Goal: Information Seeking & Learning: Understand process/instructions

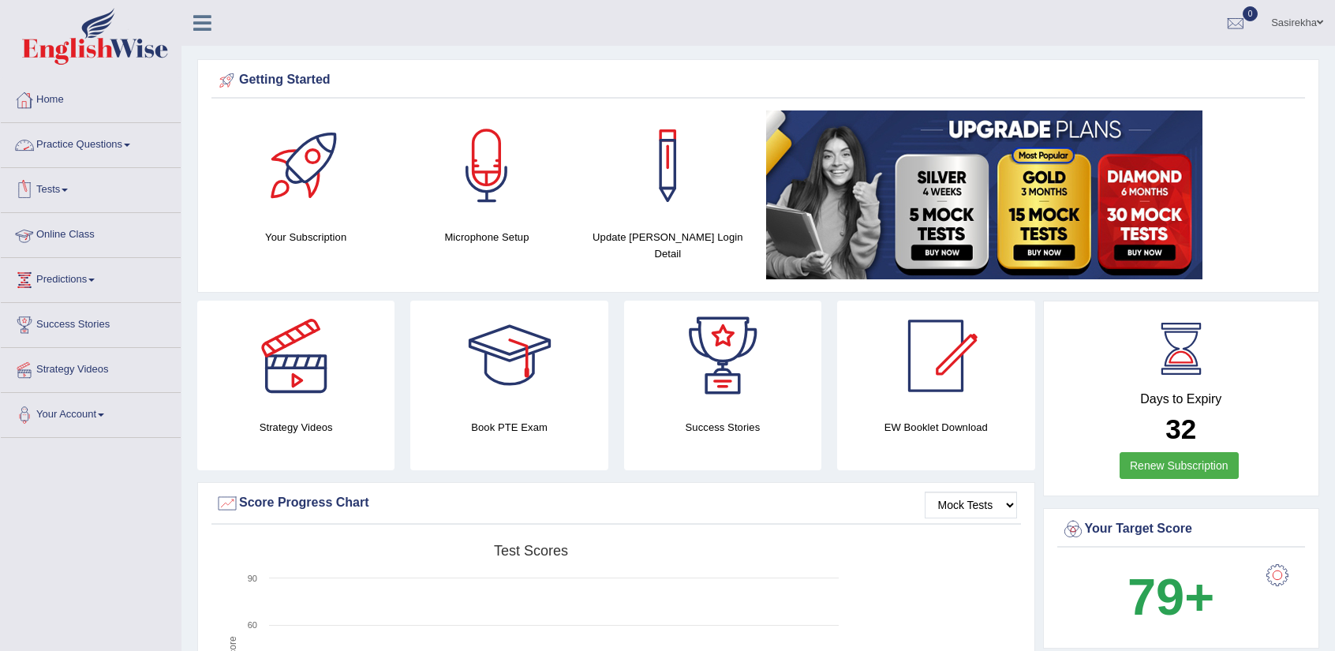
click at [91, 148] on link "Practice Questions" at bounding box center [91, 142] width 180 height 39
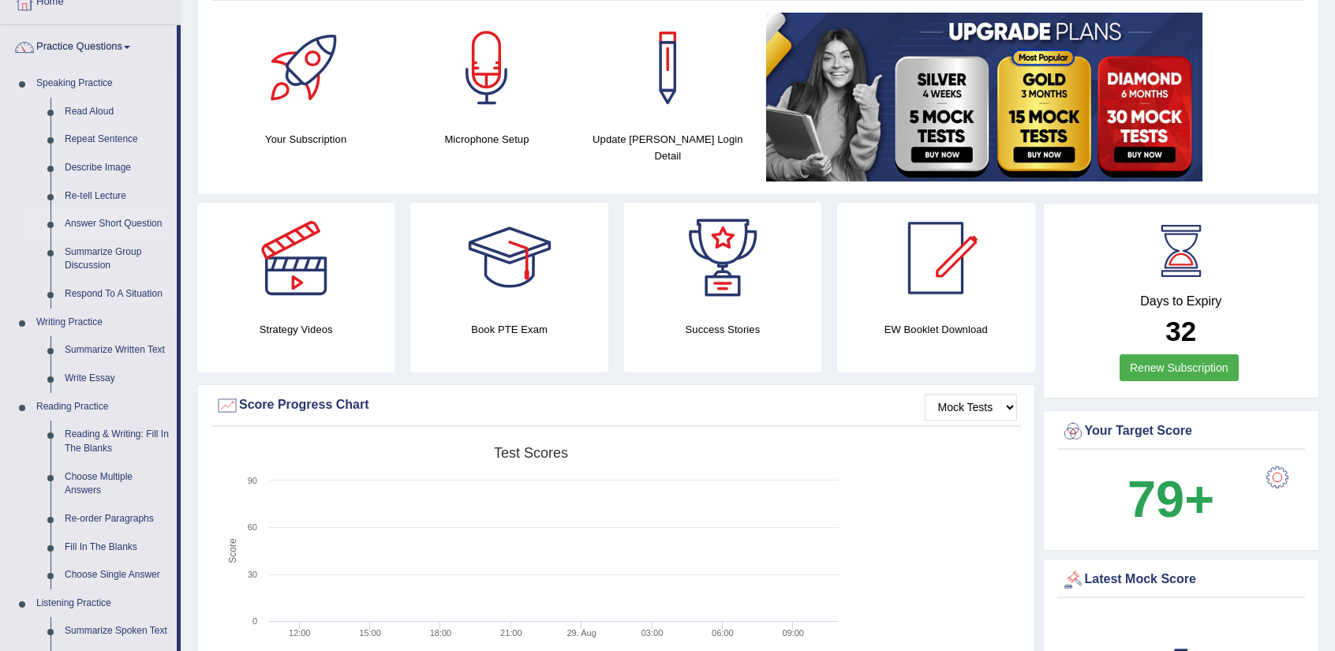
scroll to position [99, 0]
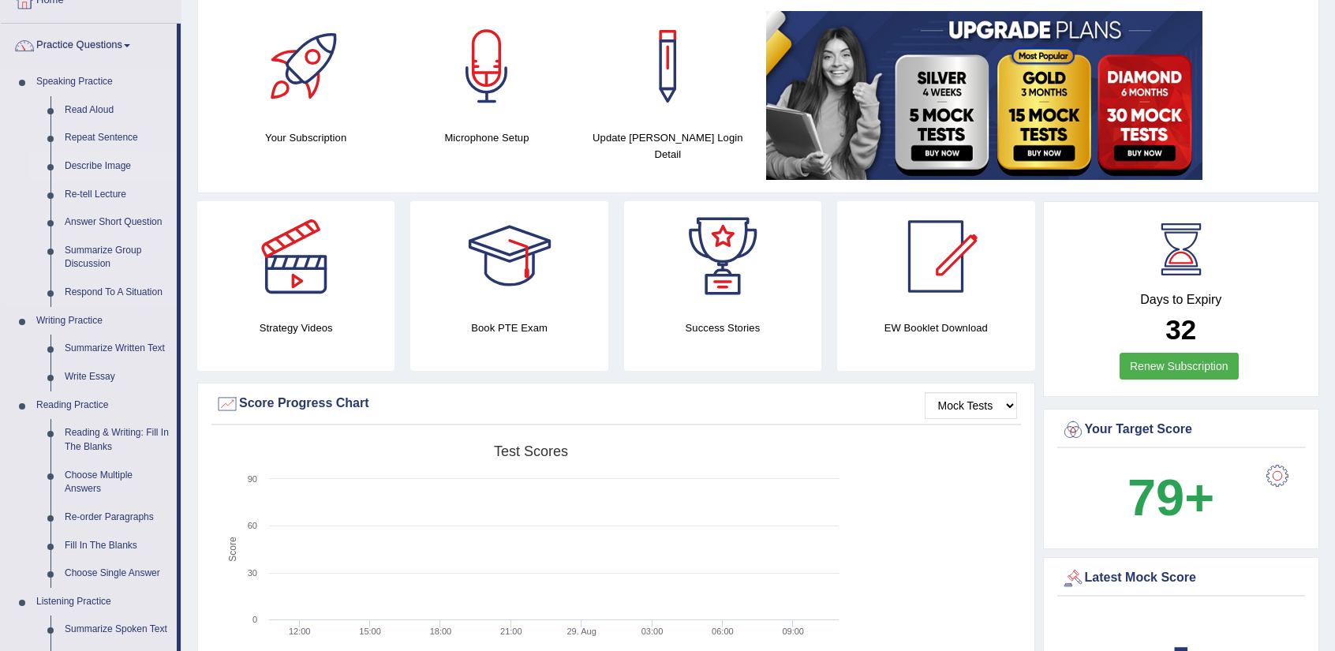
click at [110, 161] on link "Describe Image" at bounding box center [117, 166] width 119 height 28
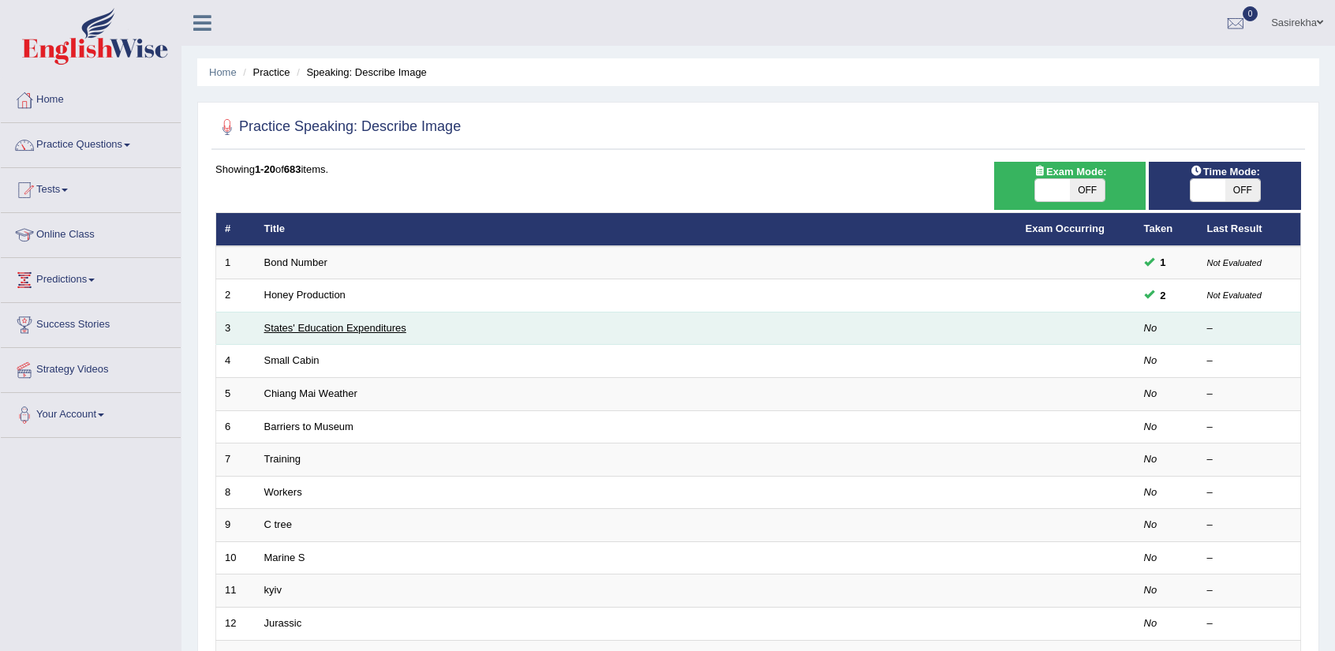
click at [354, 328] on link "States' Education Expenditures" at bounding box center [335, 328] width 142 height 12
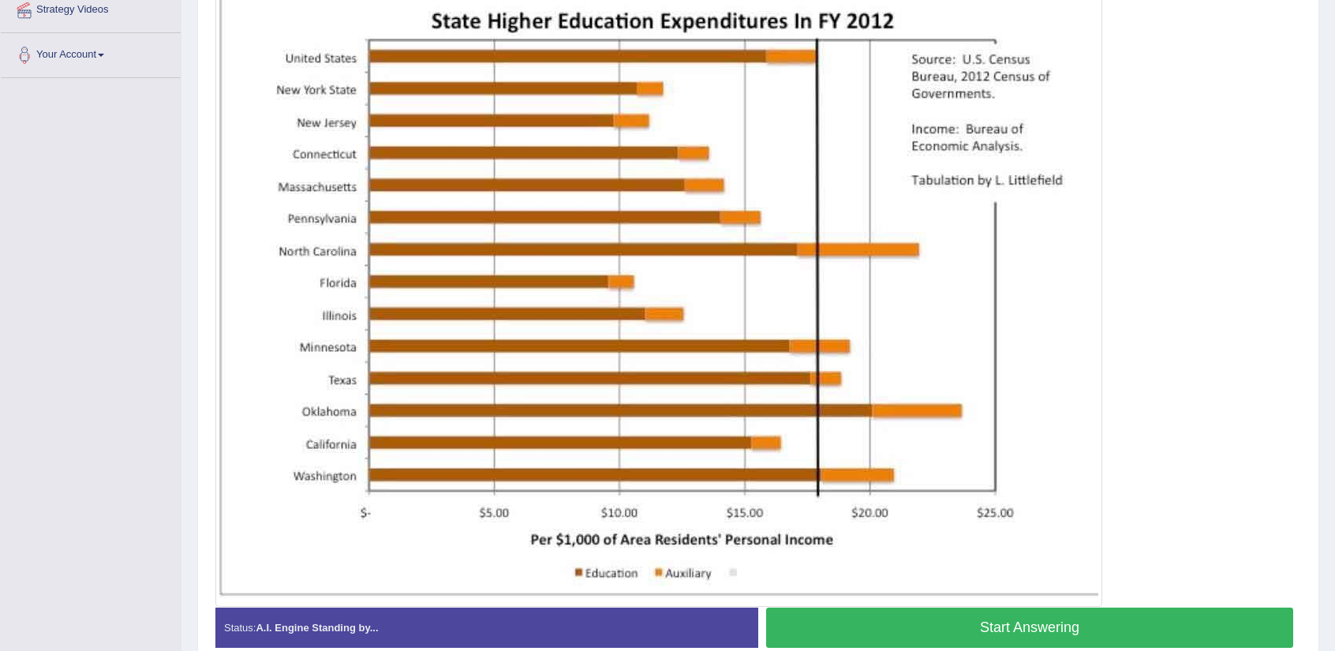
scroll to position [360, 0]
click at [1077, 638] on button "Start Answering" at bounding box center [1029, 627] width 527 height 40
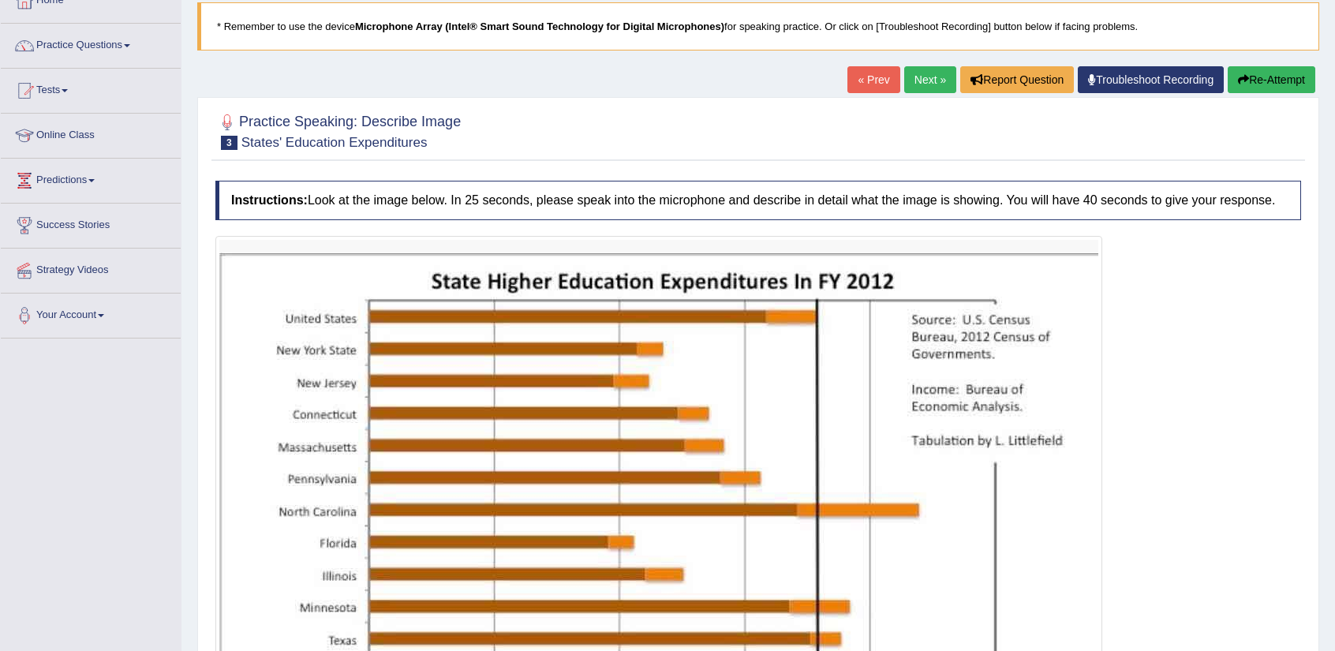
scroll to position [100, 0]
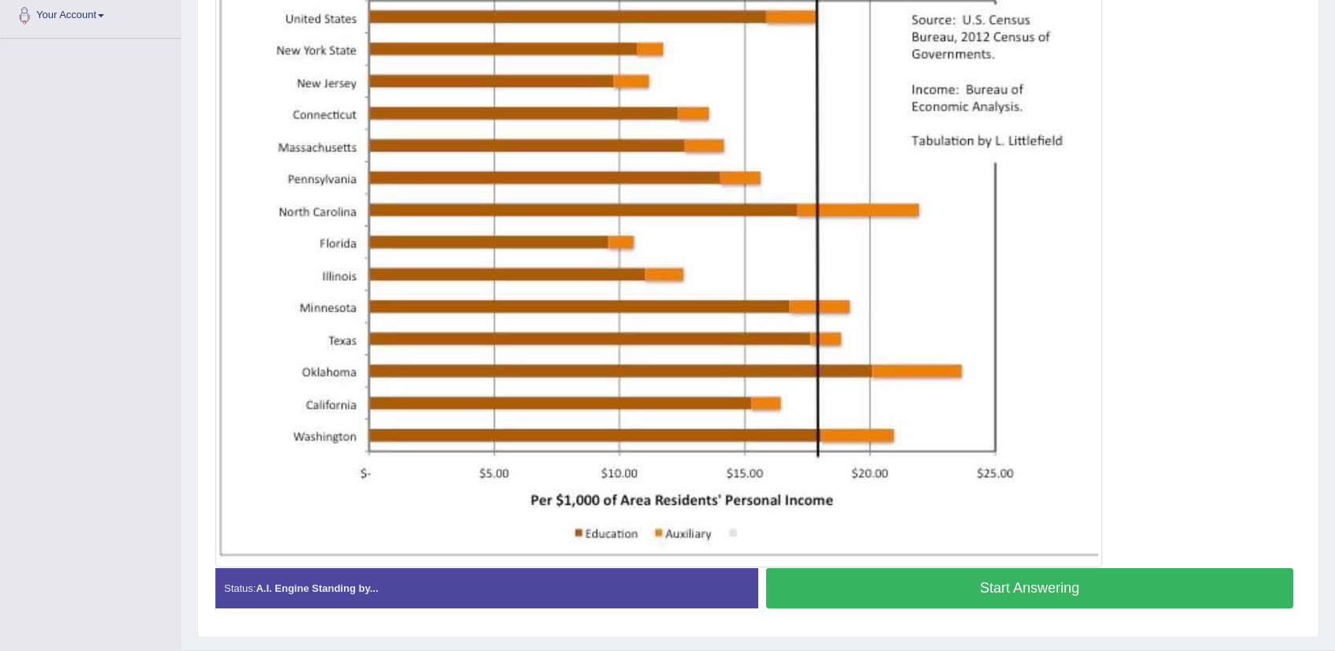
scroll to position [401, 0]
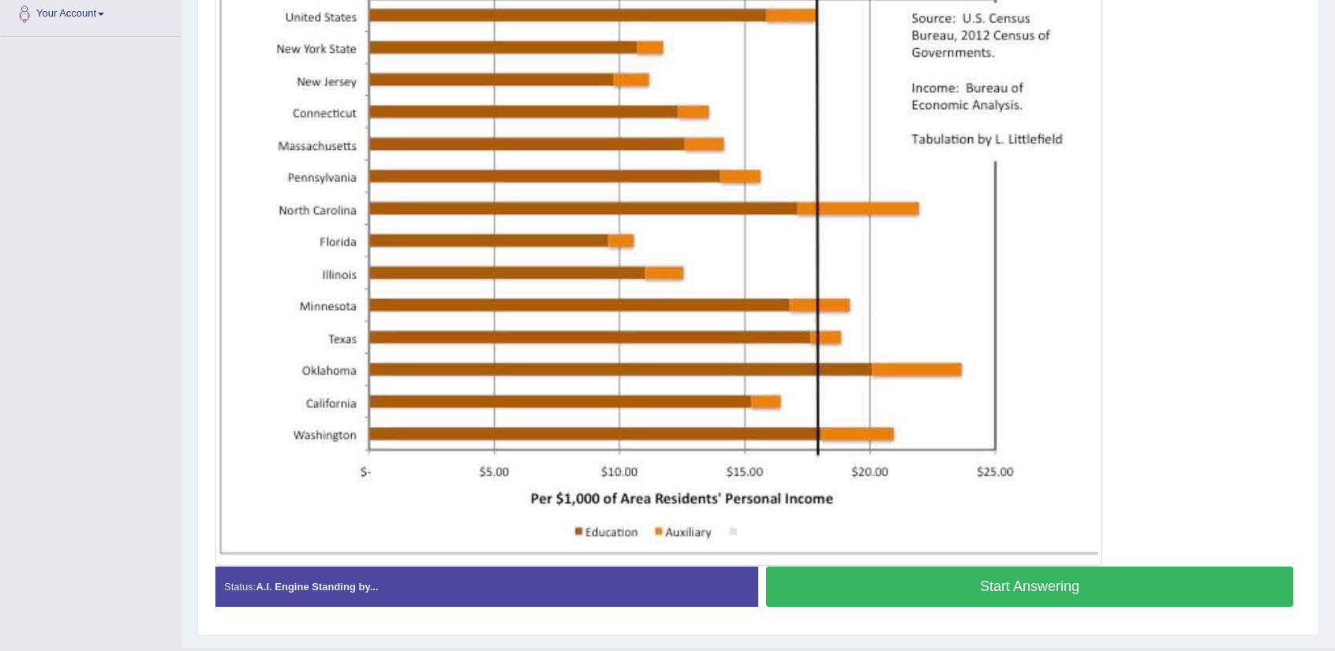
click at [915, 590] on button "Start Answering" at bounding box center [1029, 586] width 527 height 40
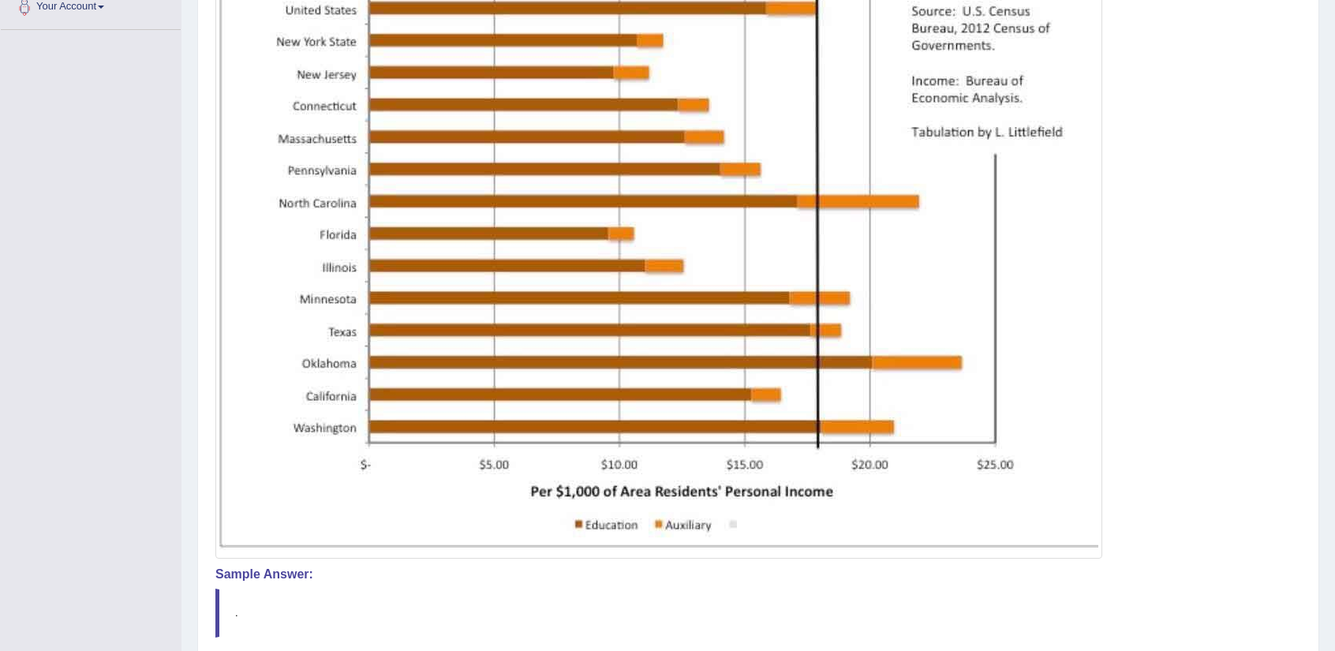
scroll to position [545, 0]
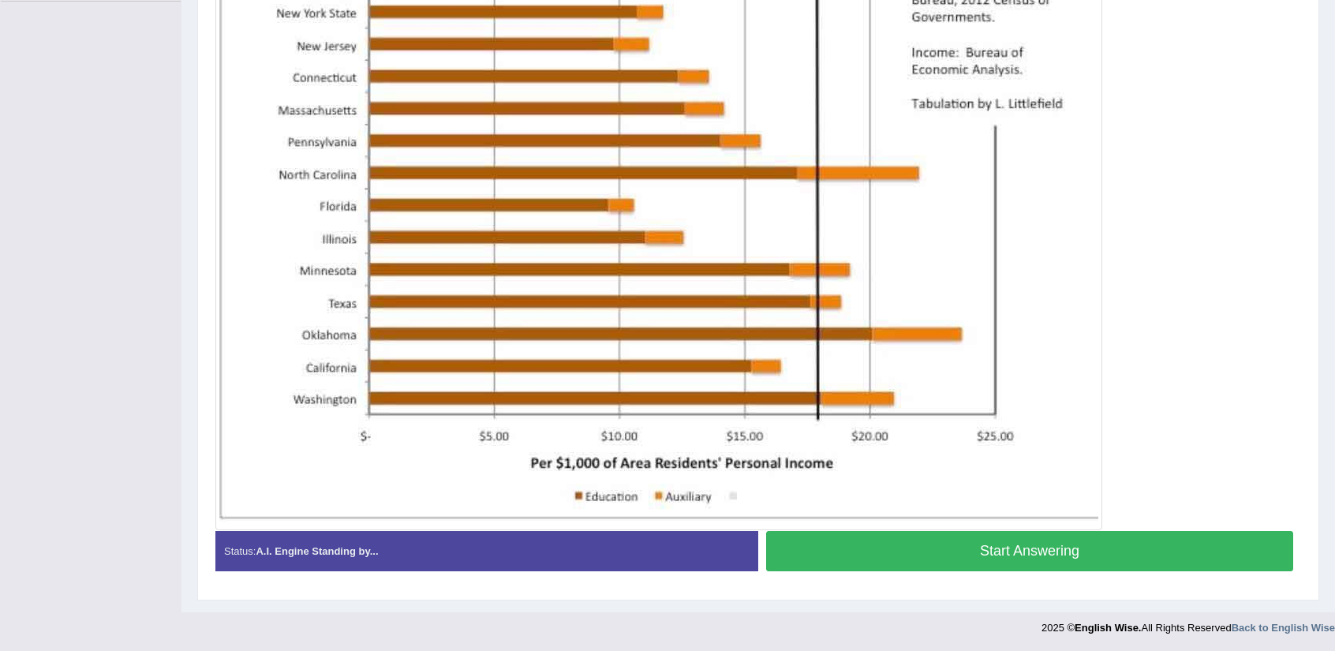
click at [936, 564] on button "Start Answering" at bounding box center [1029, 551] width 527 height 40
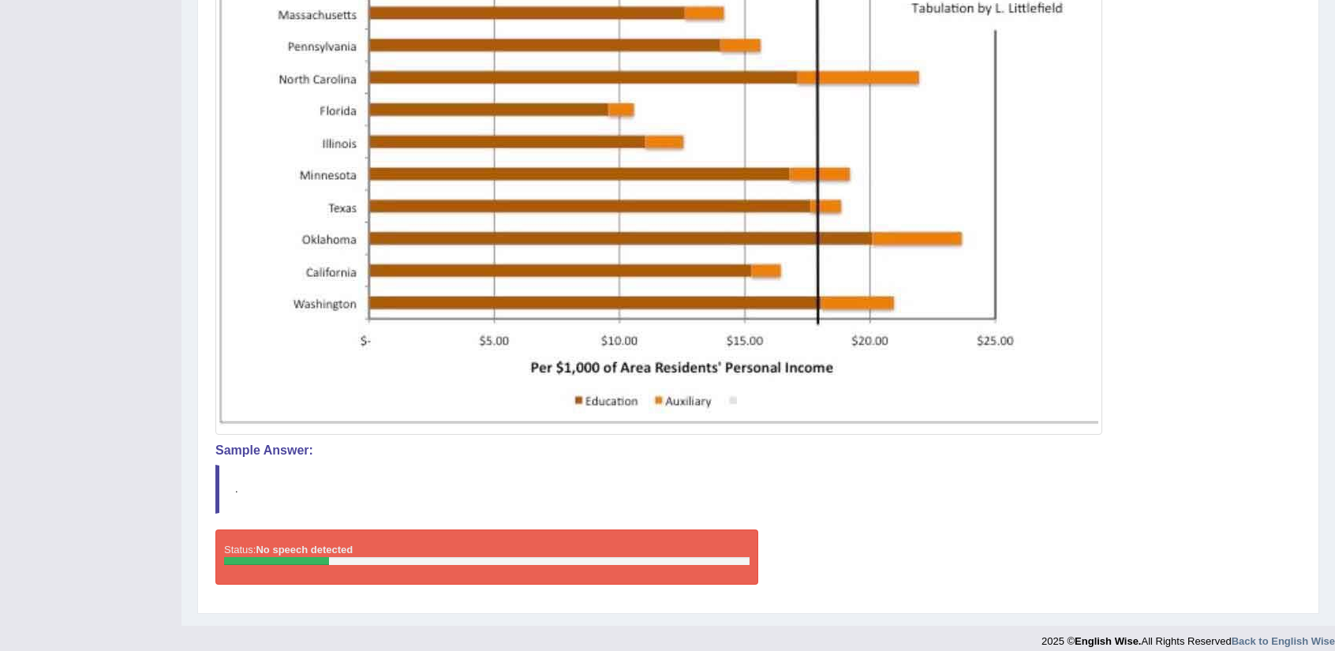
scroll to position [533, 0]
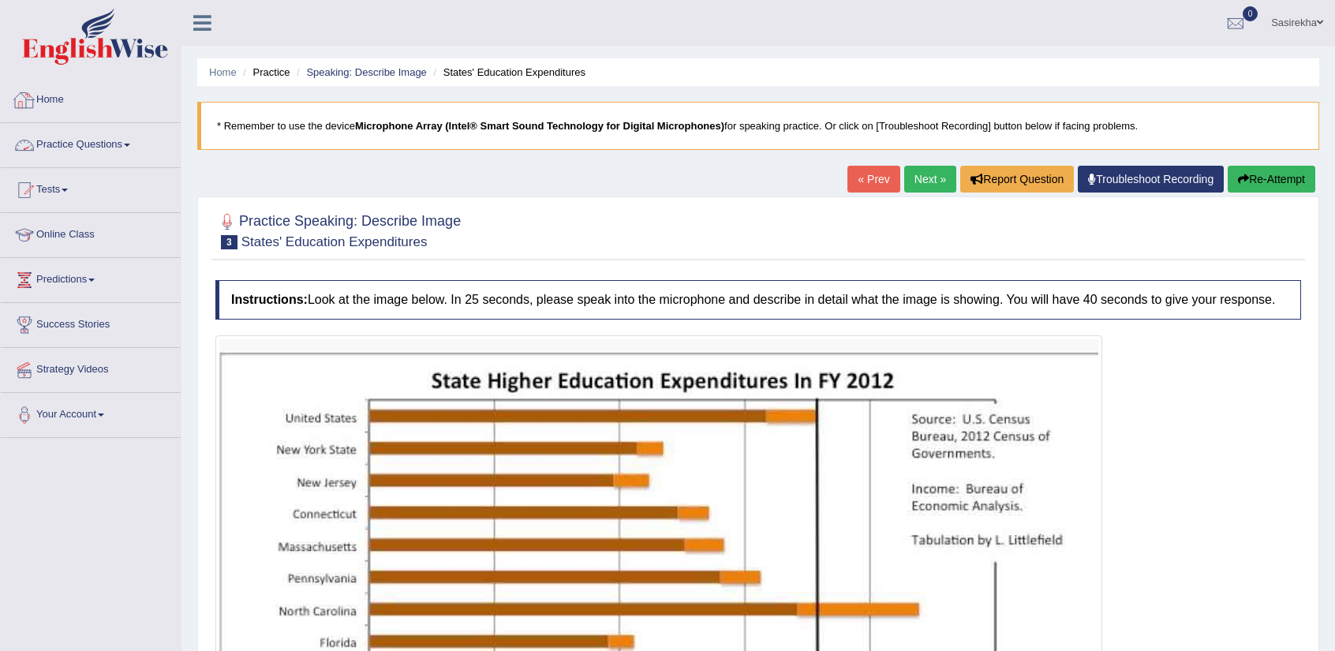
click at [50, 146] on link "Practice Questions" at bounding box center [91, 142] width 180 height 39
click at [50, 146] on link "Practice Questions" at bounding box center [89, 142] width 176 height 39
click at [67, 148] on link "Practice Questions" at bounding box center [91, 142] width 180 height 39
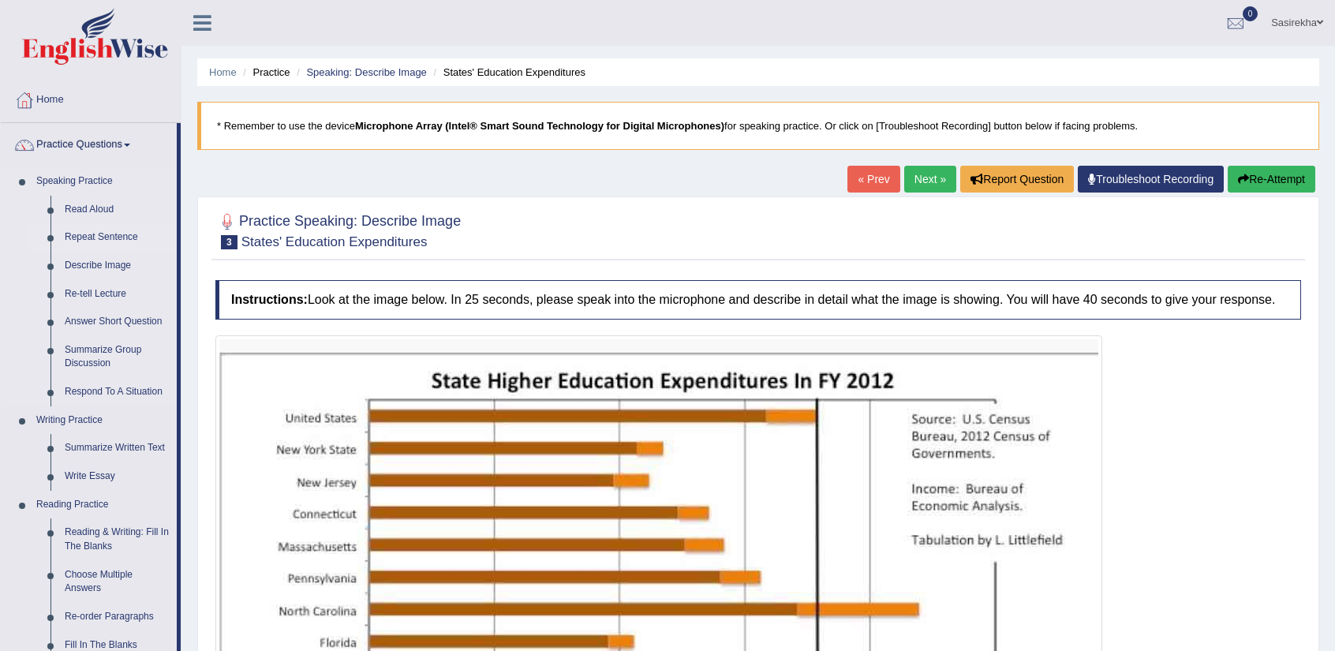
click at [91, 237] on link "Repeat Sentence" at bounding box center [117, 237] width 119 height 28
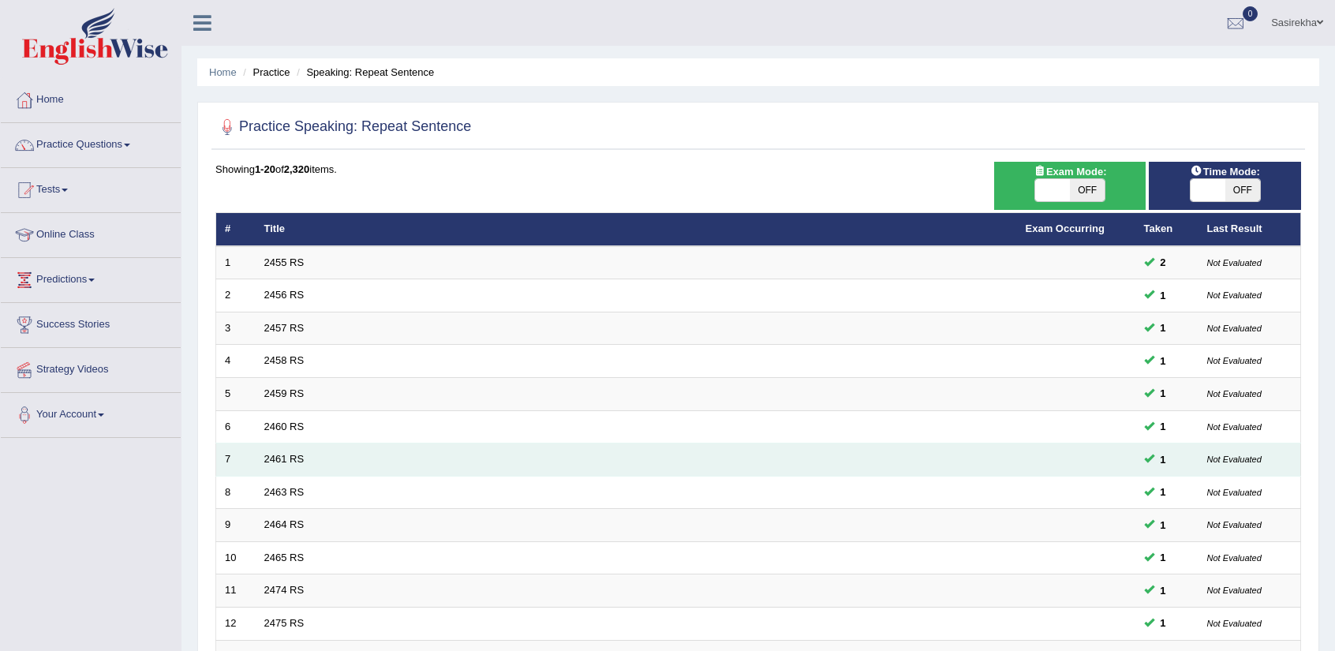
click at [320, 450] on td "2461 RS" at bounding box center [636, 459] width 761 height 33
click at [280, 454] on link "2461 RS" at bounding box center [284, 459] width 40 height 12
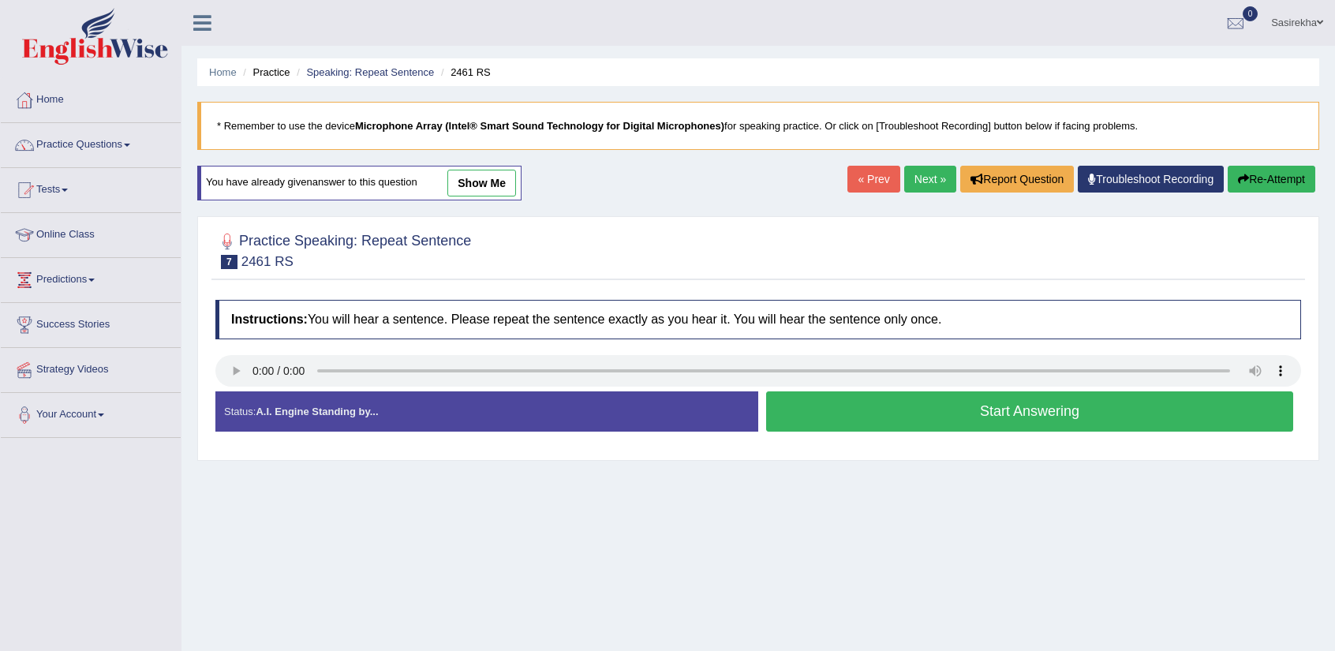
click at [1034, 422] on button "Start Answering" at bounding box center [1029, 411] width 527 height 40
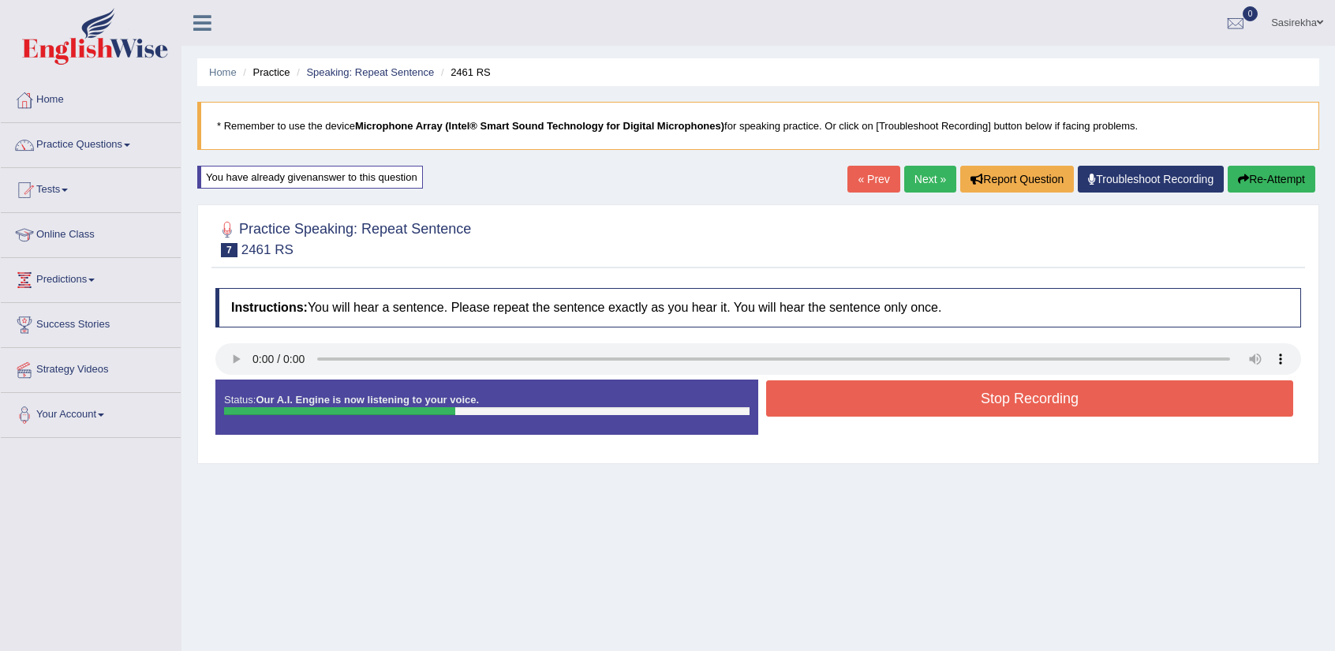
click at [1030, 393] on button "Stop Recording" at bounding box center [1029, 398] width 527 height 36
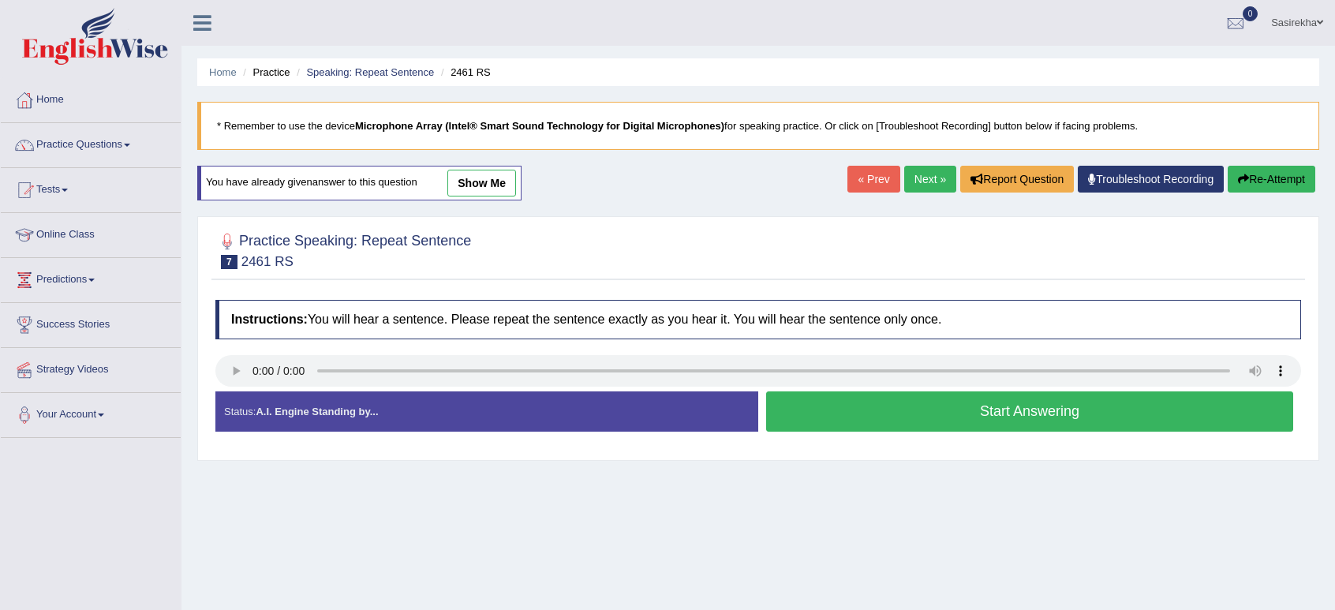
click at [929, 177] on link "Next »" at bounding box center [930, 179] width 52 height 27
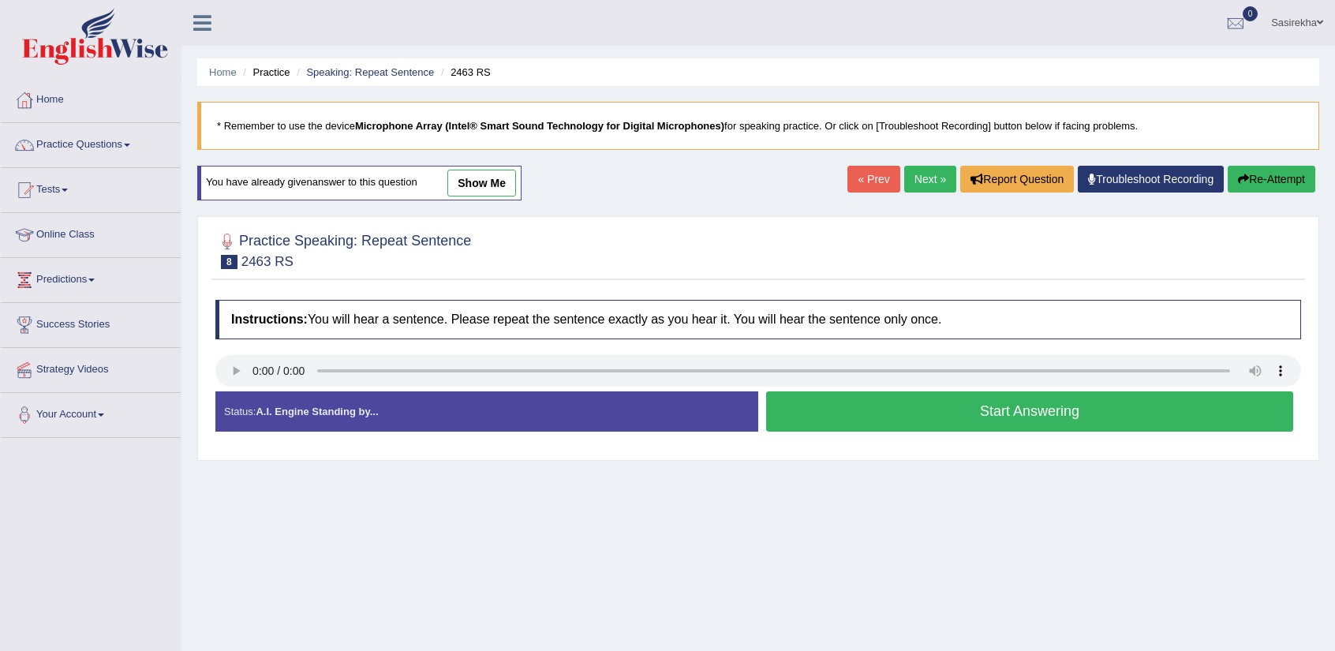
click at [835, 429] on button "Start Answering" at bounding box center [1029, 411] width 527 height 40
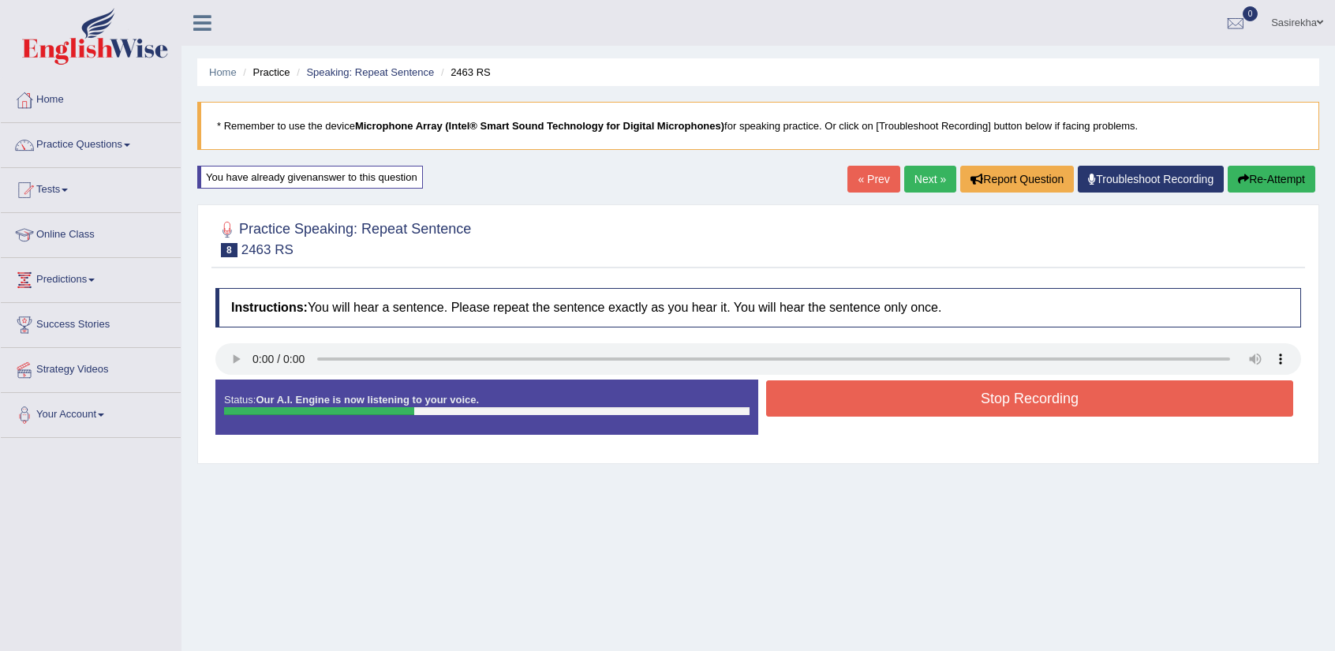
click at [835, 429] on div "Status: Our A.I. Engine is now listening to your voice. Start Answering Stop Re…" at bounding box center [757, 414] width 1085 height 71
click at [838, 405] on button "Stop Recording" at bounding box center [1029, 398] width 527 height 36
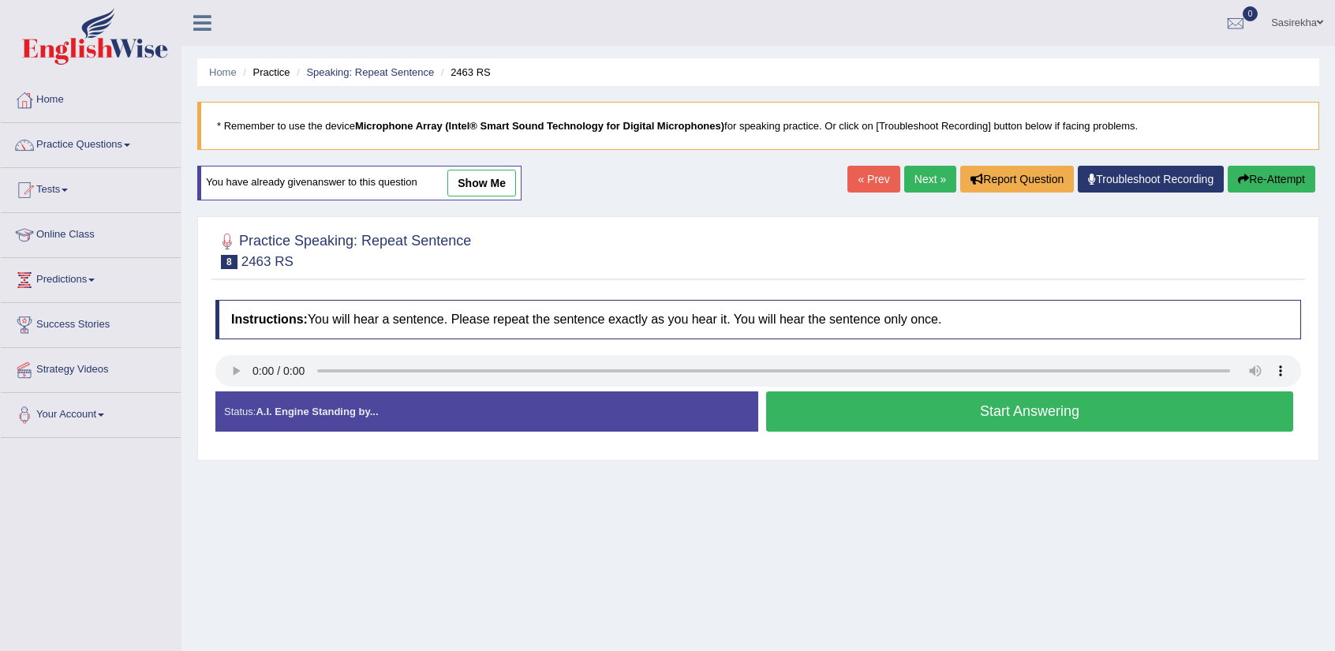
click at [835, 420] on button "Start Answering" at bounding box center [1029, 411] width 527 height 40
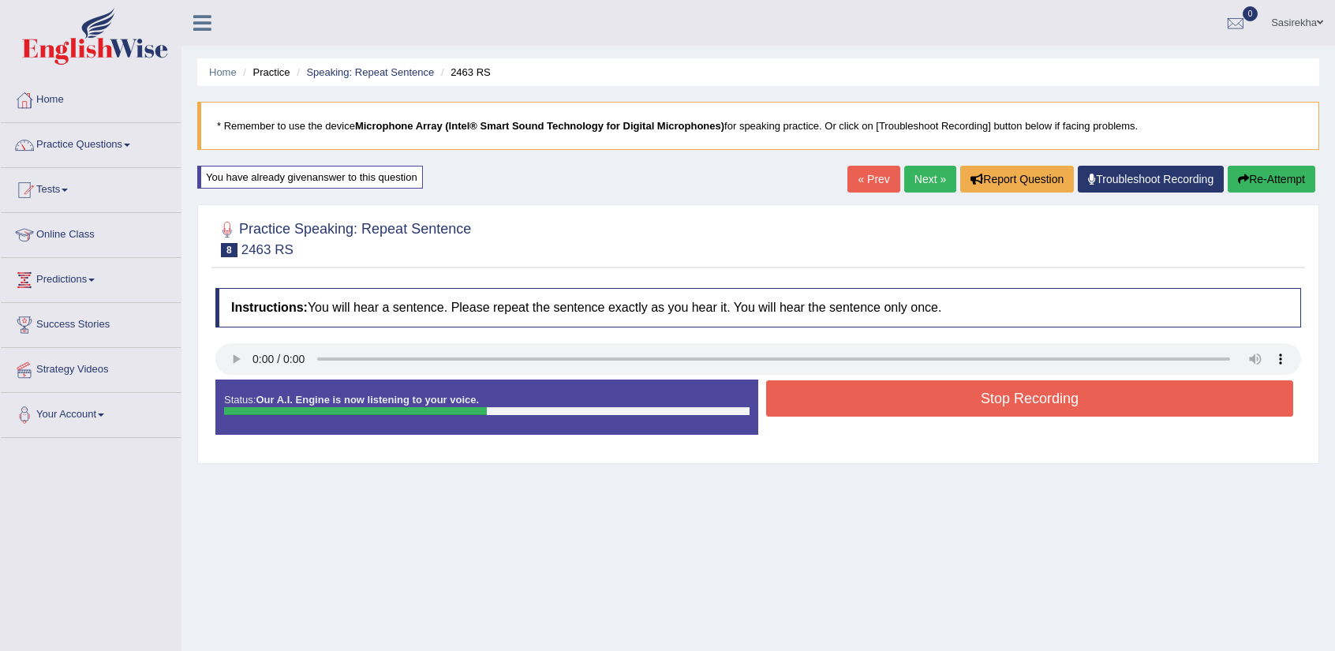
click at [861, 394] on button "Stop Recording" at bounding box center [1029, 398] width 527 height 36
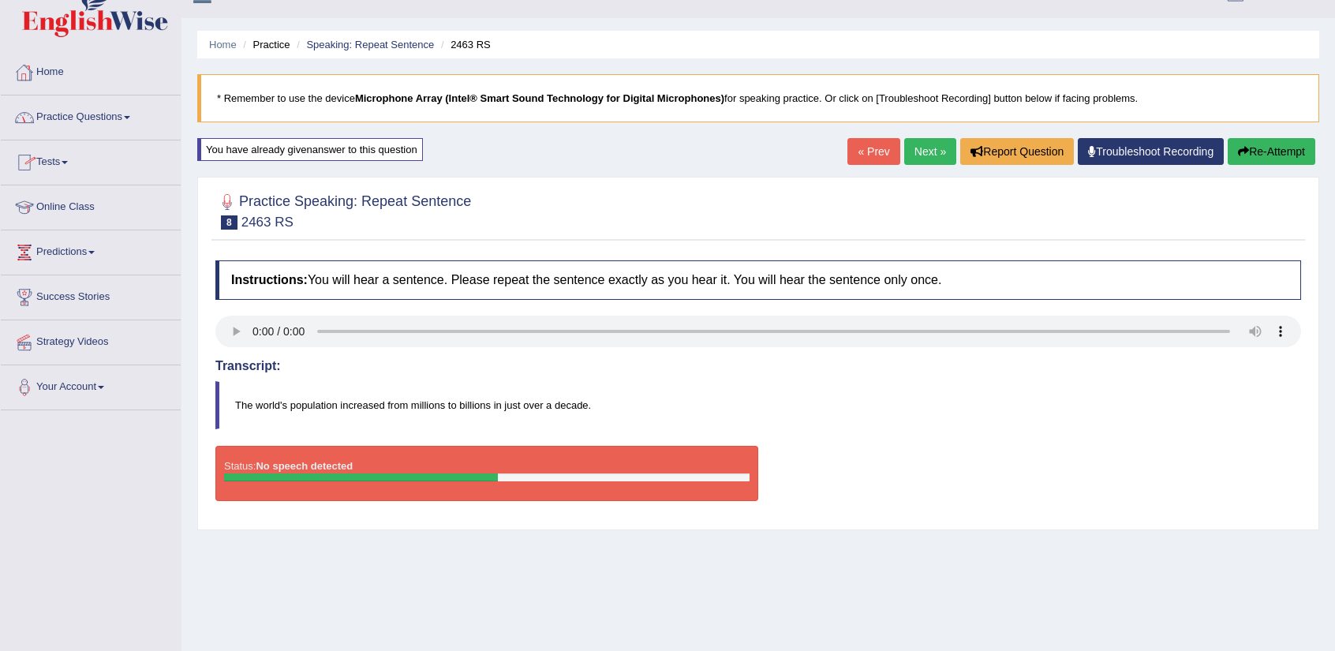
scroll to position [25, 0]
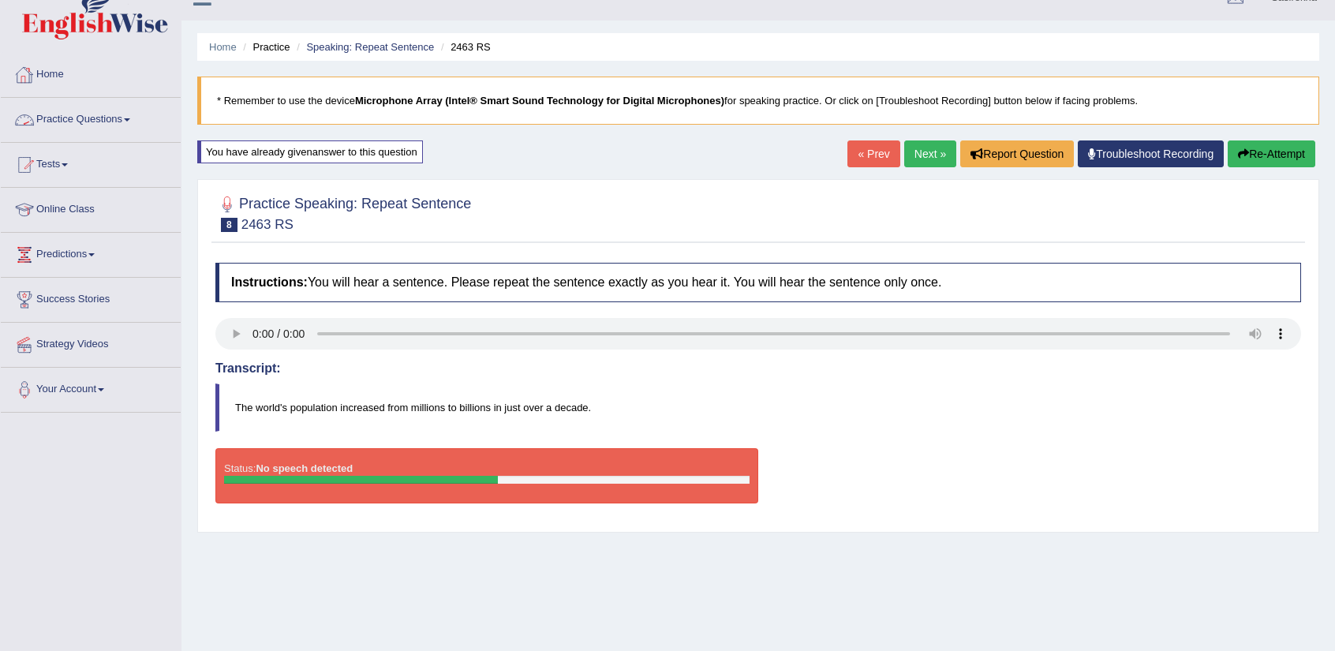
click at [92, 122] on link "Practice Questions" at bounding box center [91, 117] width 180 height 39
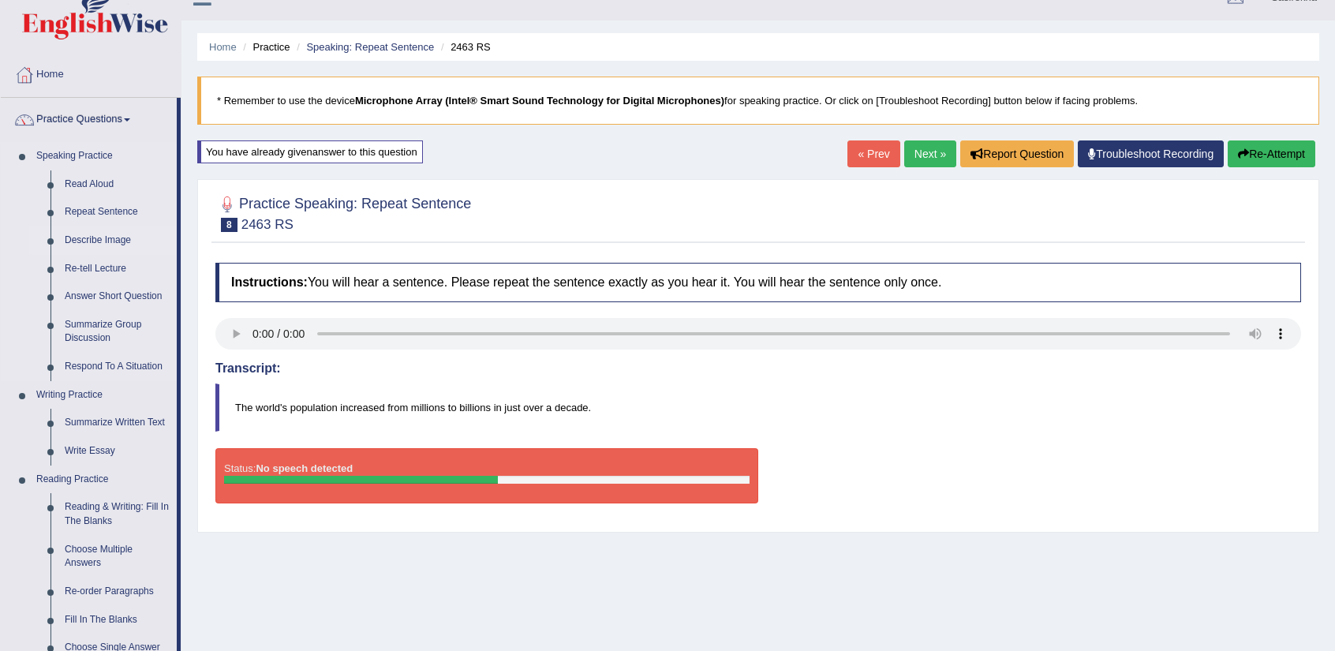
click at [106, 242] on link "Describe Image" at bounding box center [117, 240] width 119 height 28
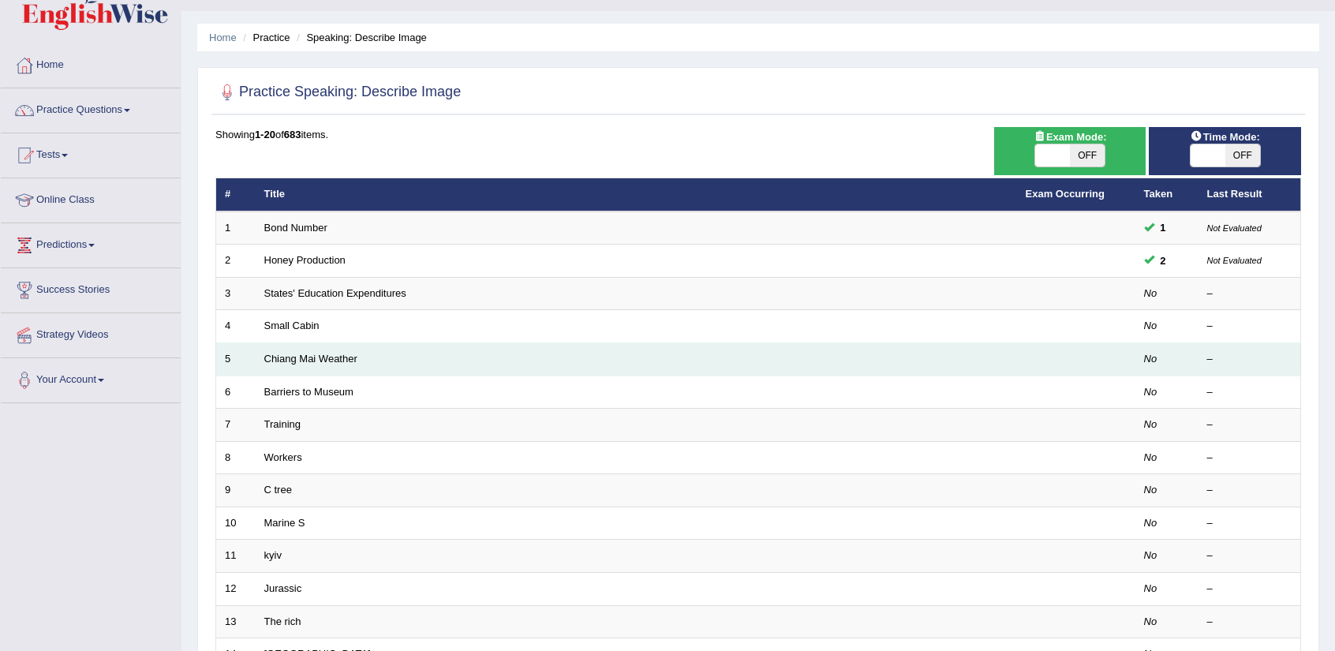
scroll to position [35, 0]
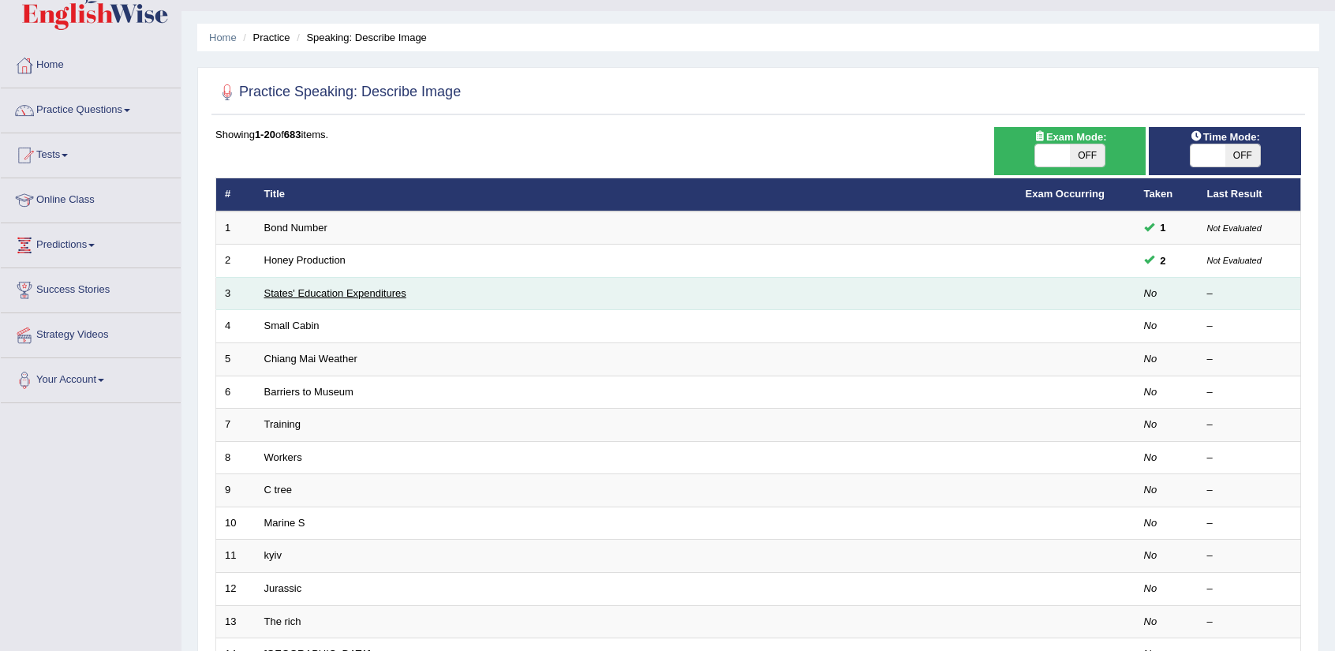
click at [387, 296] on link "States' Education Expenditures" at bounding box center [335, 293] width 142 height 12
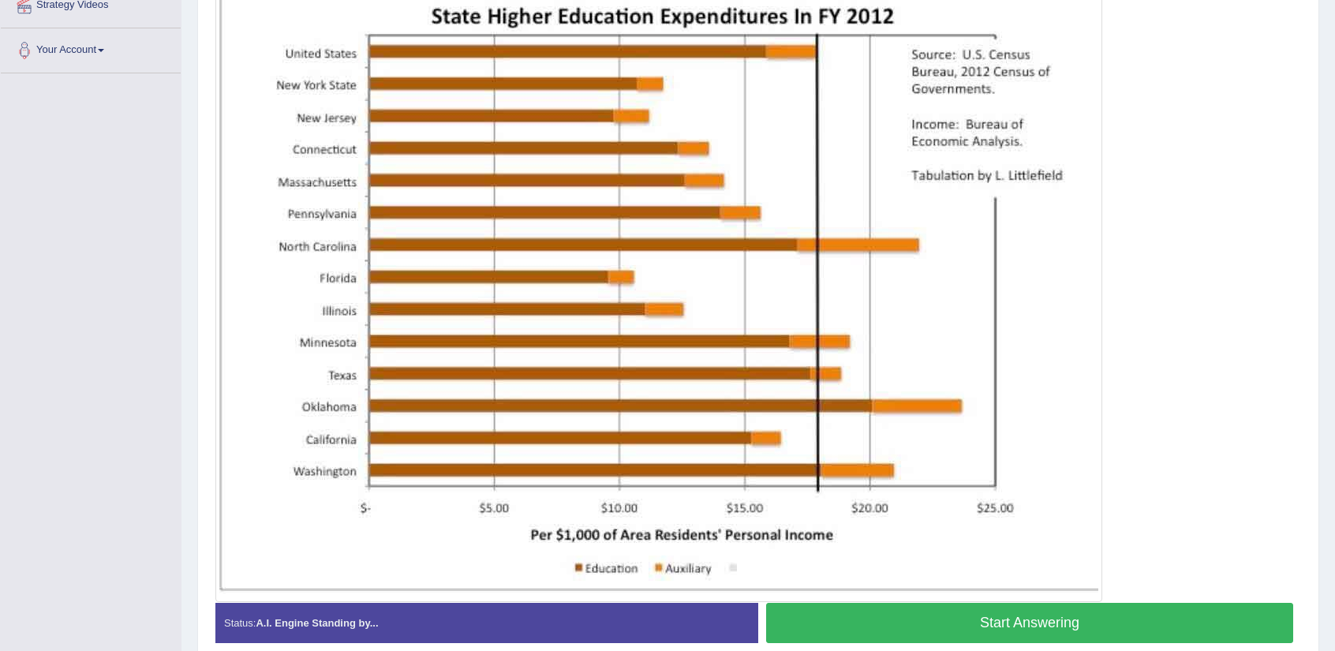
scroll to position [365, 0]
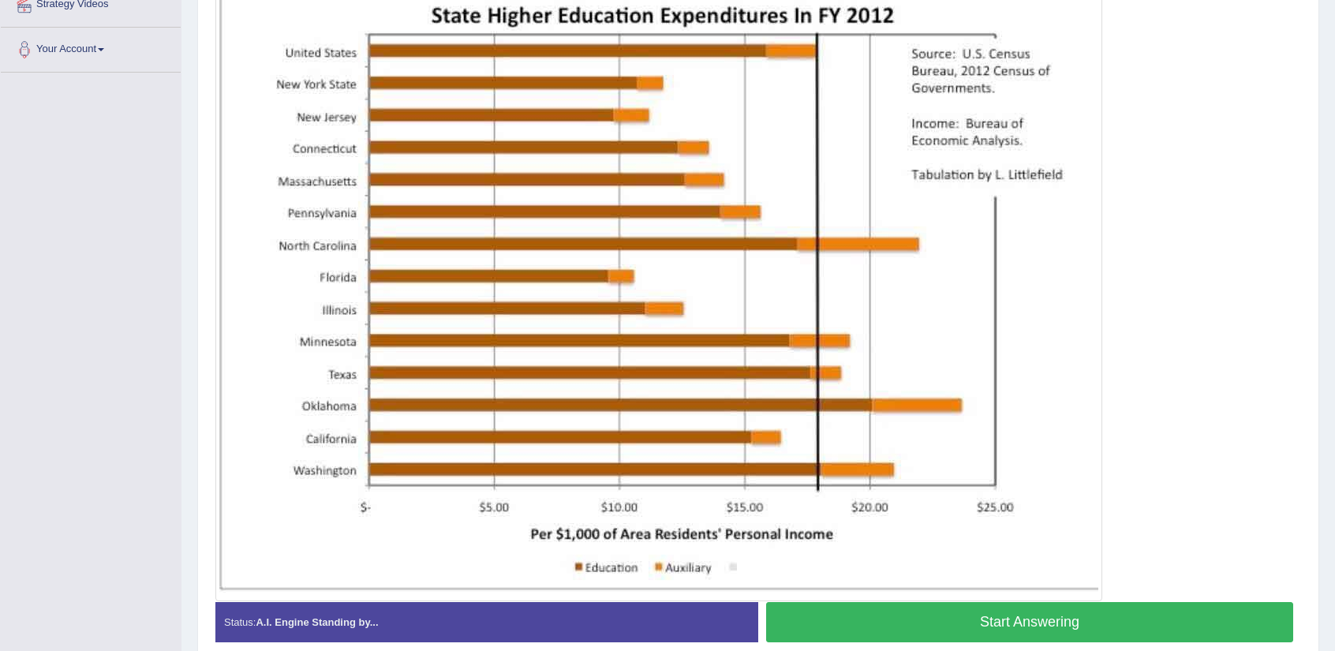
click at [918, 614] on button "Start Answering" at bounding box center [1029, 622] width 527 height 40
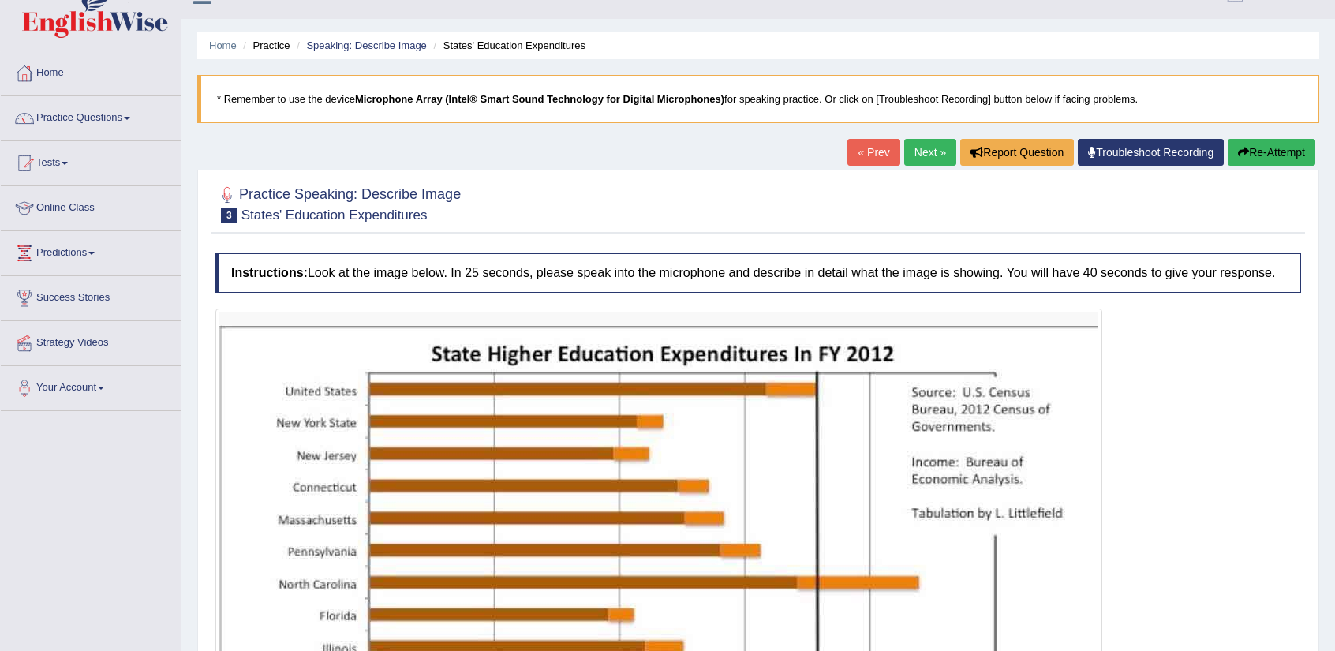
scroll to position [25, 0]
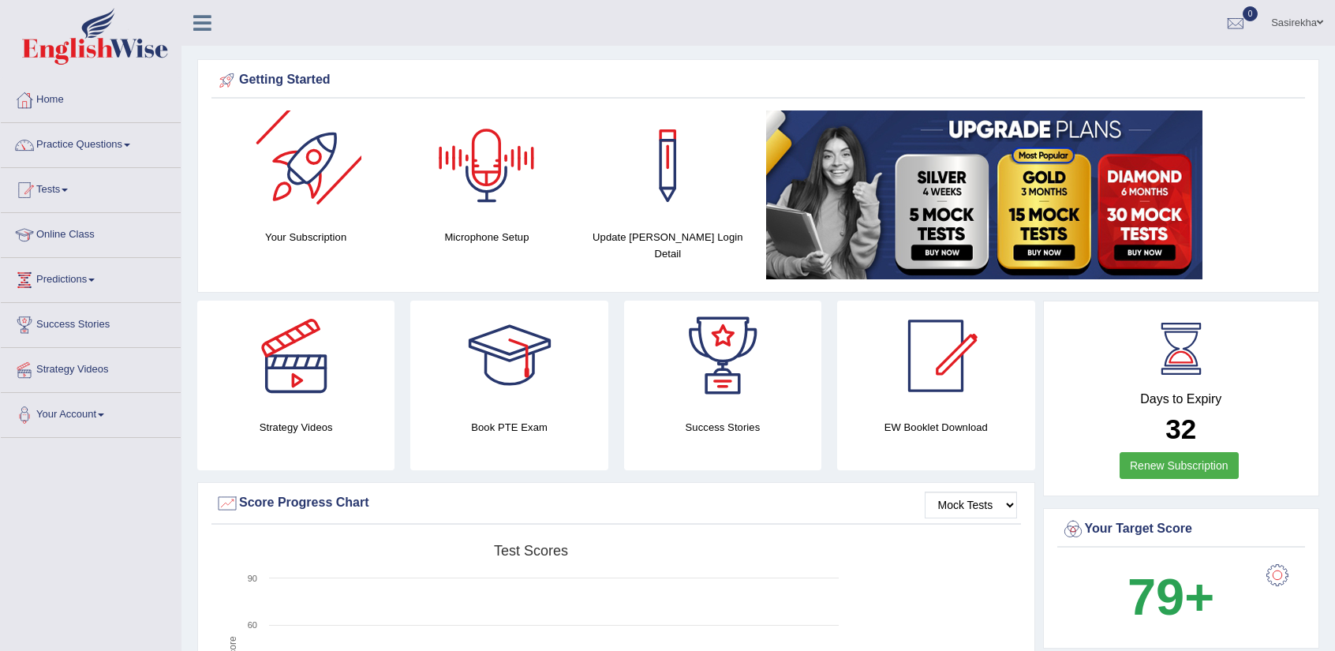
click at [76, 168] on link "Tests" at bounding box center [91, 187] width 180 height 39
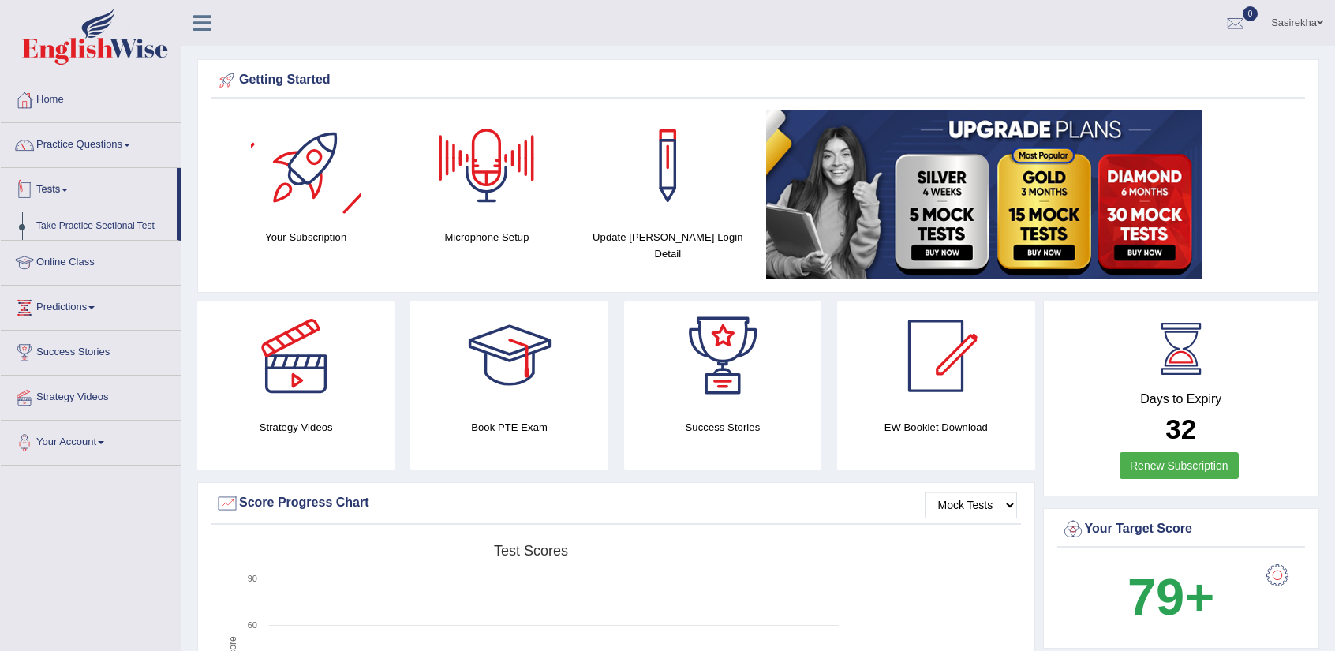
click at [76, 168] on link "Tests" at bounding box center [89, 187] width 176 height 39
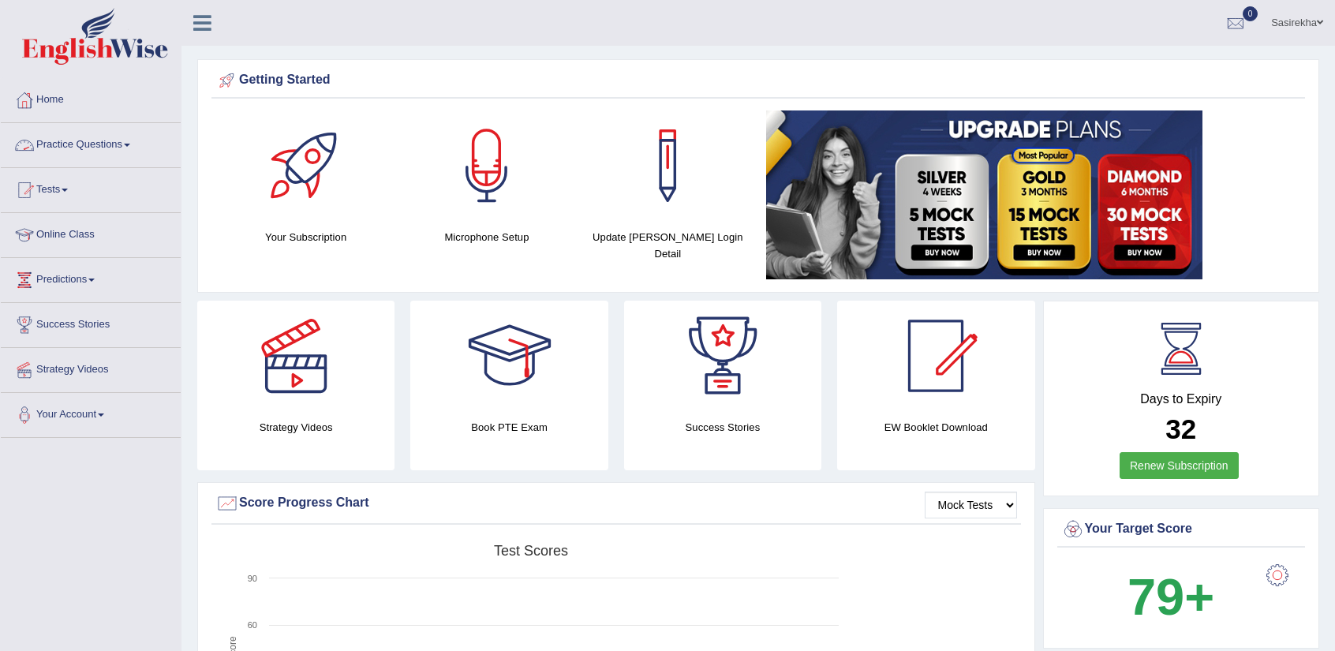
click at [93, 152] on link "Practice Questions" at bounding box center [91, 142] width 180 height 39
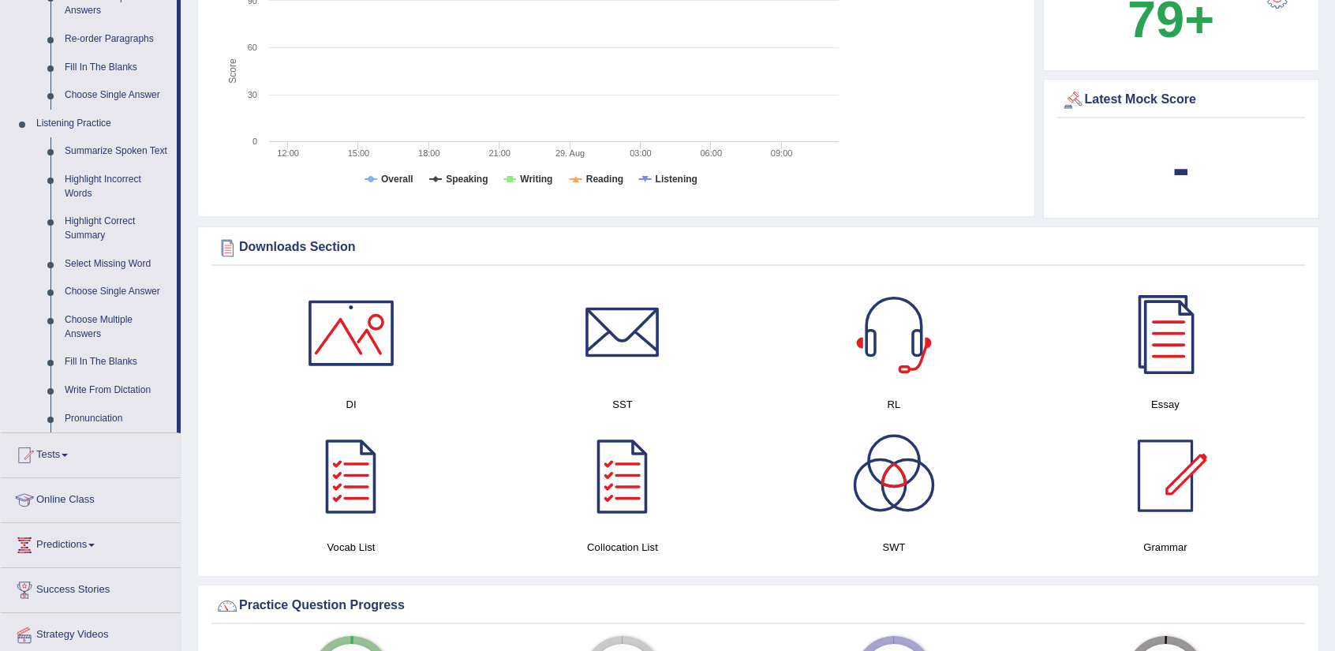
scroll to position [555, 0]
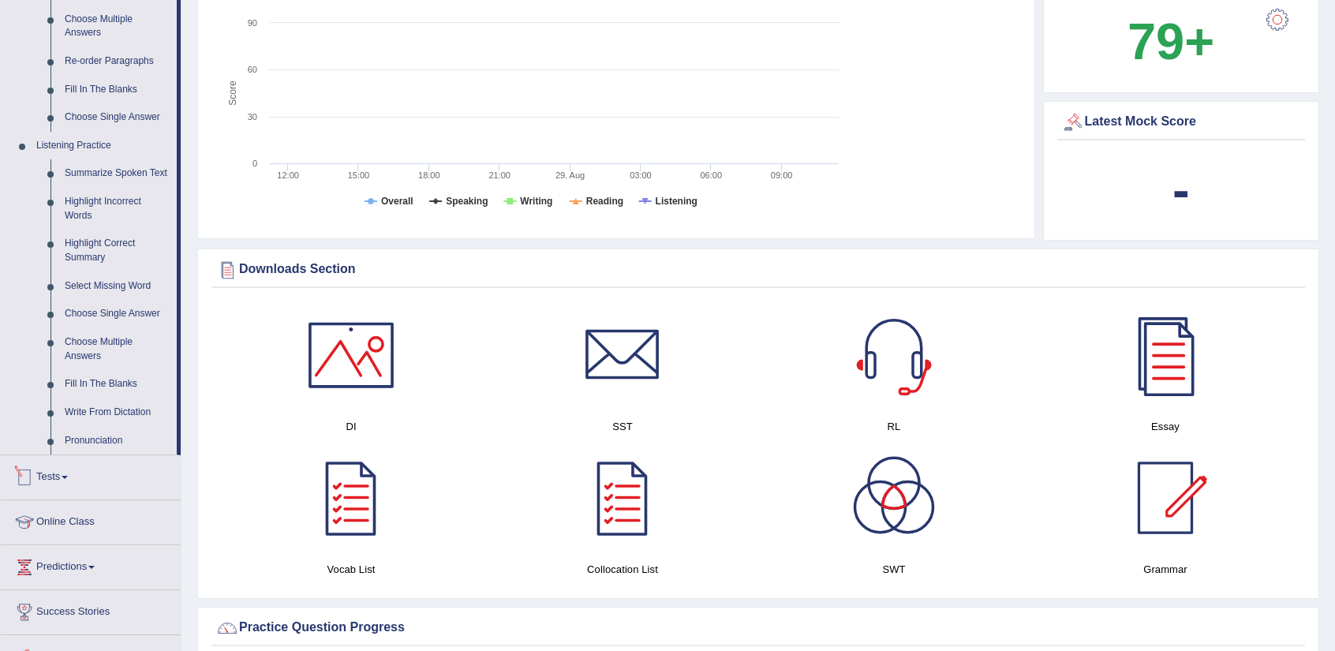
click at [39, 477] on link "Tests" at bounding box center [91, 474] width 180 height 39
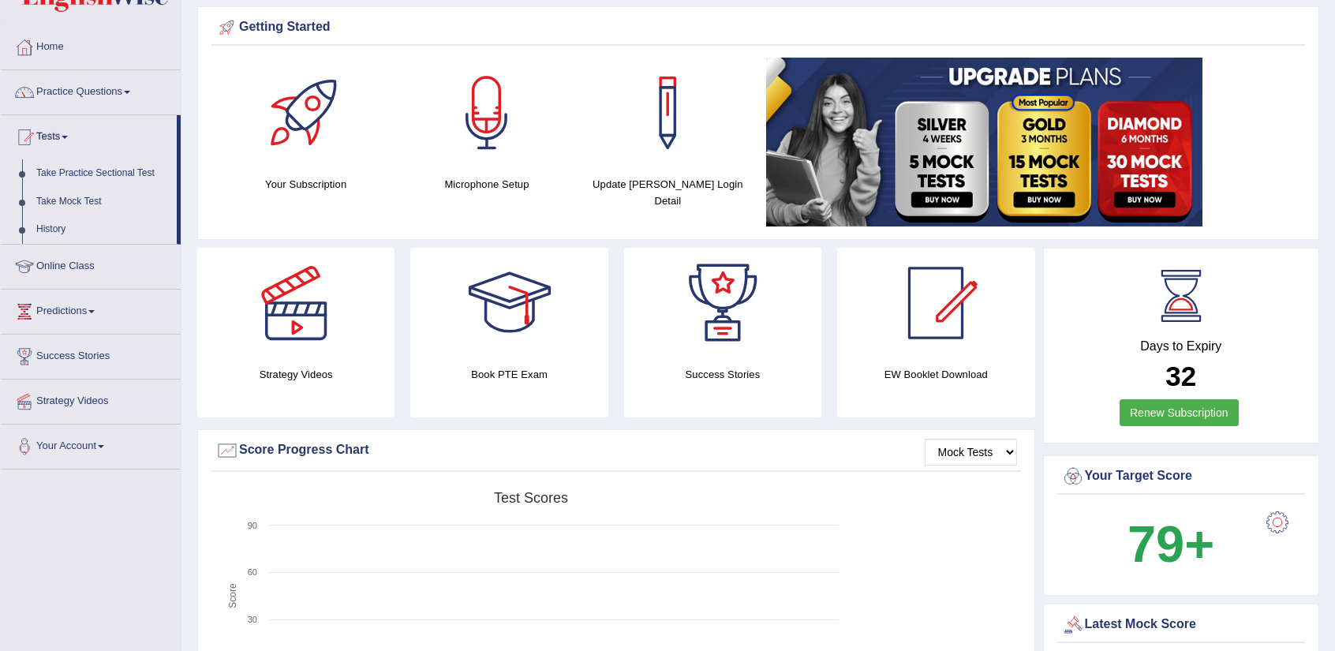
scroll to position [0, 0]
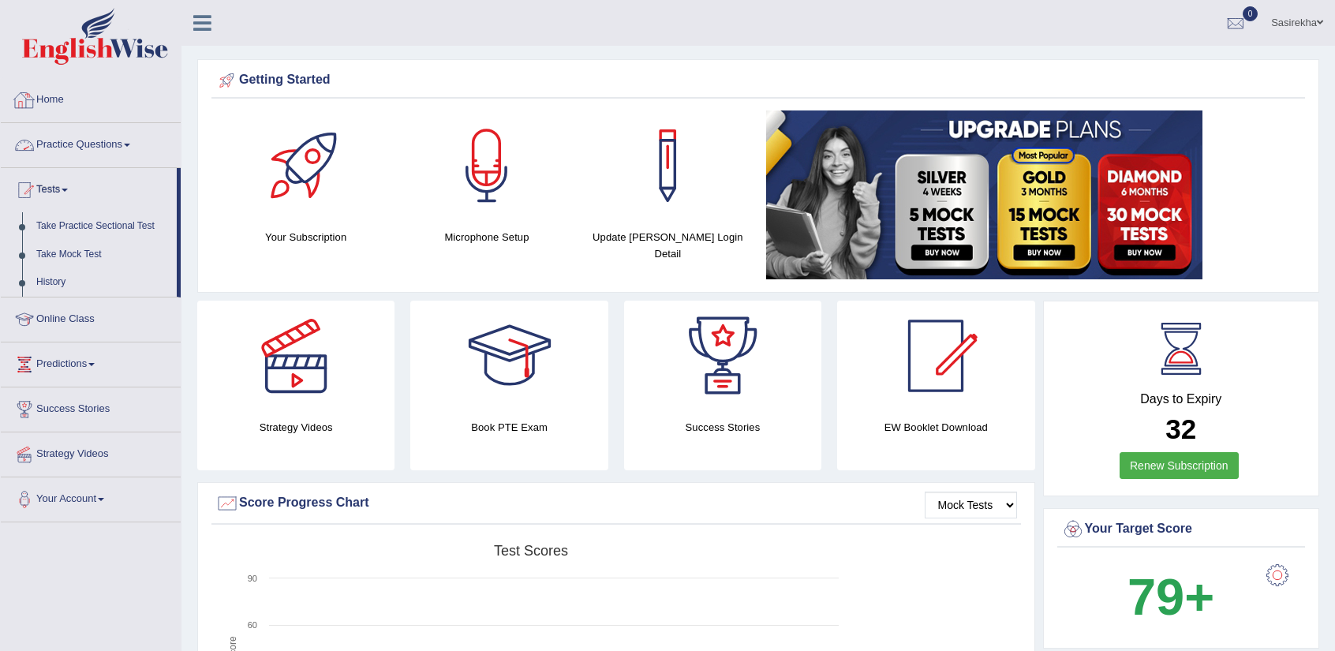
click at [79, 137] on link "Practice Questions" at bounding box center [91, 142] width 180 height 39
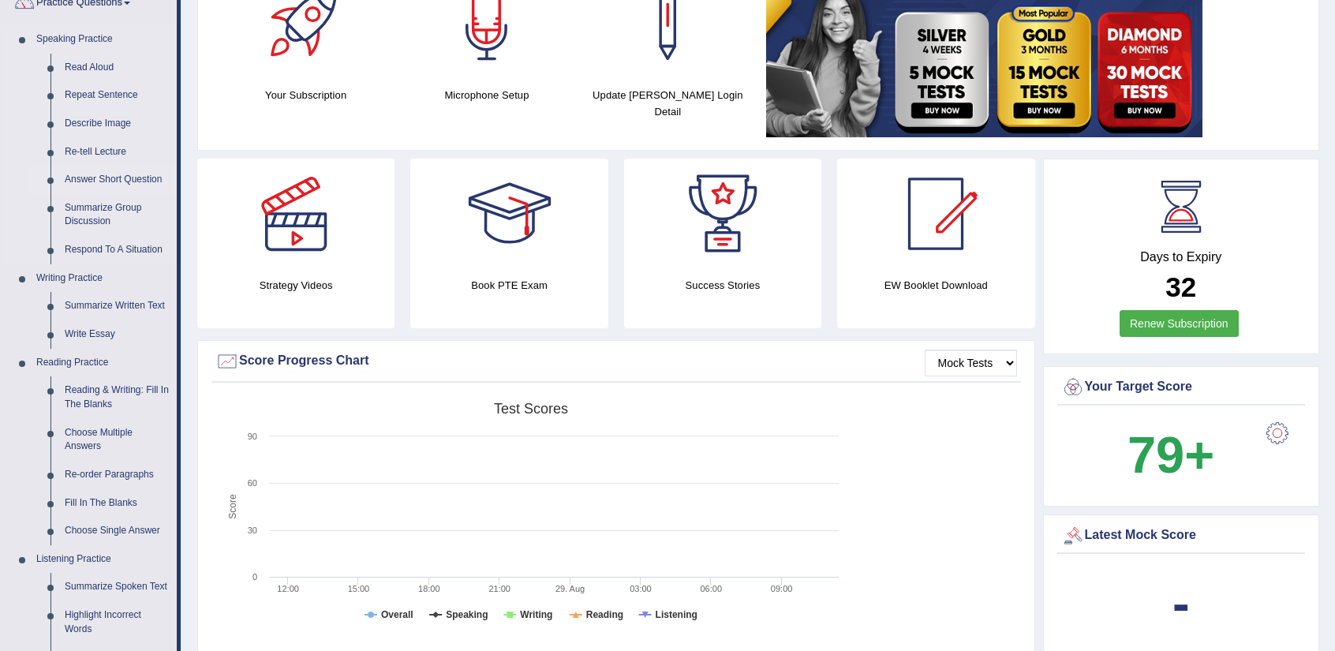
scroll to position [142, 0]
click at [90, 123] on link "Describe Image" at bounding box center [117, 124] width 119 height 28
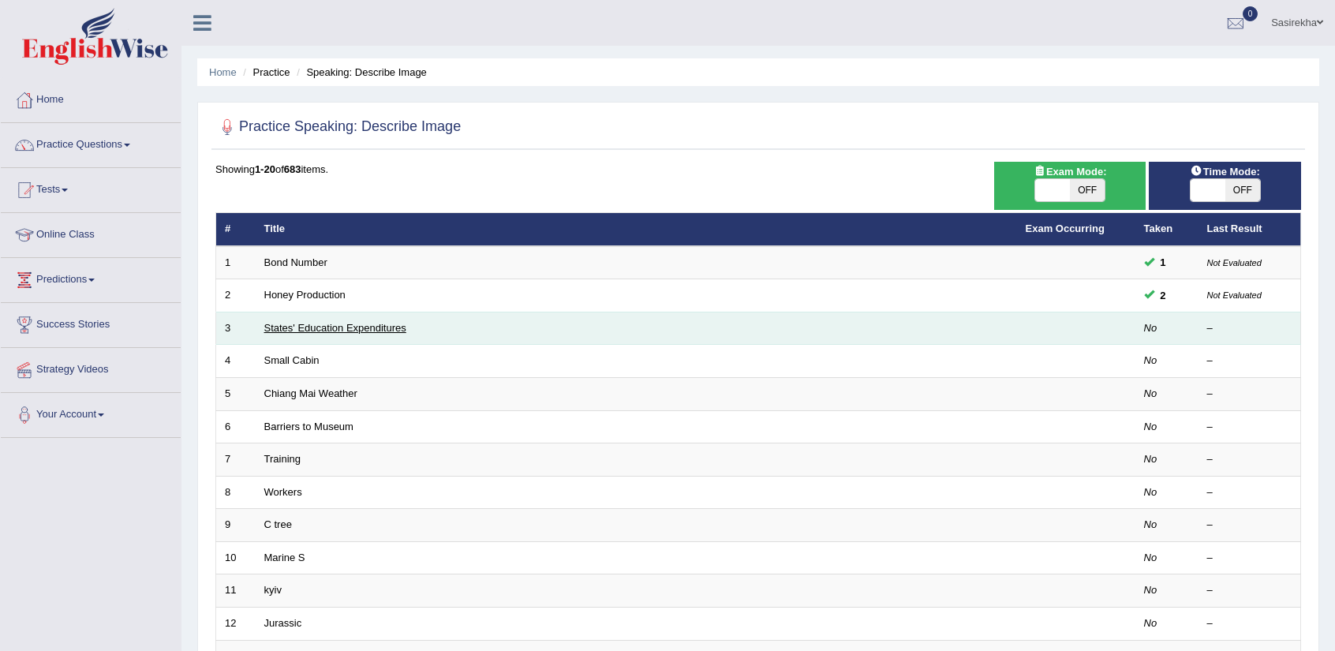
click at [352, 325] on link "States' Education Expenditures" at bounding box center [335, 328] width 142 height 12
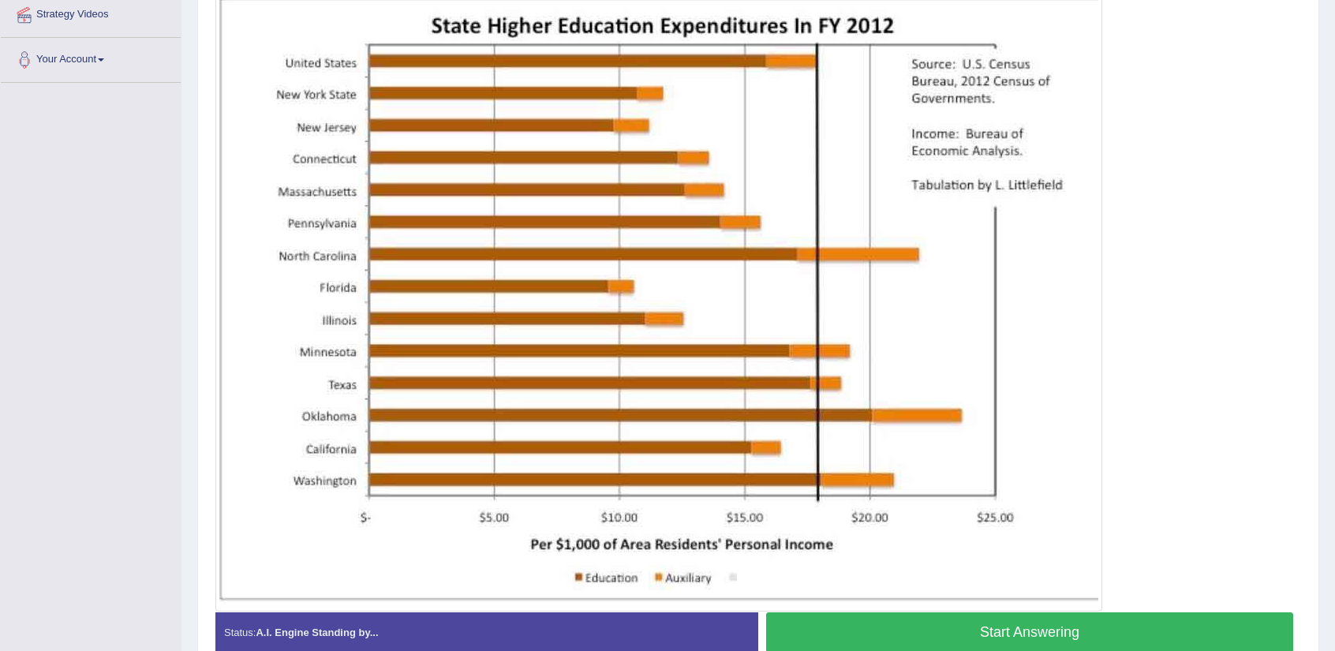
scroll to position [394, 0]
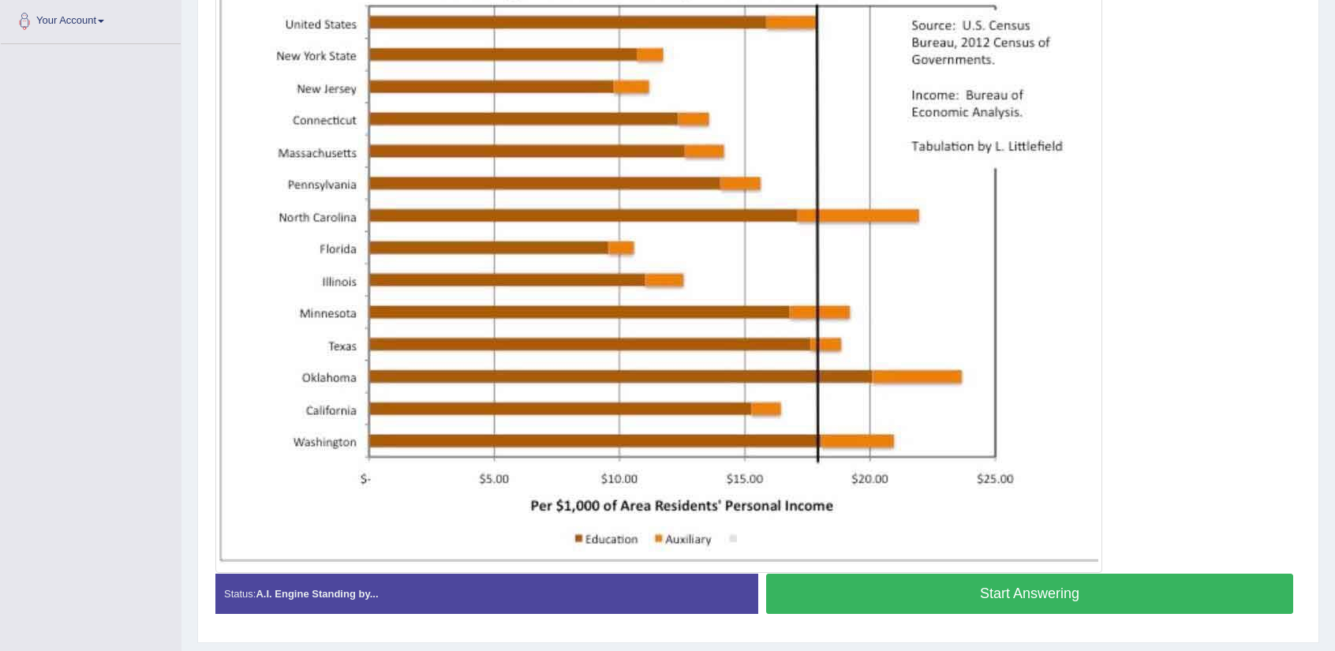
click at [961, 592] on button "Start Answering" at bounding box center [1029, 593] width 527 height 40
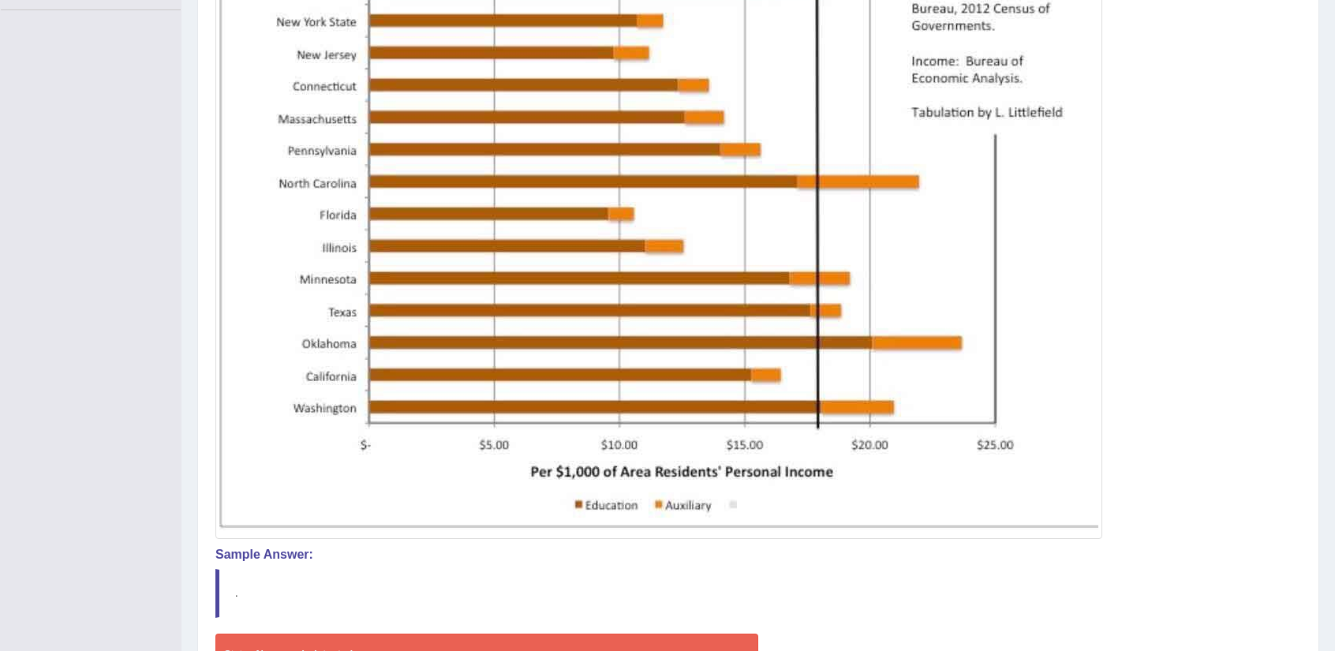
scroll to position [545, 0]
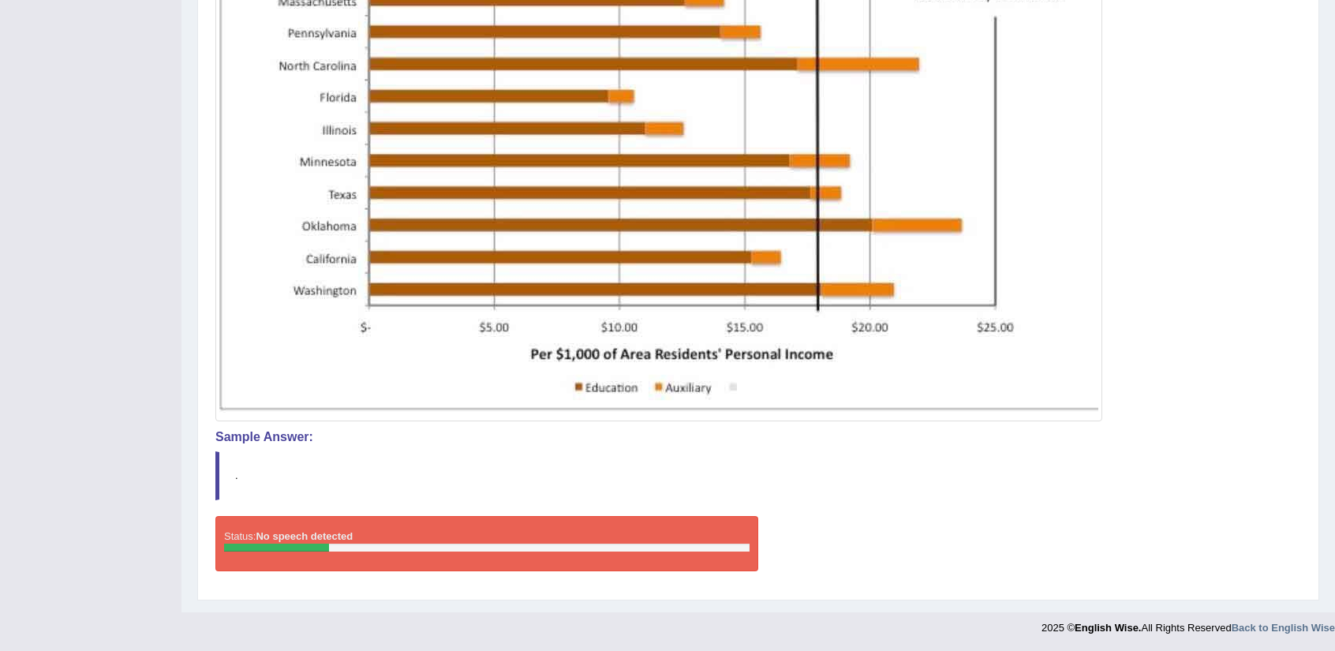
click at [653, 475] on blockquote "." at bounding box center [757, 475] width 1085 height 48
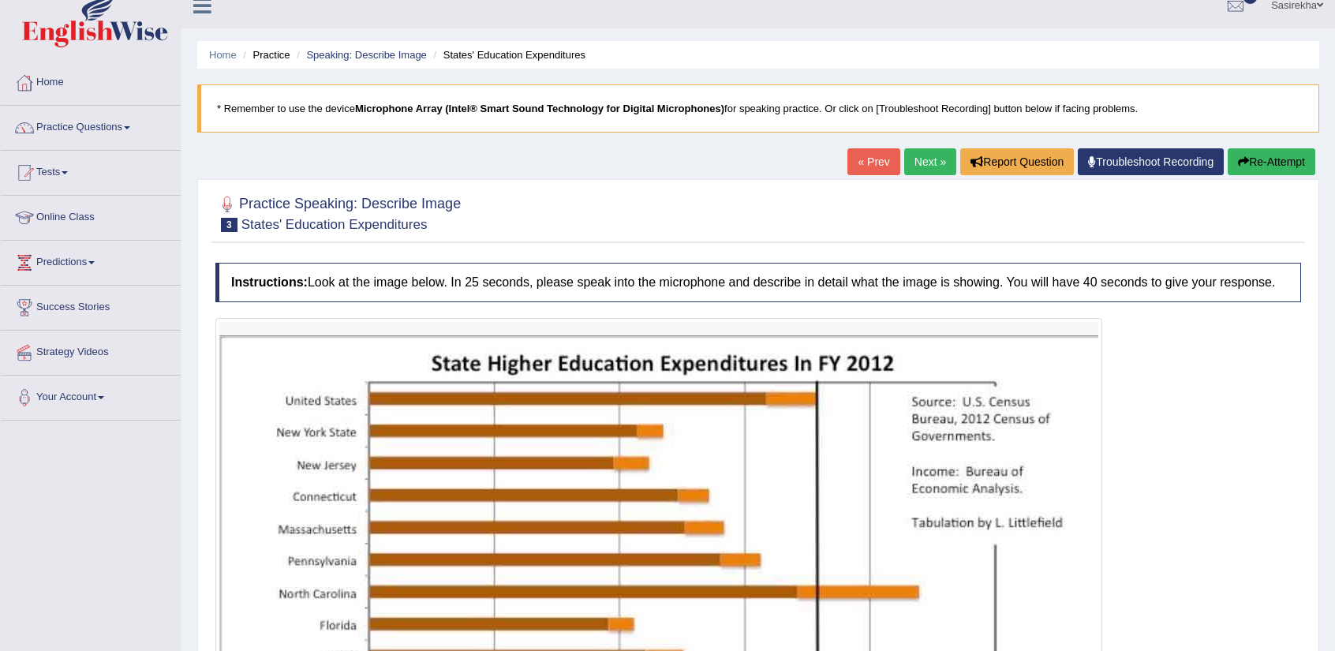
scroll to position [18, 0]
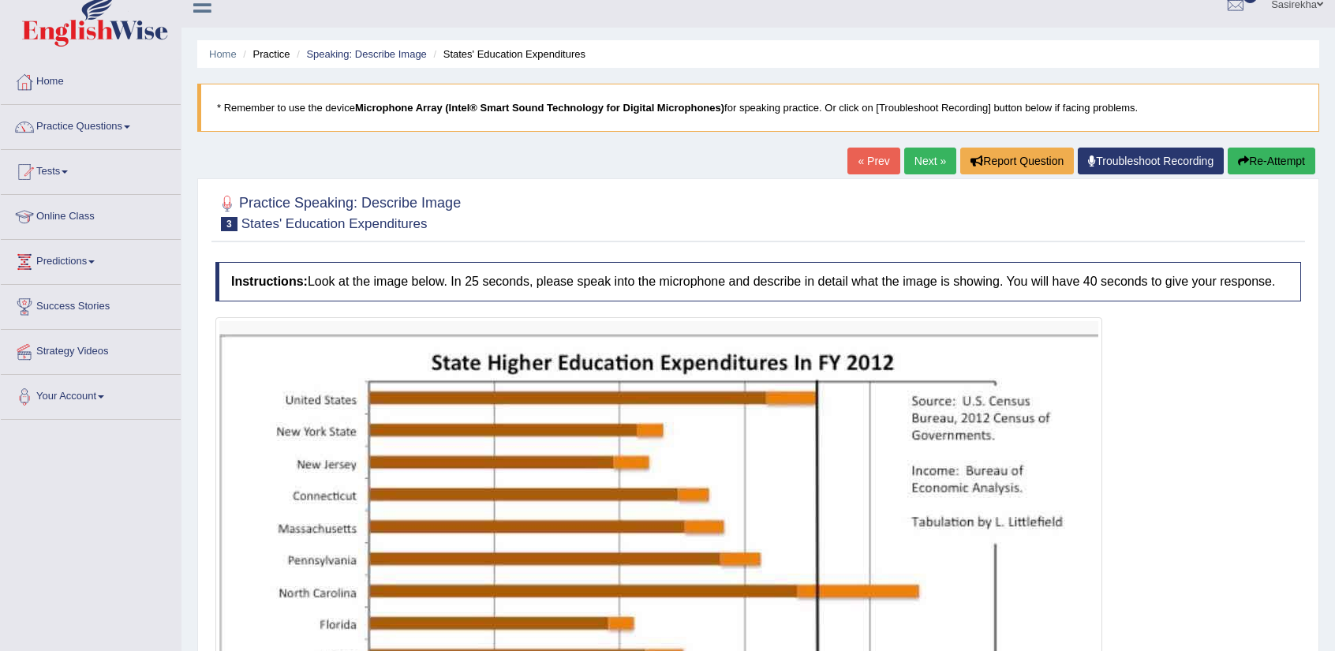
click at [1115, 165] on link "Troubleshoot Recording" at bounding box center [1150, 161] width 146 height 27
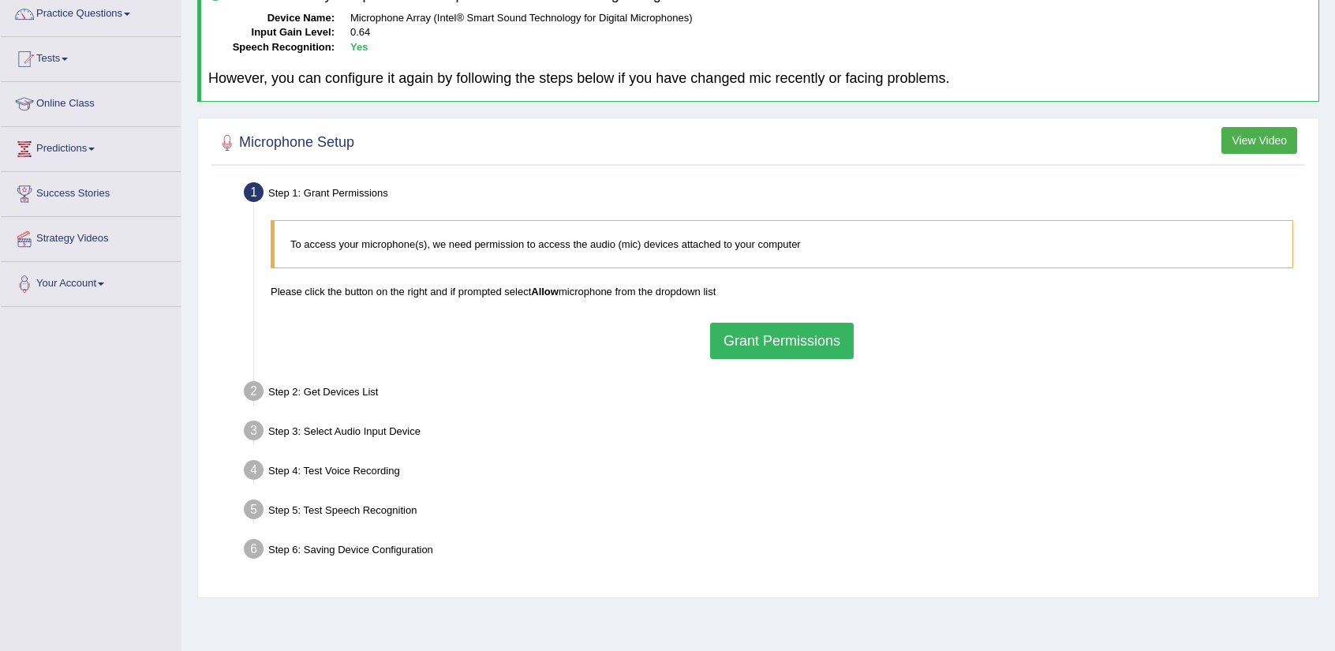
scroll to position [139, 0]
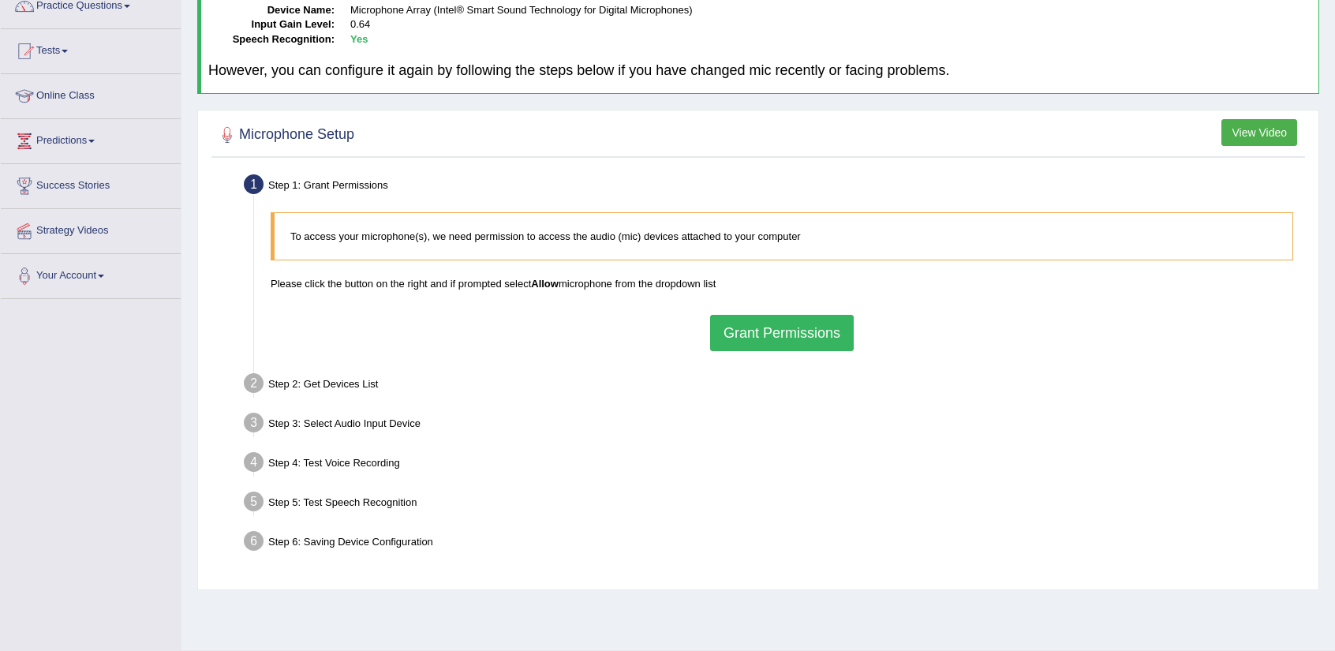
click at [849, 345] on button "Grant Permissions" at bounding box center [782, 333] width 144 height 36
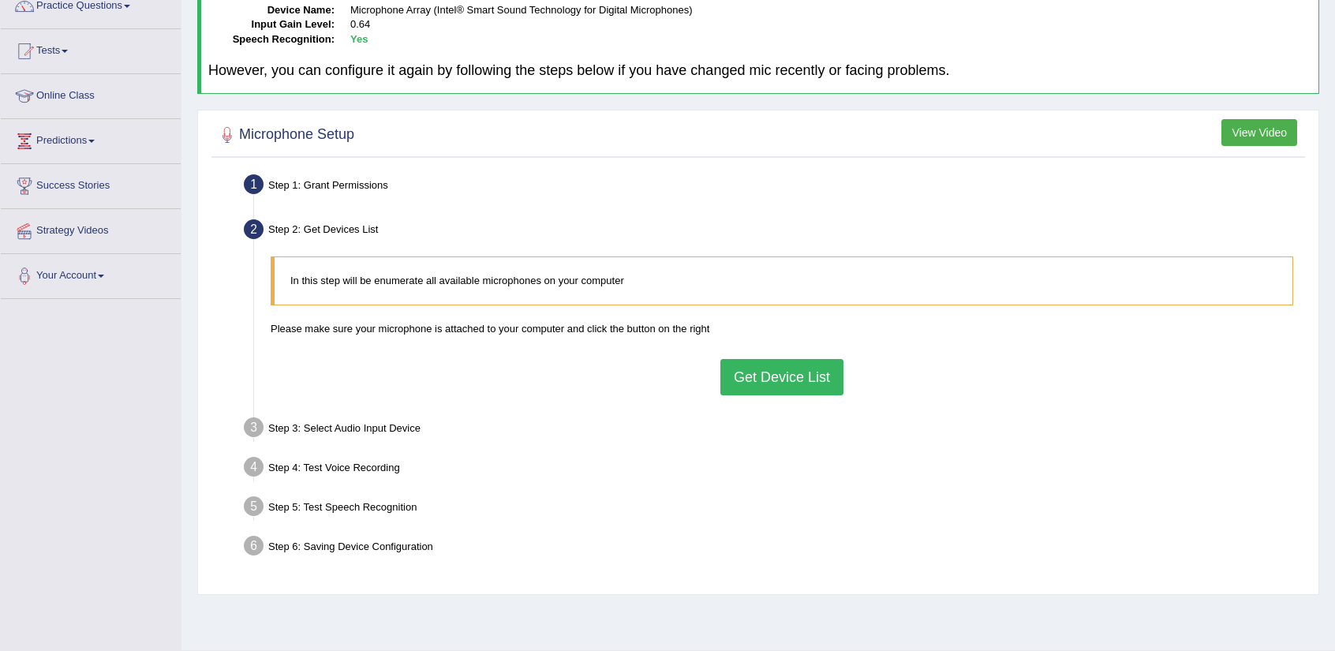
click at [816, 374] on button "Get Device List" at bounding box center [781, 377] width 123 height 36
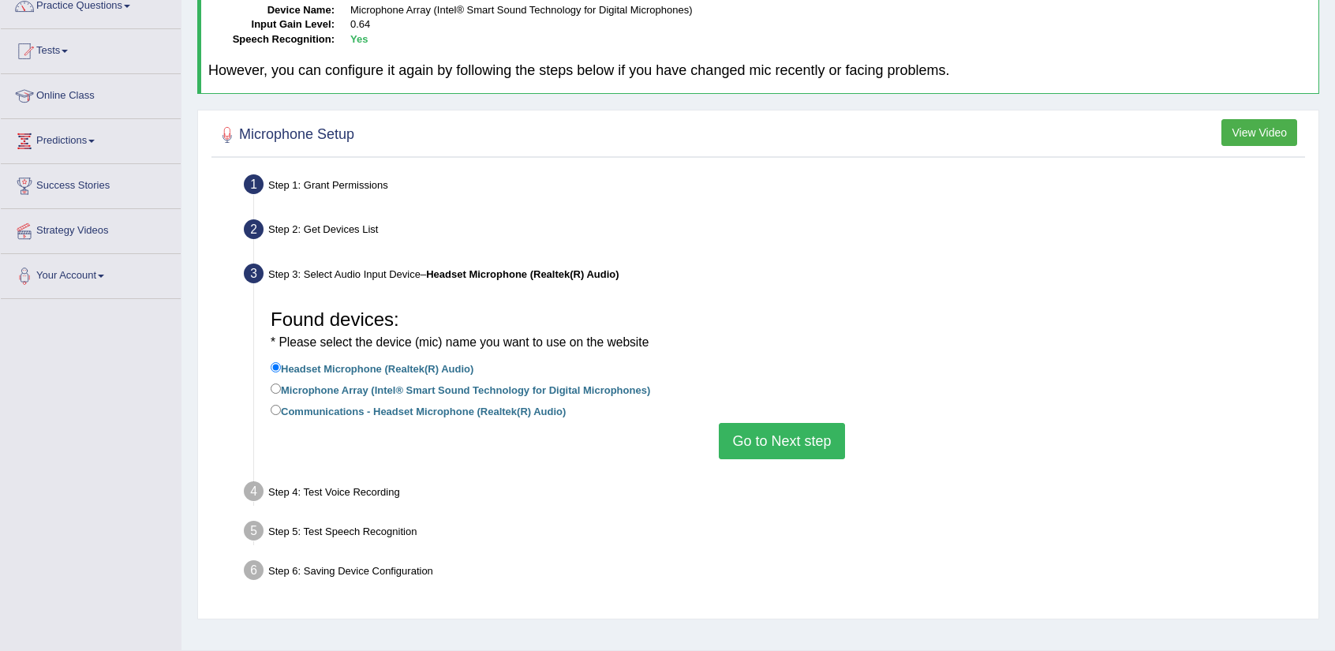
click at [796, 437] on button "Go to Next step" at bounding box center [781, 441] width 125 height 36
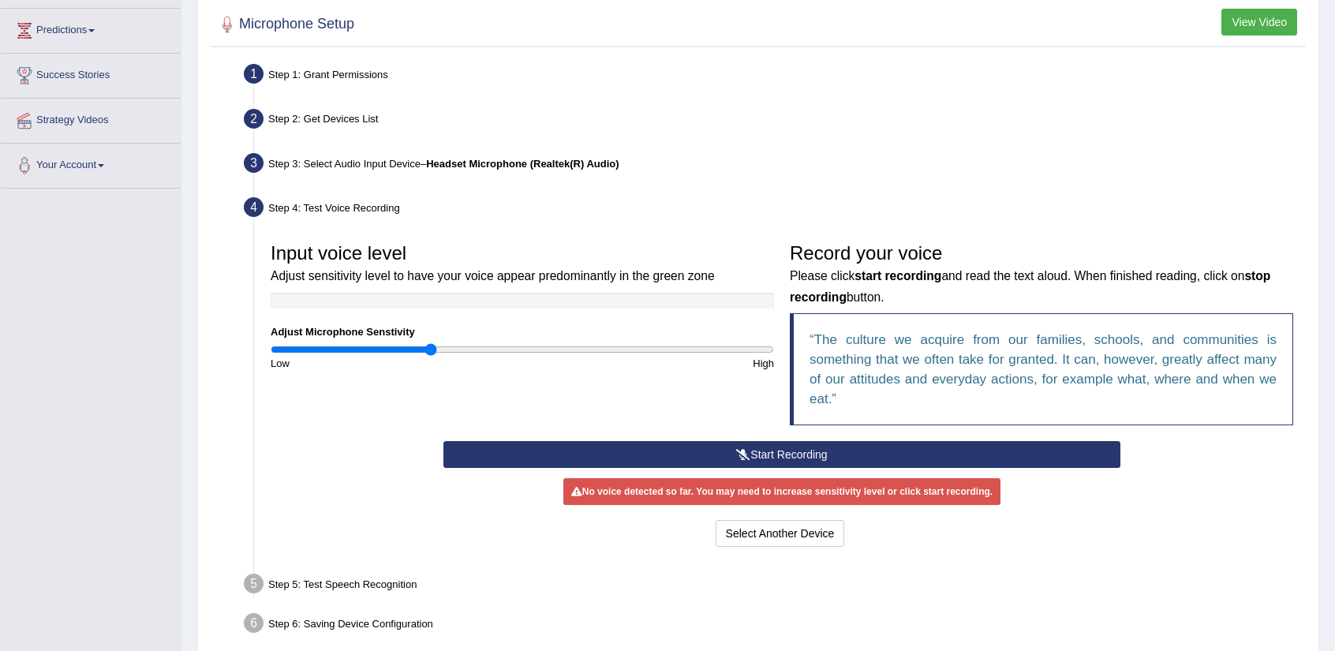
scroll to position [259, 0]
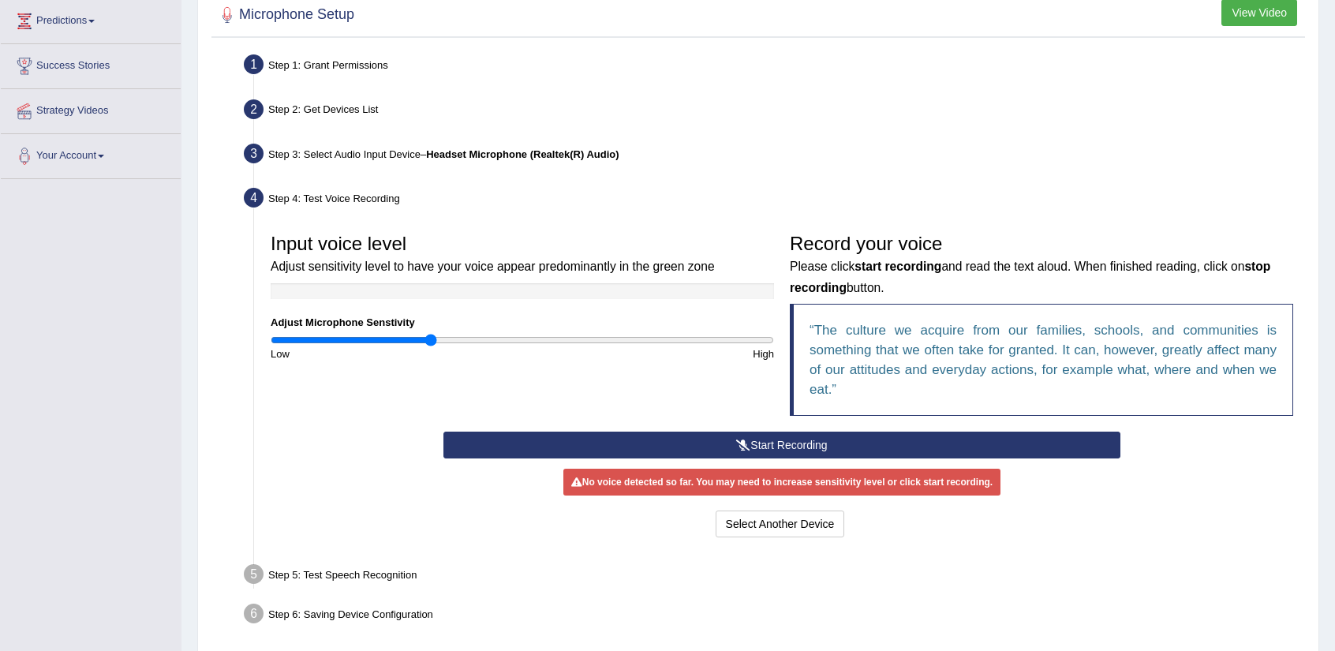
click at [775, 446] on button "Start Recording" at bounding box center [781, 444] width 676 height 27
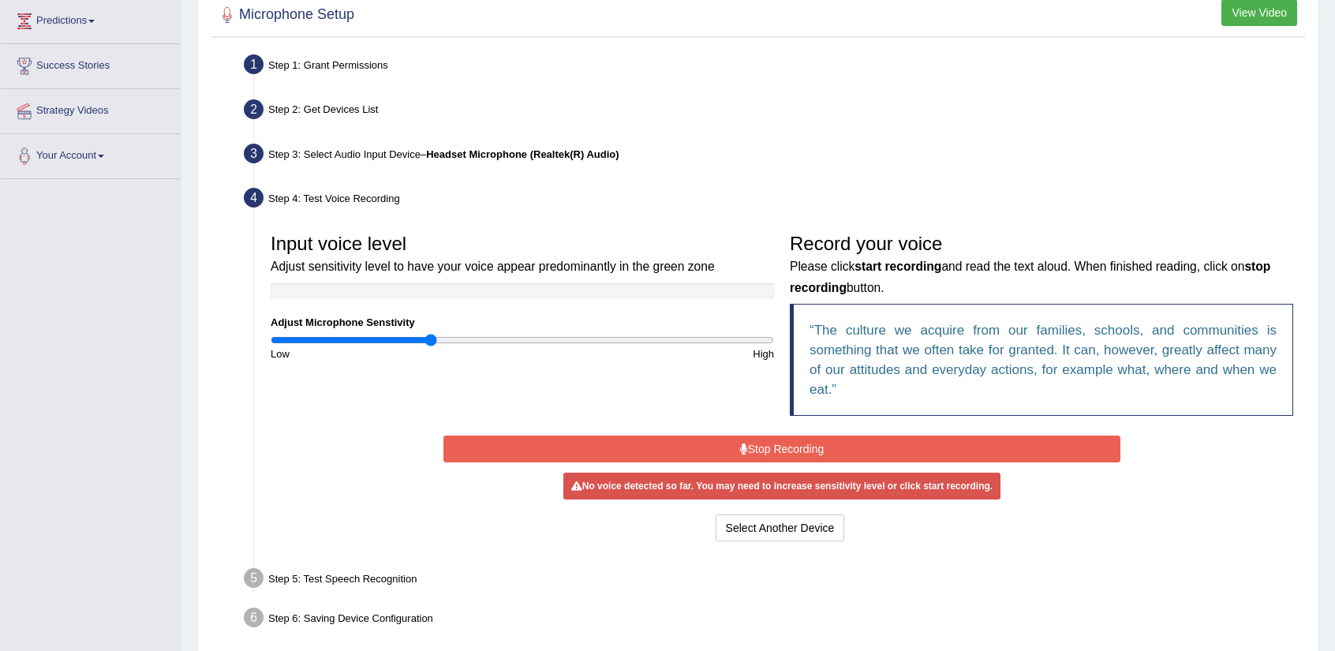
click at [775, 446] on button "Stop Recording" at bounding box center [781, 448] width 676 height 27
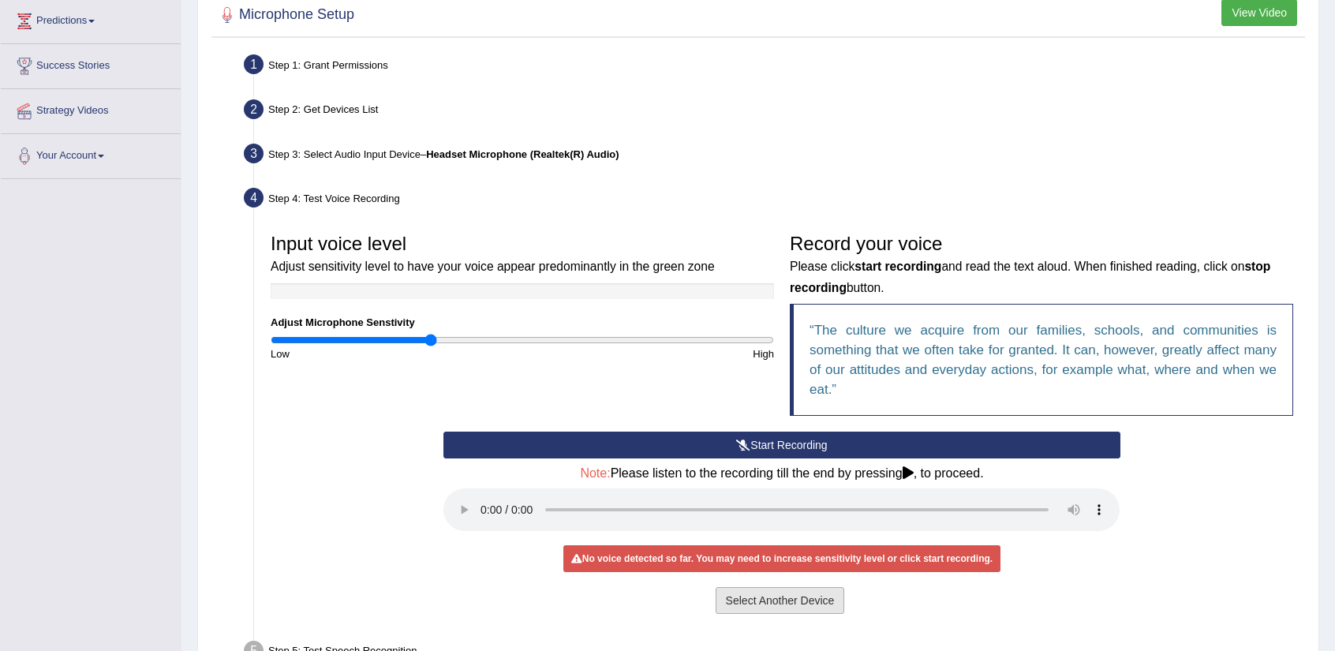
click at [812, 597] on button "Select Another Device" at bounding box center [779, 600] width 129 height 27
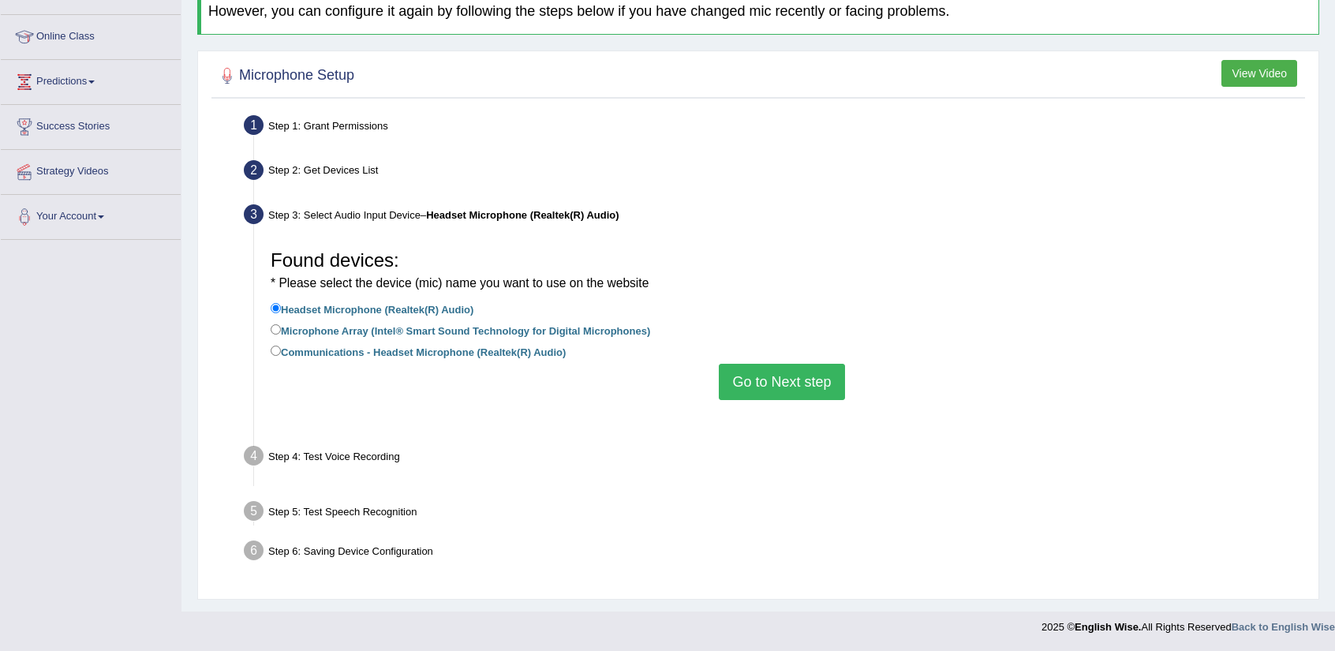
scroll to position [177, 0]
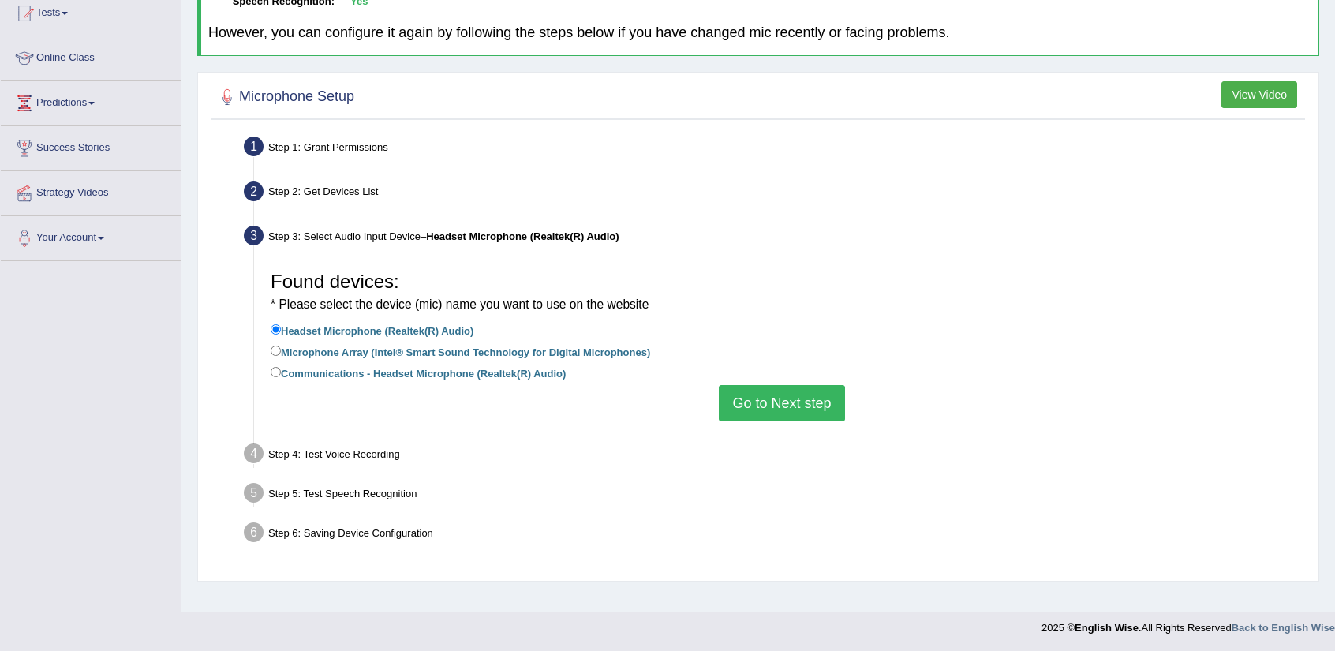
click at [480, 354] on label "Microphone Array (Intel® Smart Sound Technology for Digital Microphones)" at bounding box center [460, 350] width 379 height 17
click at [281, 354] on input "Microphone Array (Intel® Smart Sound Technology for Digital Microphones)" at bounding box center [276, 350] width 10 height 10
radio input "true"
click at [785, 412] on button "Go to Next step" at bounding box center [781, 403] width 125 height 36
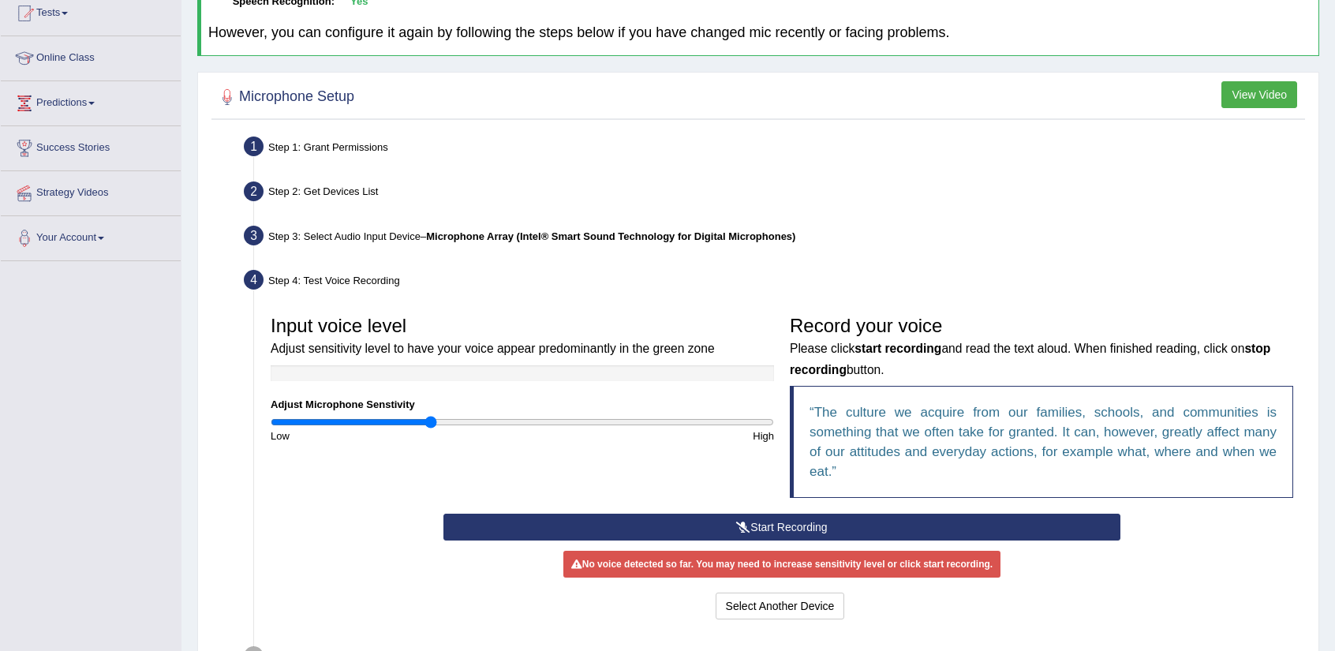
click at [764, 519] on button "Start Recording" at bounding box center [781, 526] width 676 height 27
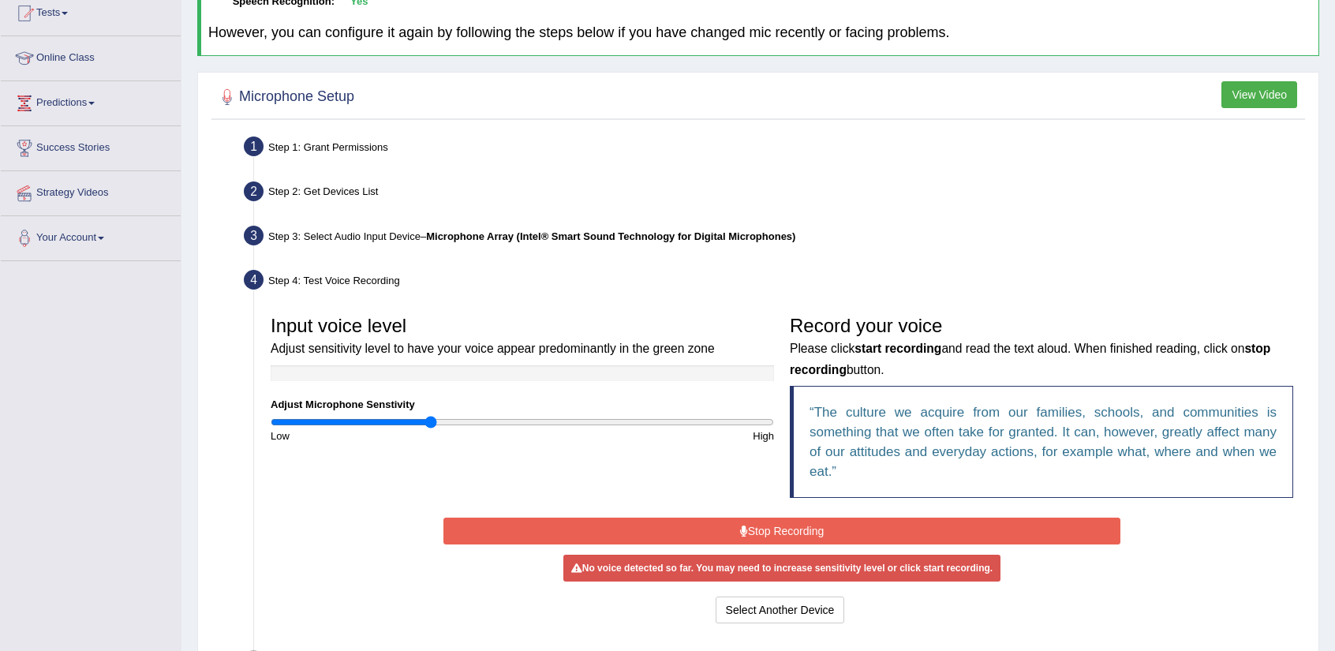
click at [764, 519] on button "Stop Recording" at bounding box center [781, 530] width 676 height 27
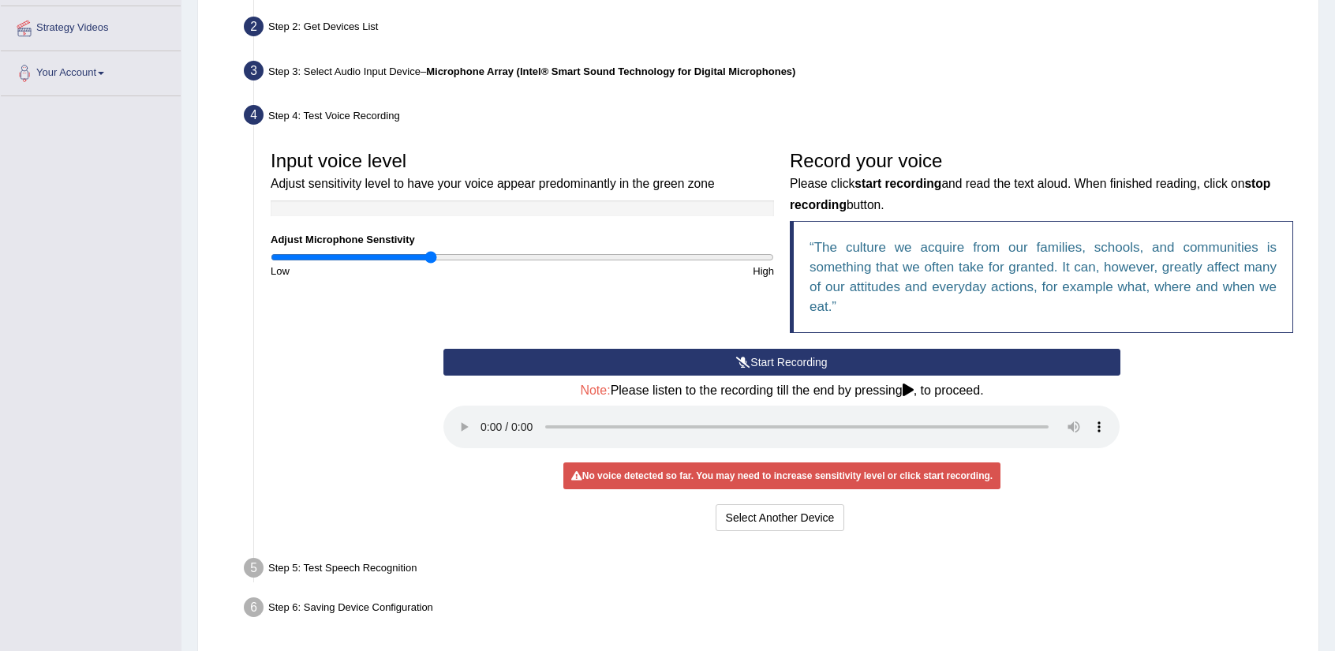
scroll to position [344, 0]
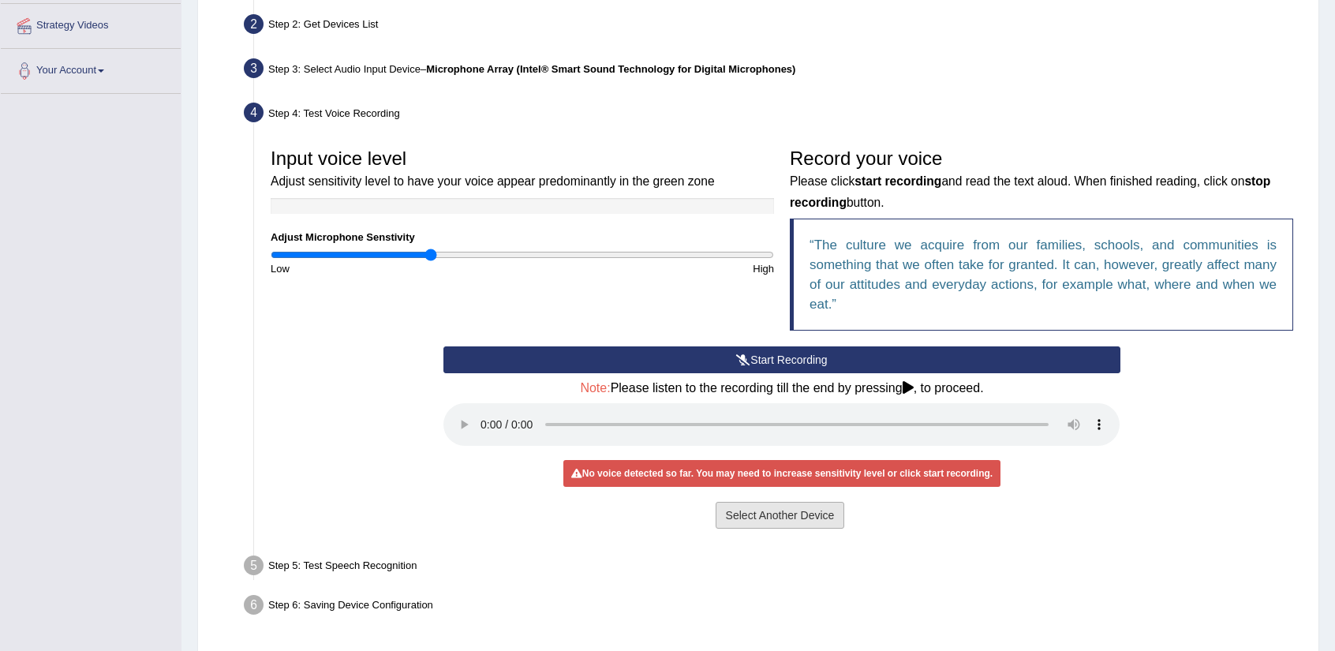
click at [754, 513] on button "Select Another Device" at bounding box center [779, 515] width 129 height 27
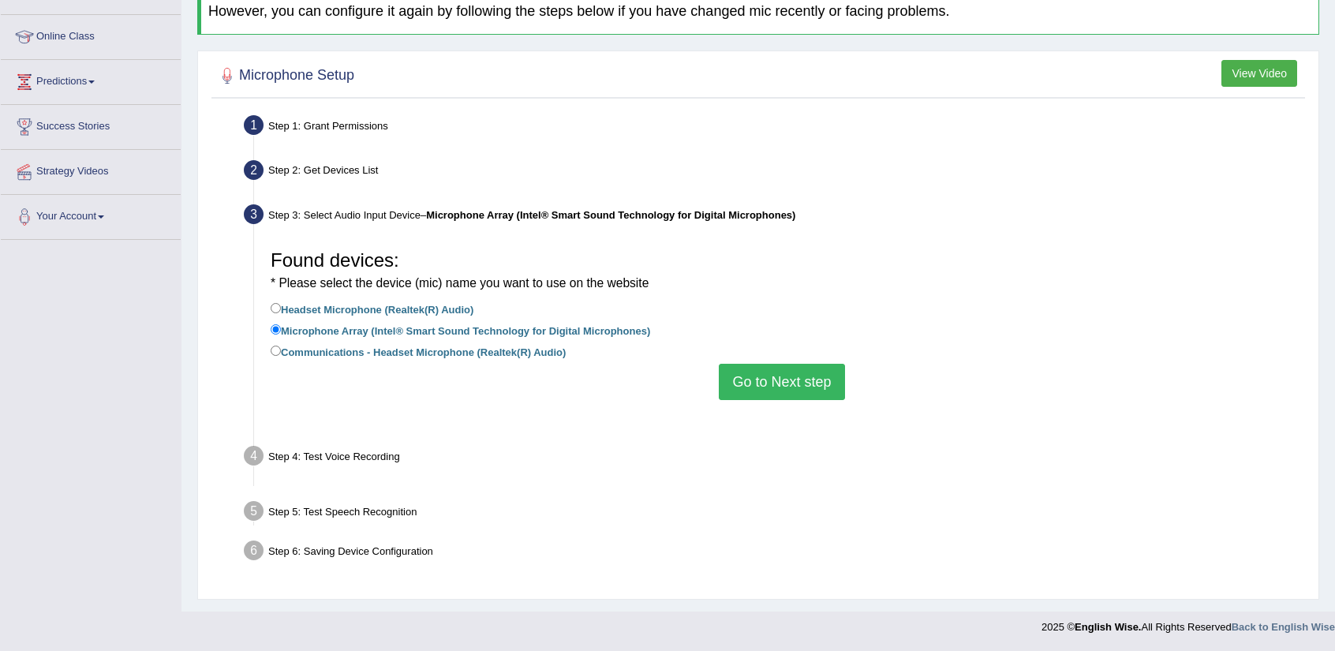
scroll to position [177, 0]
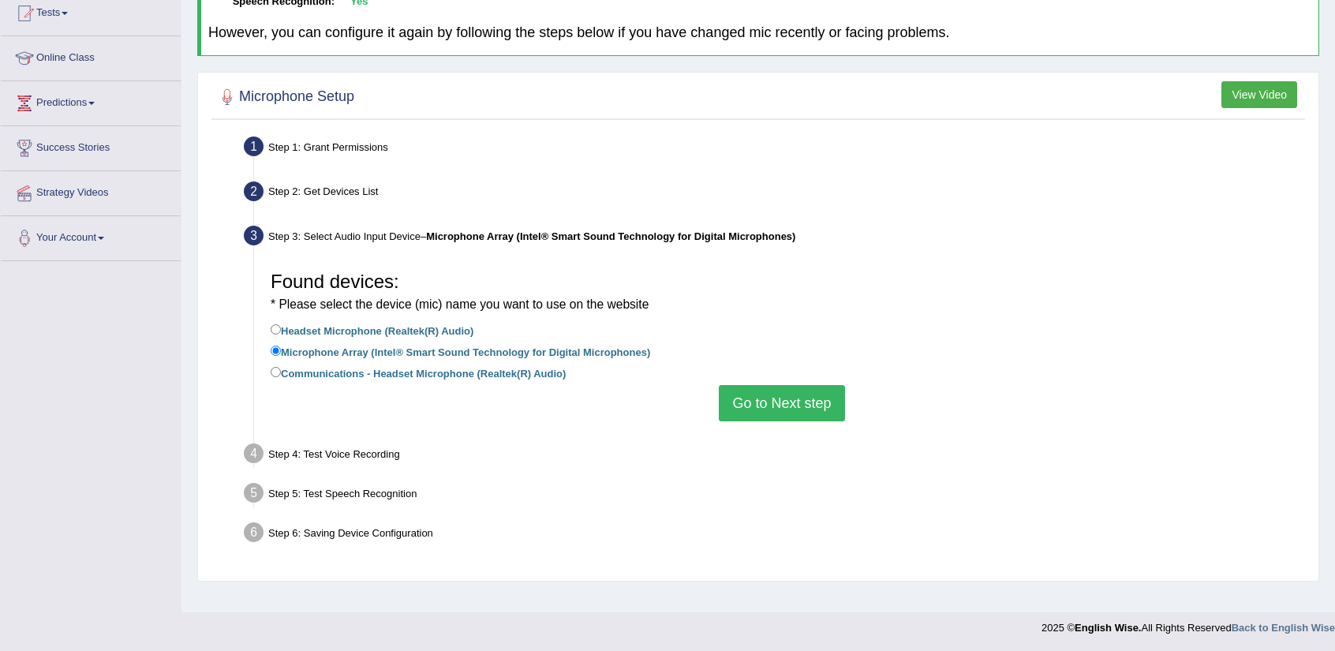
click at [461, 327] on label "Headset Microphone (Realtek(R) Audio)" at bounding box center [372, 329] width 203 height 17
click at [281, 327] on input "Headset Microphone (Realtek(R) Audio)" at bounding box center [276, 329] width 10 height 10
radio input "true"
click at [792, 401] on button "Go to Next step" at bounding box center [781, 403] width 125 height 36
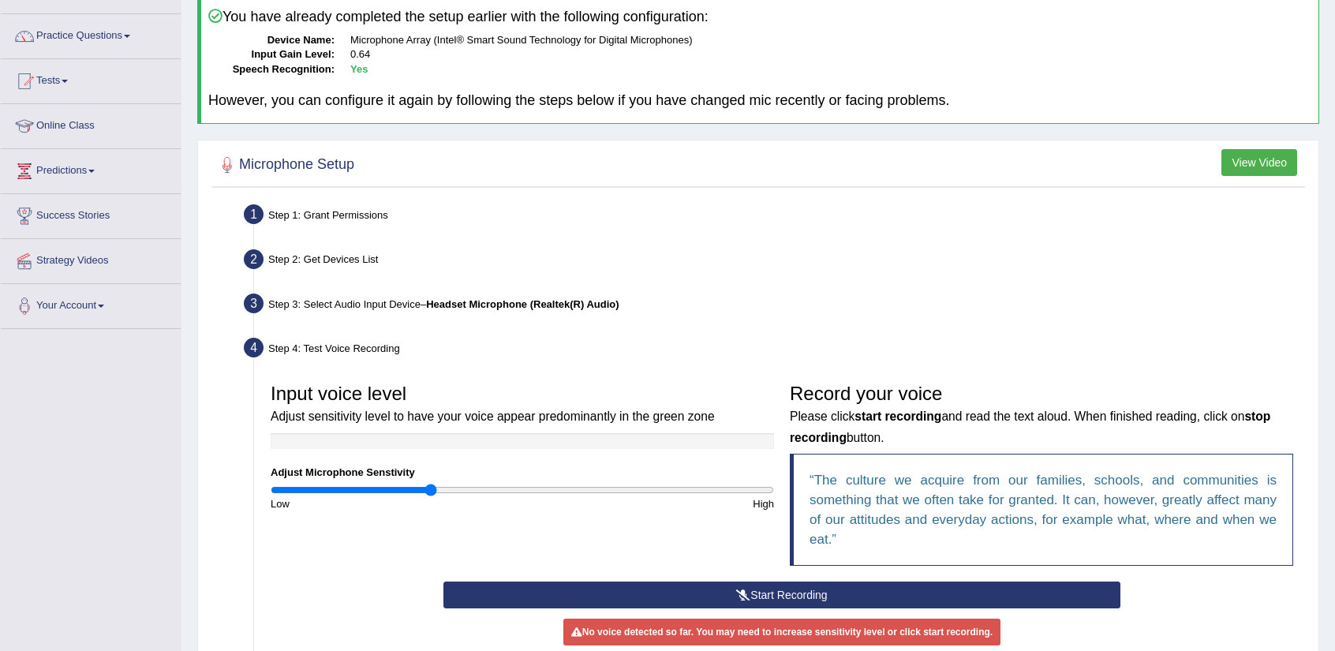
scroll to position [103, 0]
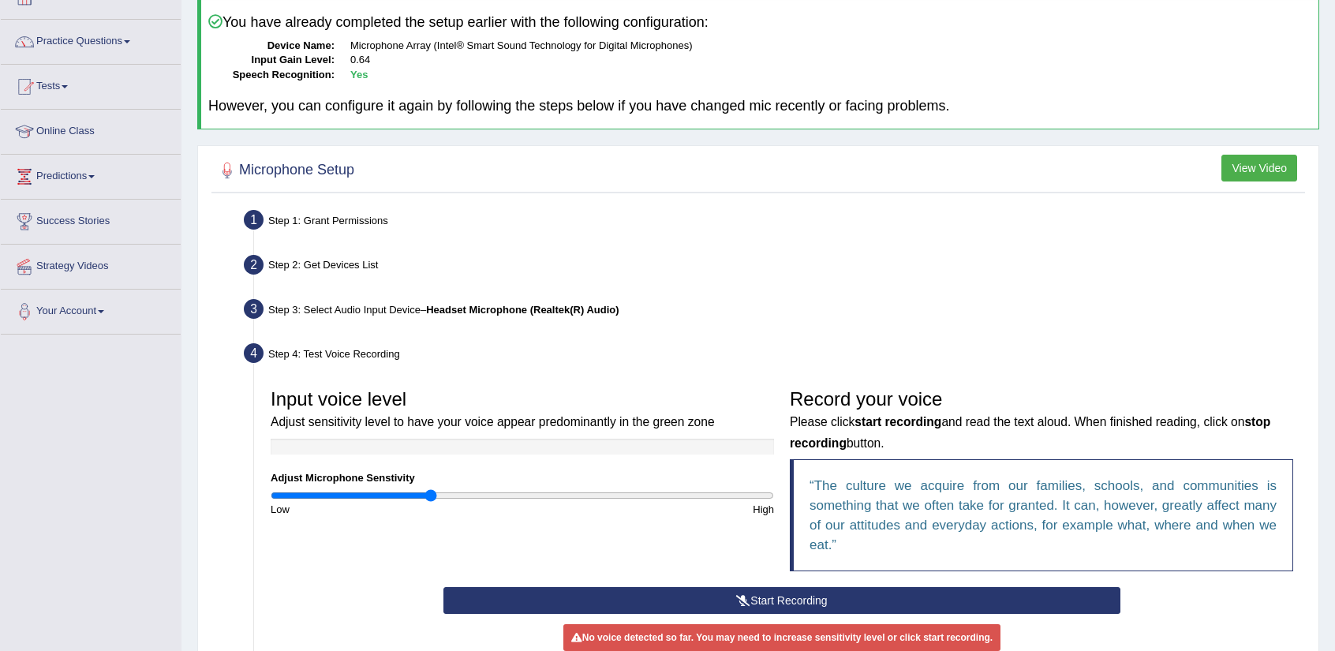
click at [526, 305] on b "Headset Microphone (Realtek(R) Audio)" at bounding box center [522, 310] width 192 height 12
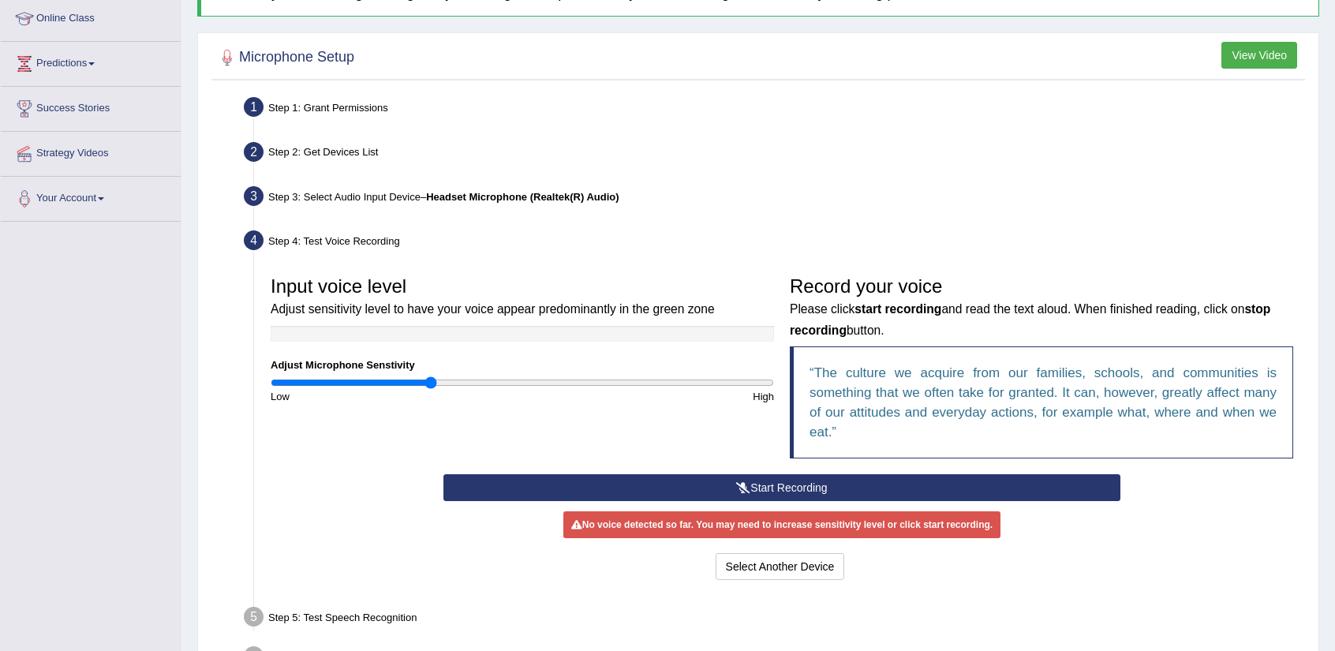
scroll to position [319, 0]
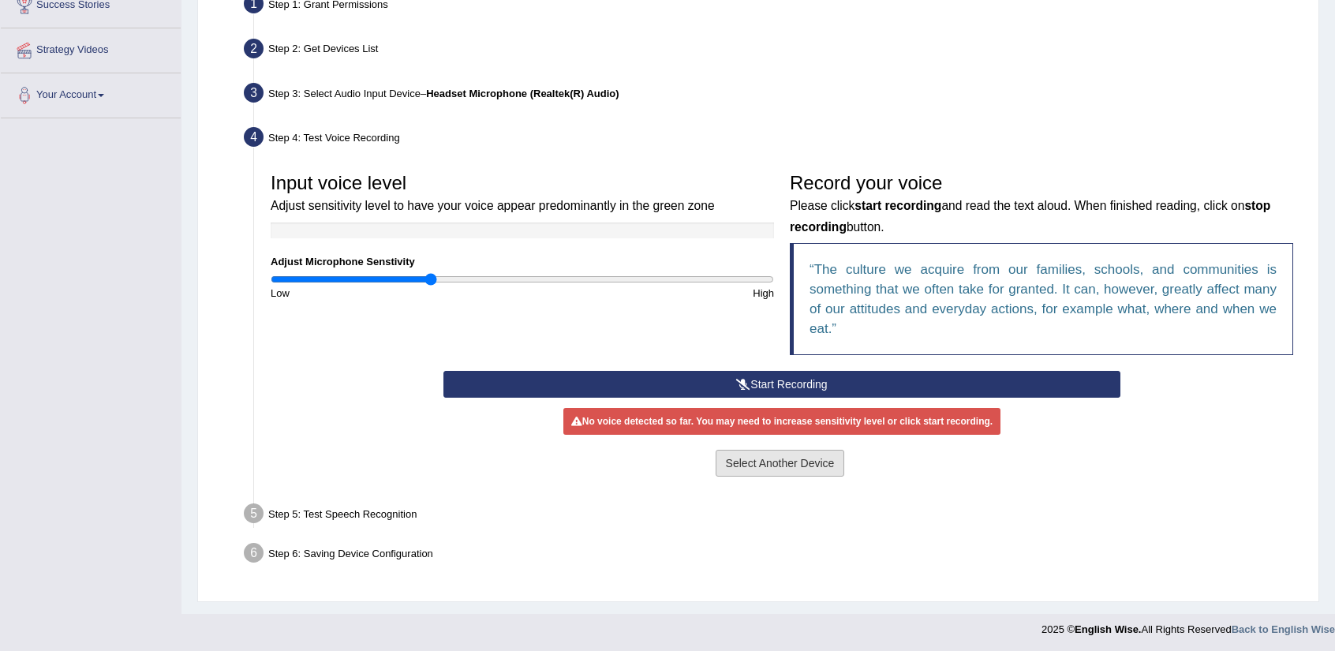
click at [759, 461] on button "Select Another Device" at bounding box center [779, 463] width 129 height 27
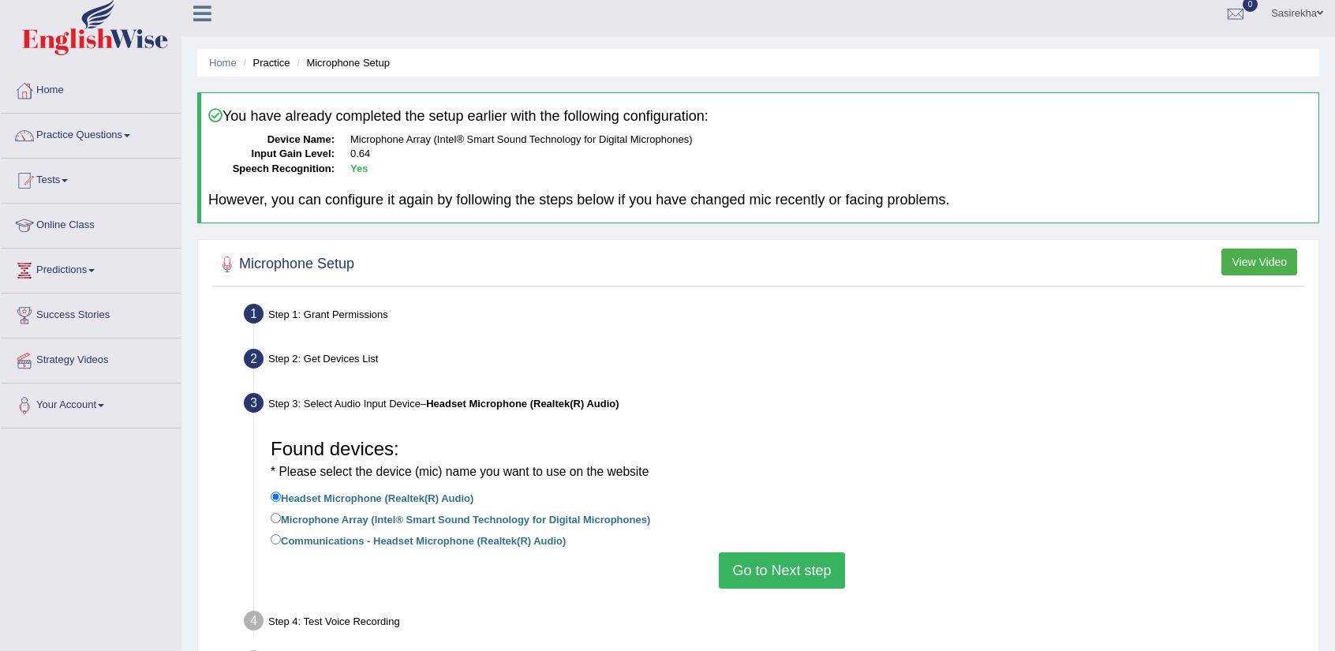
scroll to position [0, 0]
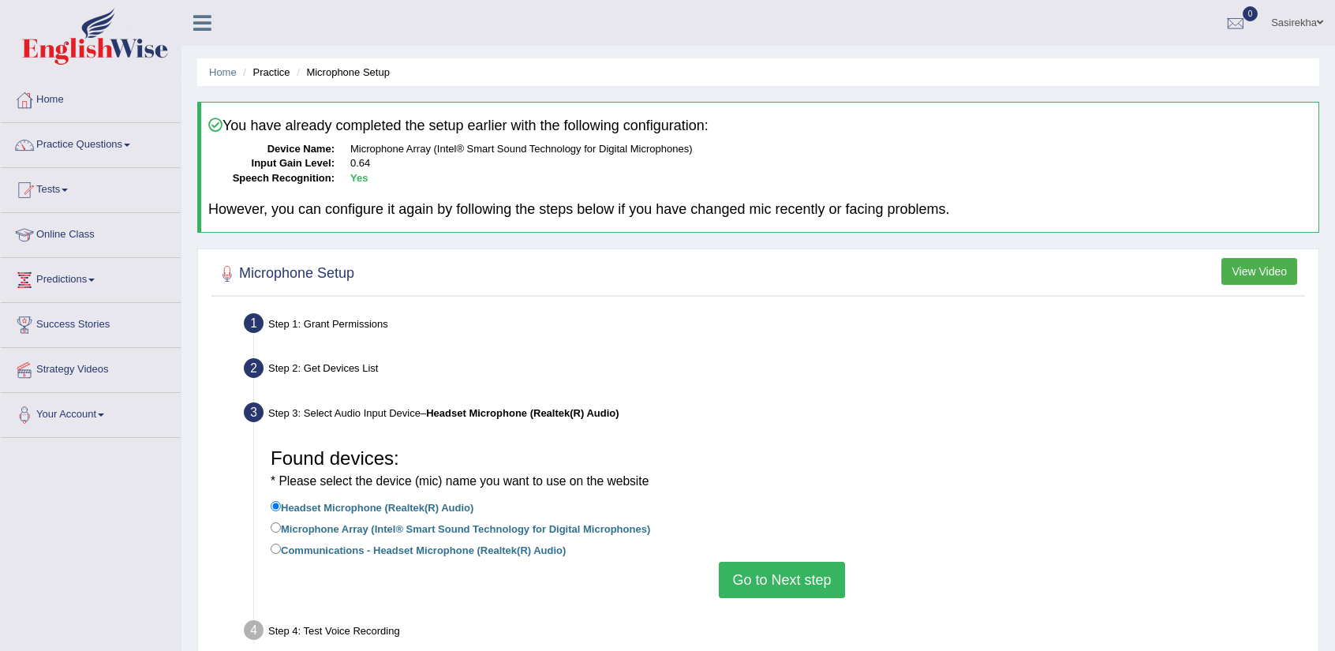
click at [620, 528] on label "Microphone Array (Intel® Smart Sound Technology for Digital Microphones)" at bounding box center [460, 527] width 379 height 17
click at [281, 528] on input "Microphone Array (Intel® Smart Sound Technology for Digital Microphones)" at bounding box center [276, 527] width 10 height 10
radio input "true"
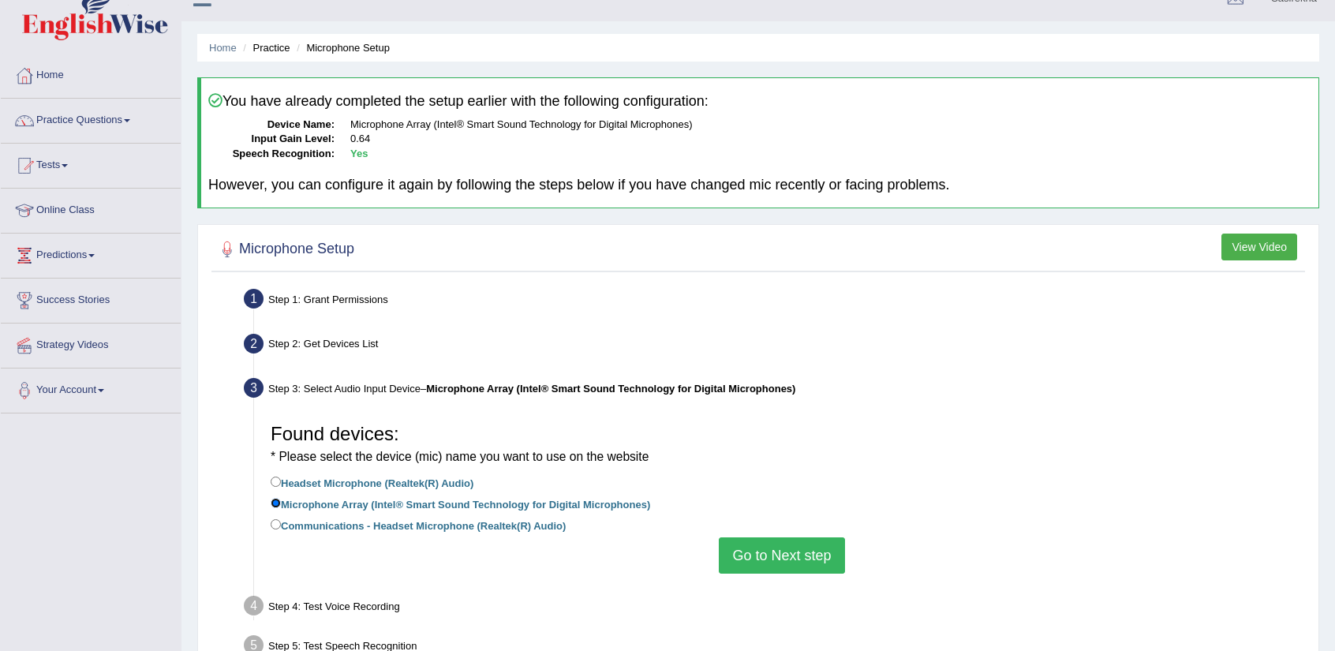
scroll to position [25, 0]
click at [1237, 243] on button "View Video" at bounding box center [1259, 246] width 76 height 27
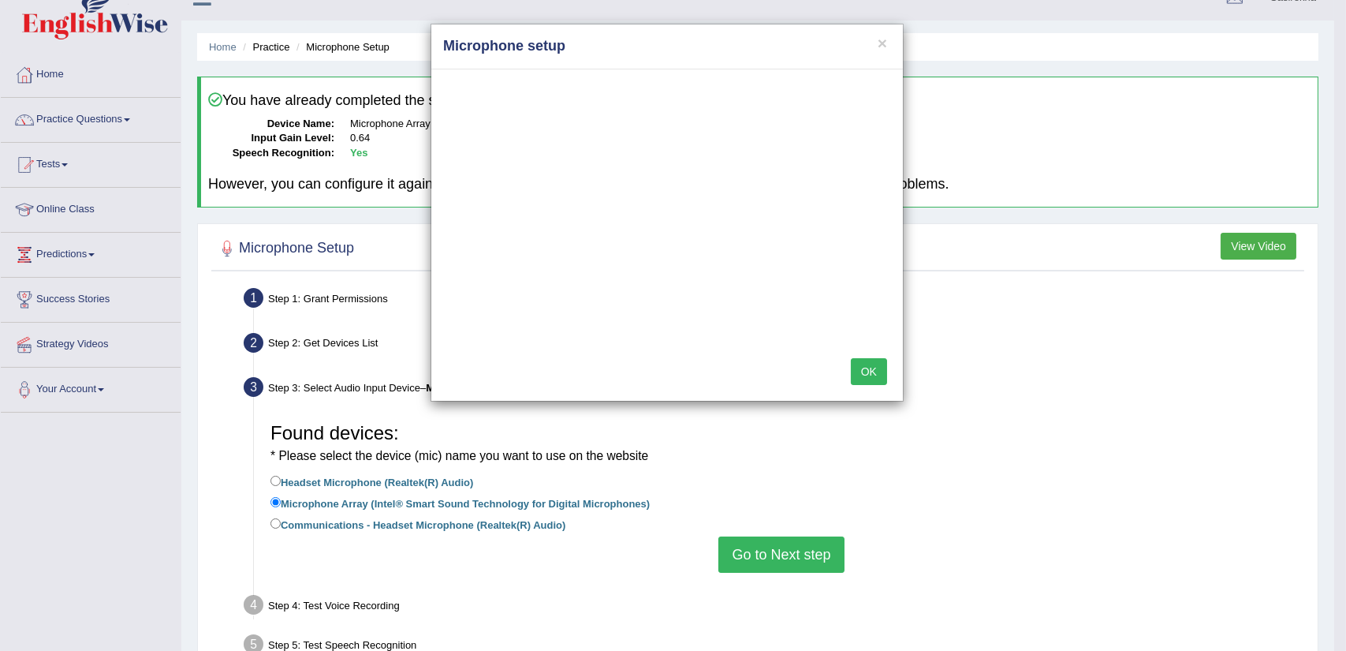
click at [301, 478] on div "× Microphone setup OK" at bounding box center [673, 325] width 1346 height 651
click at [293, 480] on div "× Microphone setup OK" at bounding box center [673, 325] width 1346 height 651
click at [279, 480] on div "× Microphone setup OK" at bounding box center [673, 325] width 1346 height 651
click at [892, 379] on div "OK" at bounding box center [667, 372] width 472 height 55
click at [871, 372] on button "OK" at bounding box center [869, 371] width 36 height 27
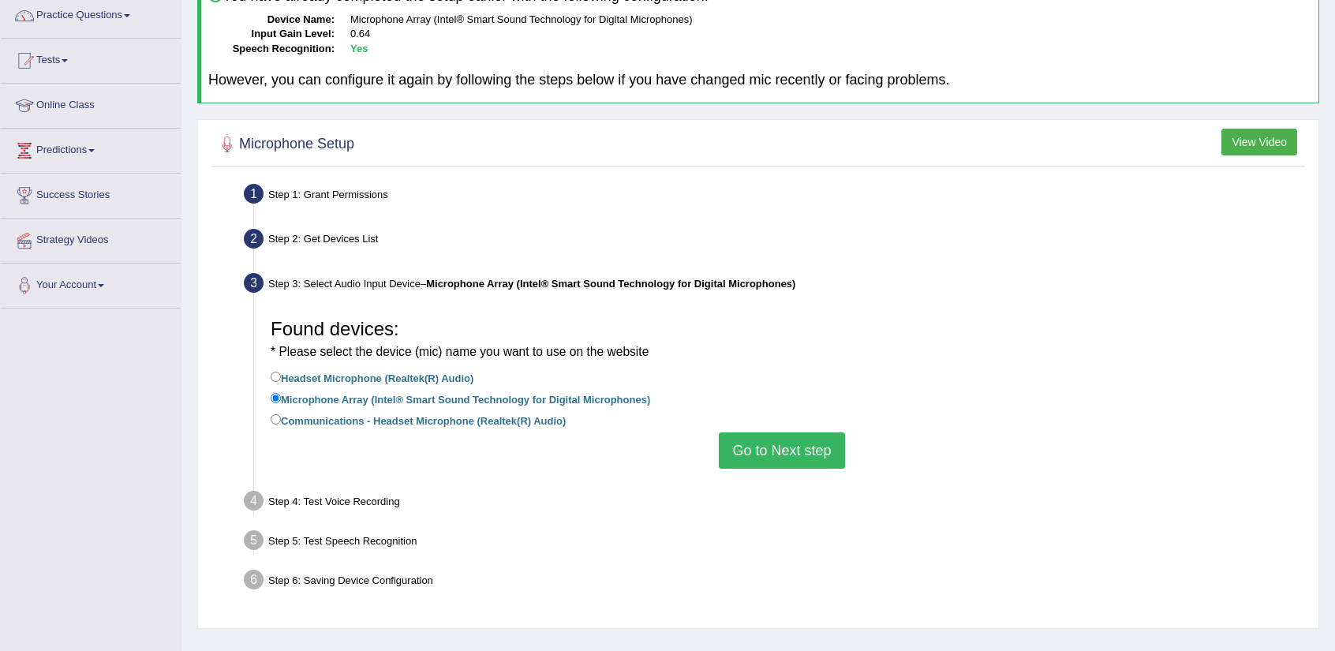
scroll to position [131, 0]
click at [407, 372] on label "Headset Microphone (Realtek(R) Audio)" at bounding box center [372, 375] width 203 height 17
click at [281, 372] on input "Headset Microphone (Realtek(R) Audio)" at bounding box center [276, 375] width 10 height 10
radio input "true"
click at [398, 397] on label "Microphone Array (Intel® Smart Sound Technology for Digital Microphones)" at bounding box center [460, 396] width 379 height 17
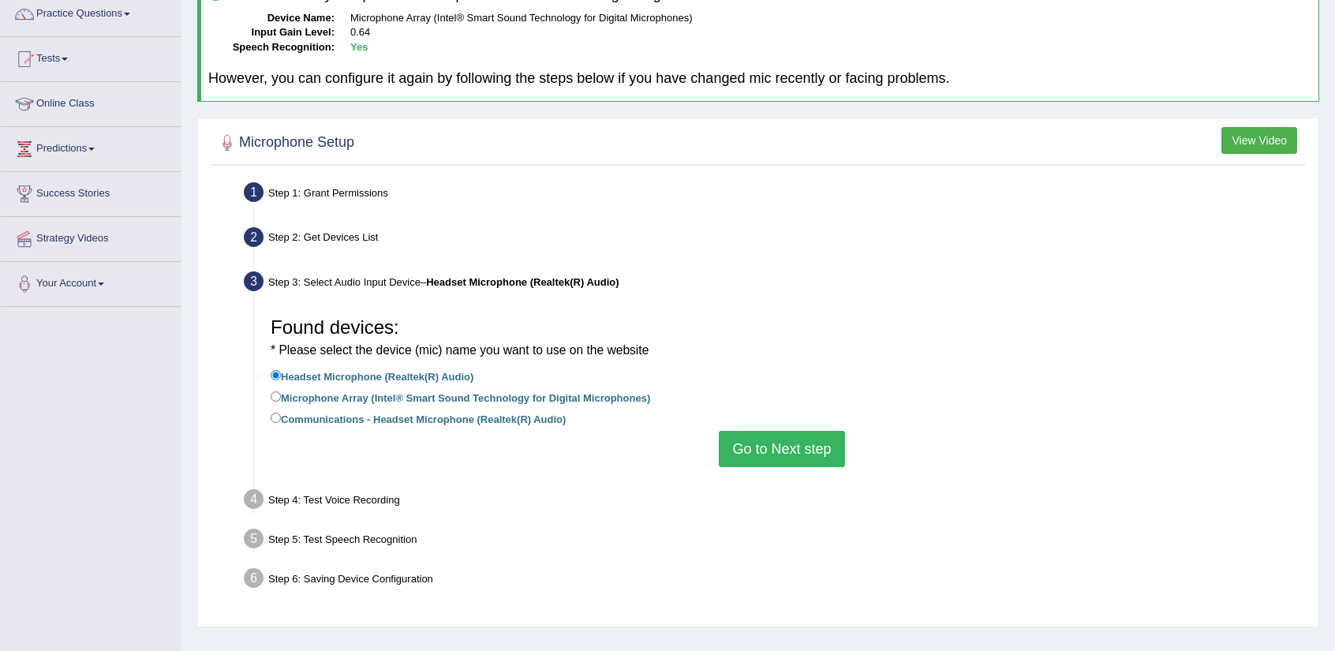
click at [281, 397] on input "Microphone Array (Intel® Smart Sound Technology for Digital Microphones)" at bounding box center [276, 396] width 10 height 10
radio input "true"
click at [772, 449] on button "Go to Next step" at bounding box center [781, 449] width 125 height 36
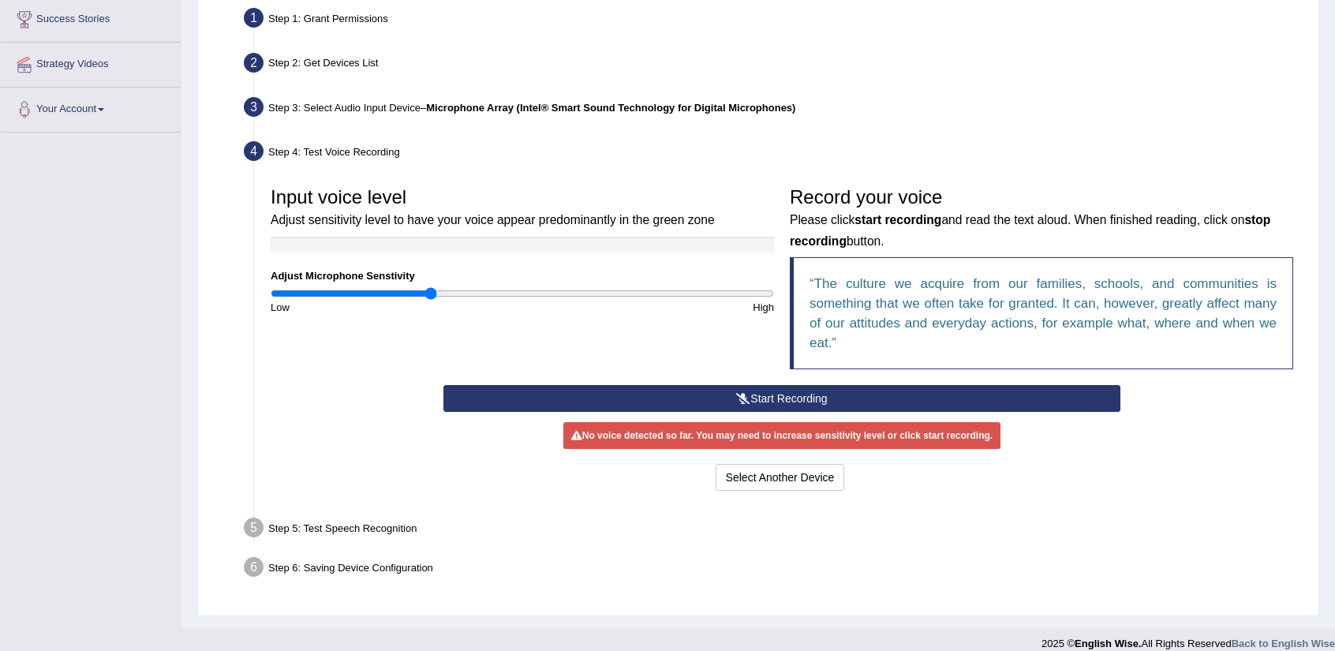
scroll to position [306, 0]
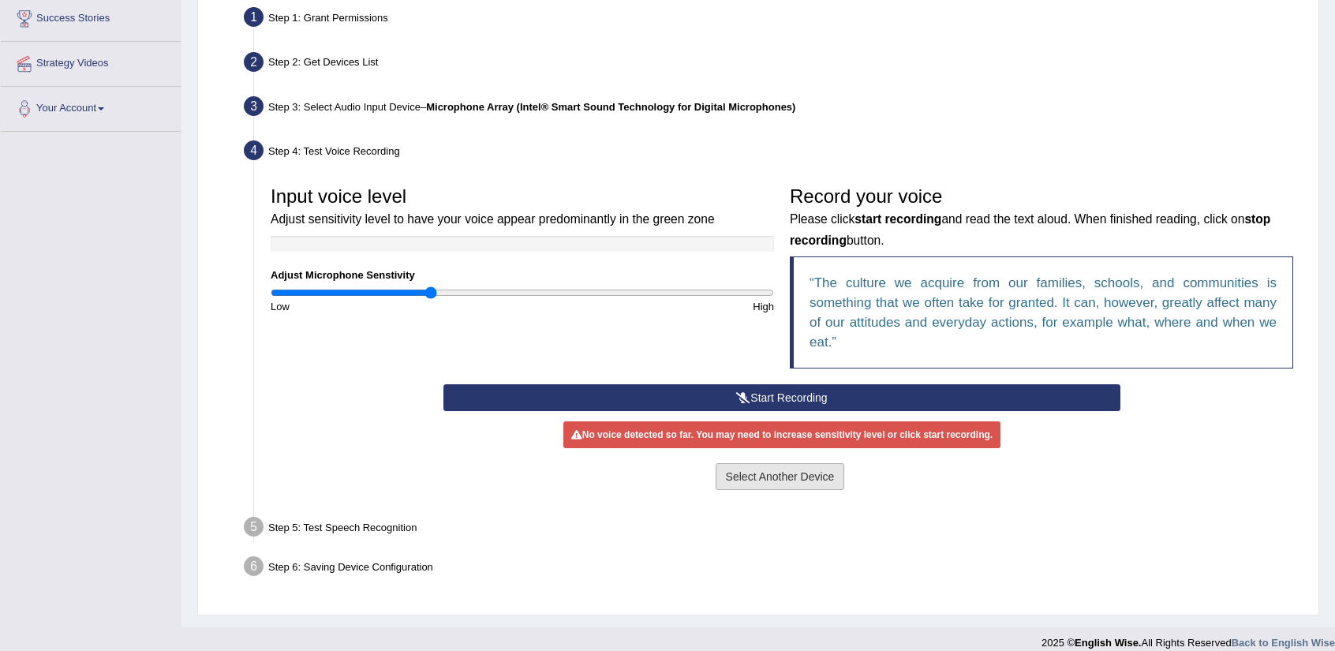
click at [761, 474] on button "Select Another Device" at bounding box center [779, 476] width 129 height 27
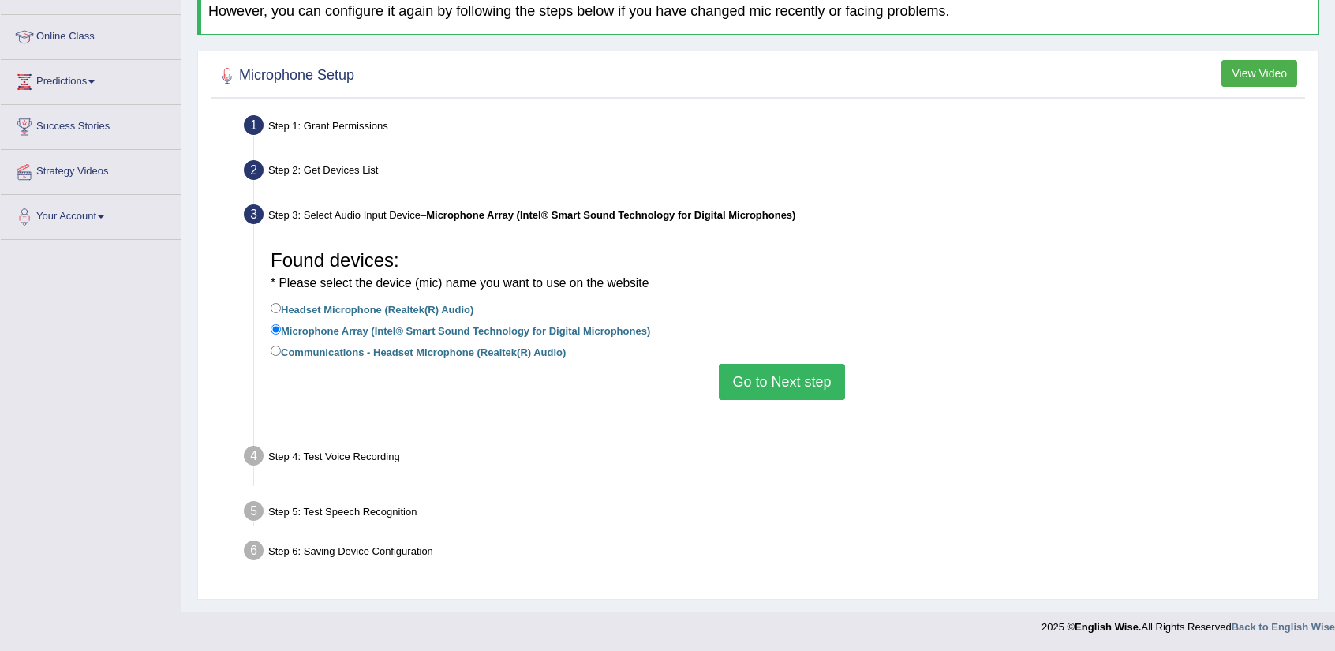
scroll to position [177, 0]
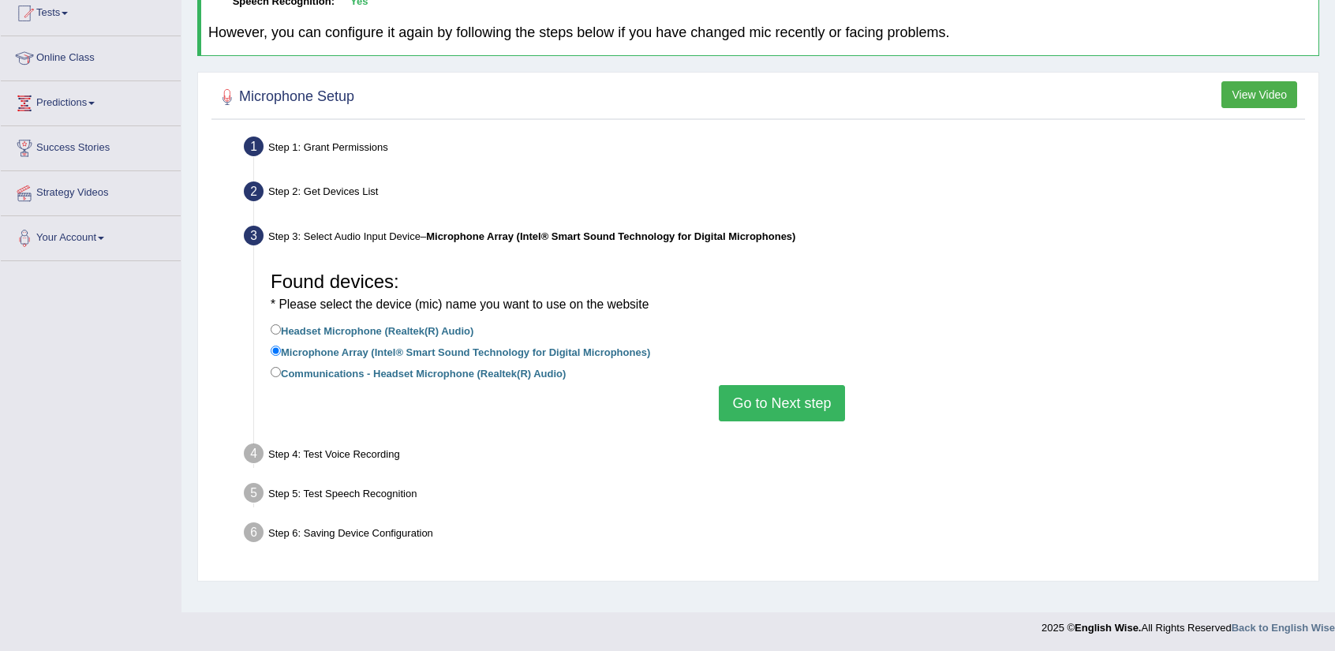
click at [760, 407] on button "Go to Next step" at bounding box center [781, 403] width 125 height 36
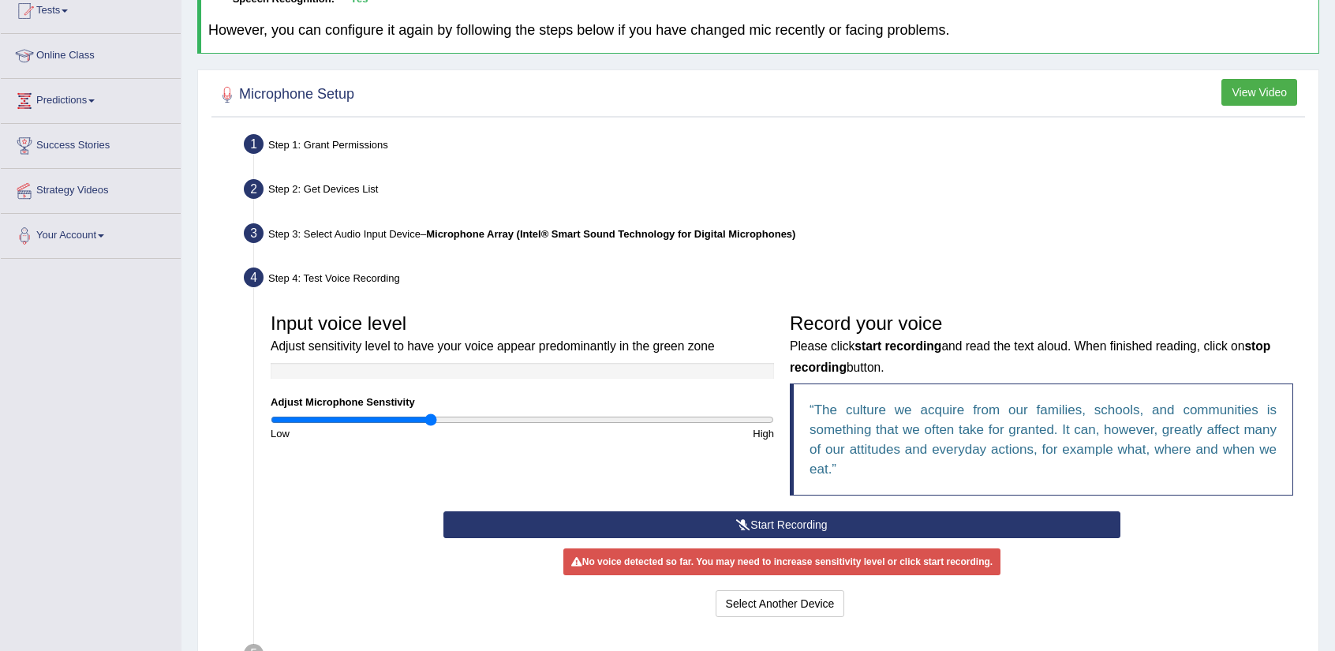
scroll to position [180, 0]
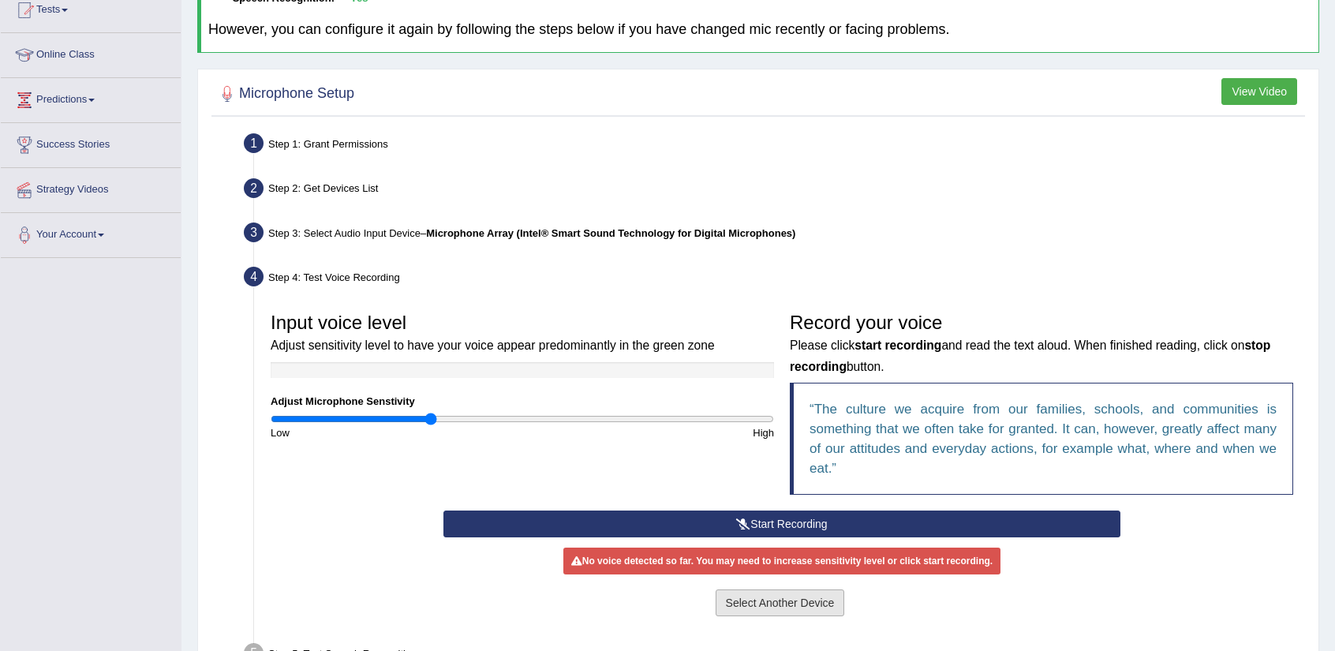
click at [760, 605] on button "Select Another Device" at bounding box center [779, 602] width 129 height 27
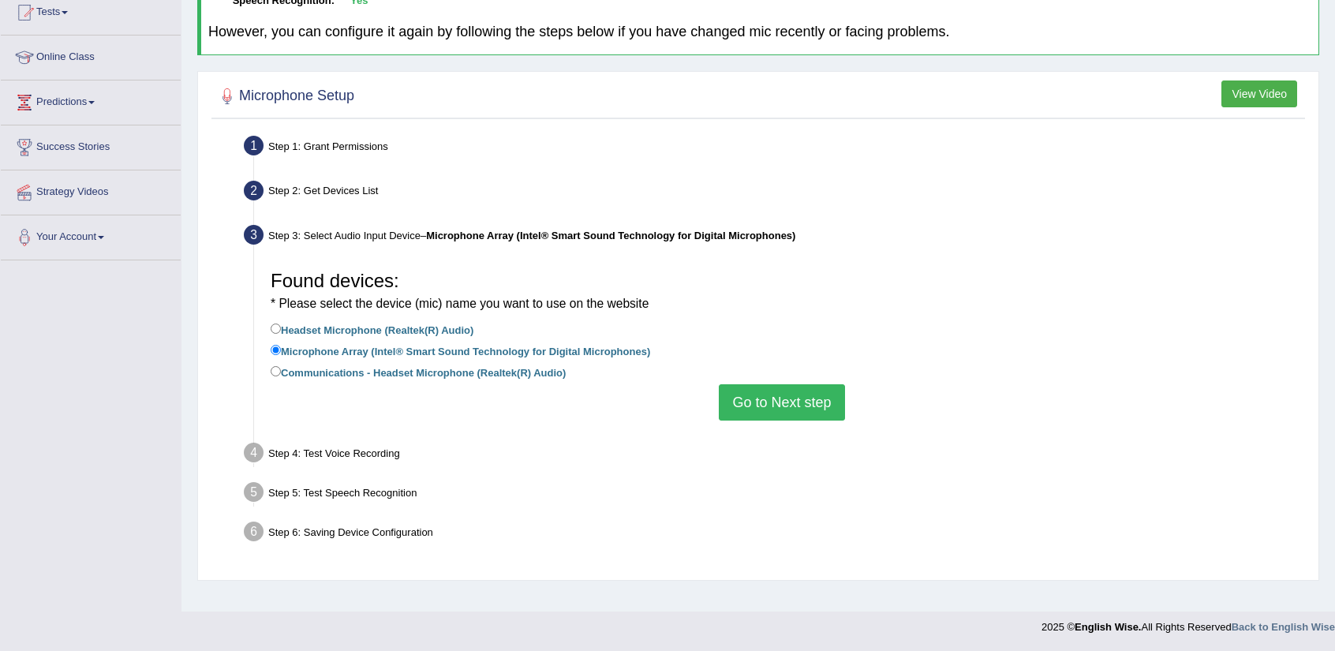
scroll to position [177, 0]
click at [758, 402] on button "Go to Next step" at bounding box center [781, 403] width 125 height 36
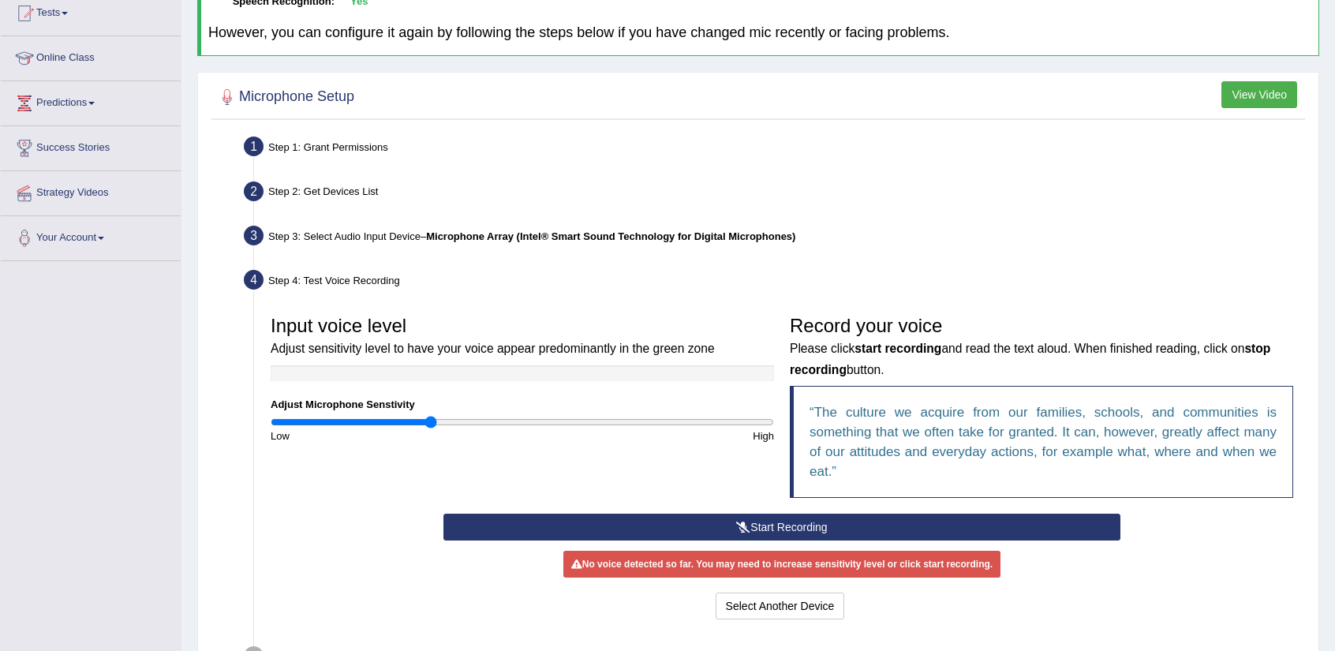
click at [792, 532] on button "Start Recording" at bounding box center [781, 526] width 676 height 27
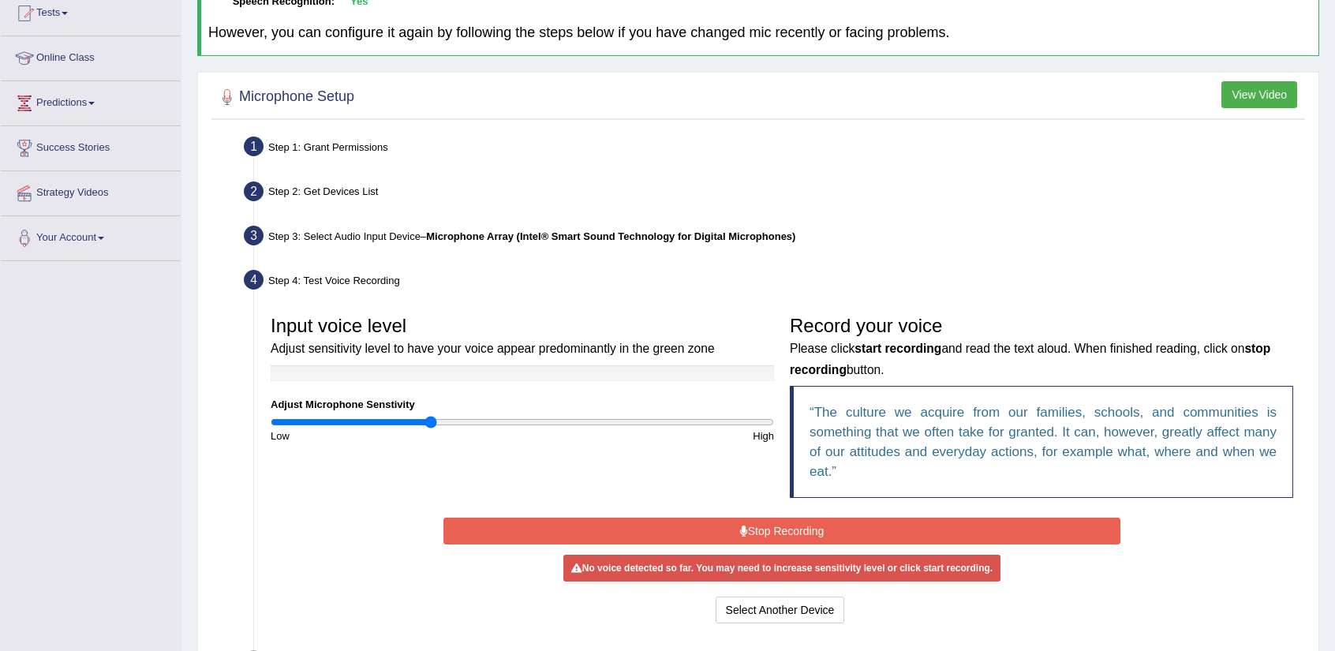
click at [792, 532] on button "Stop Recording" at bounding box center [781, 530] width 676 height 27
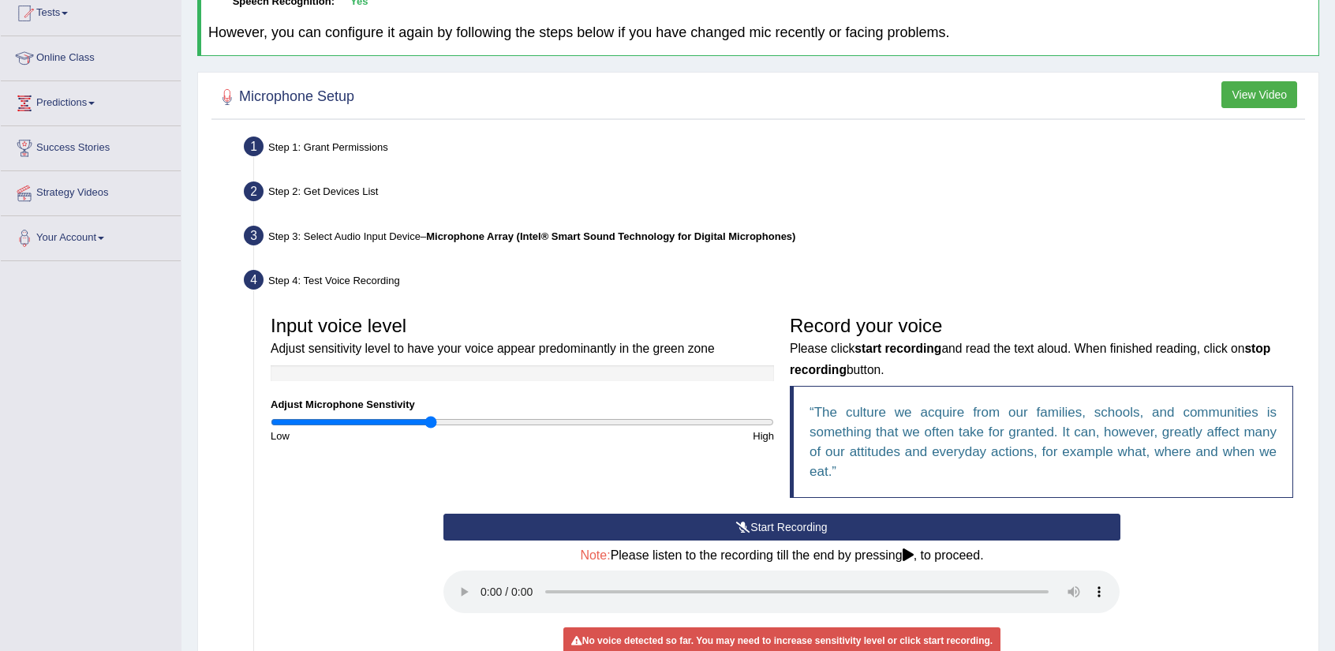
scroll to position [316, 0]
